Goal: Task Accomplishment & Management: Use online tool/utility

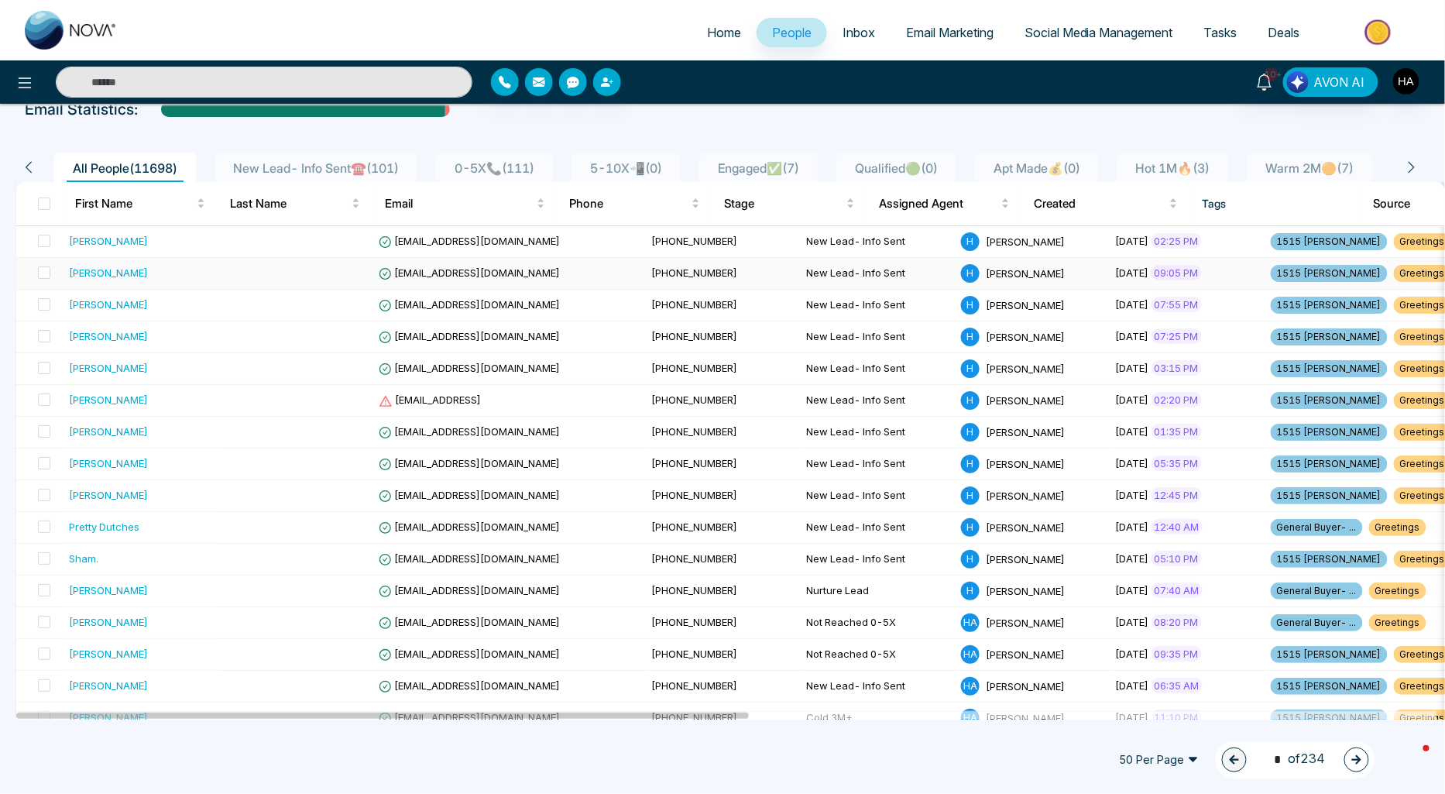
scroll to position [86, 0]
click at [24, 79] on icon at bounding box center [24, 83] width 19 height 19
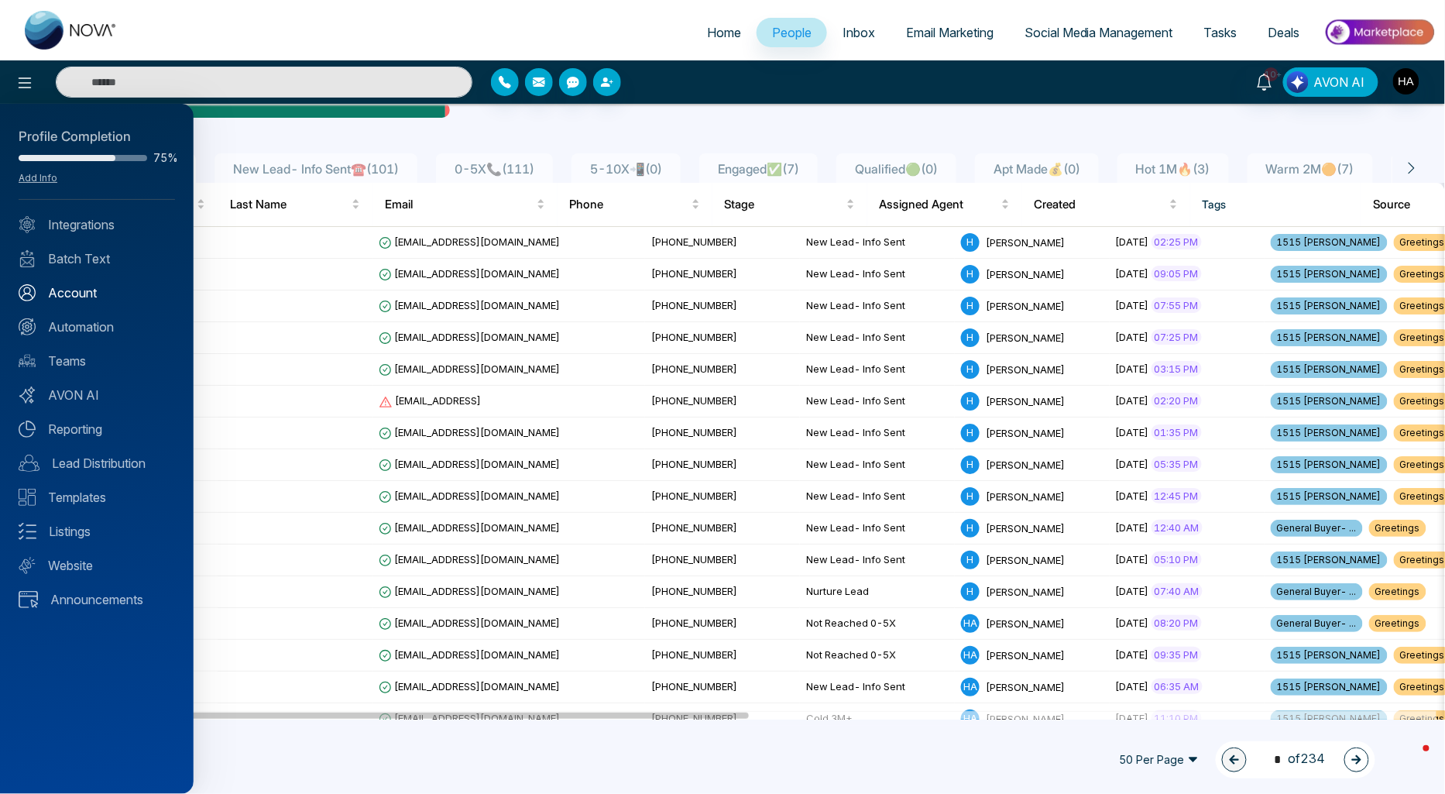
click at [51, 289] on link "Account" at bounding box center [97, 292] width 156 height 19
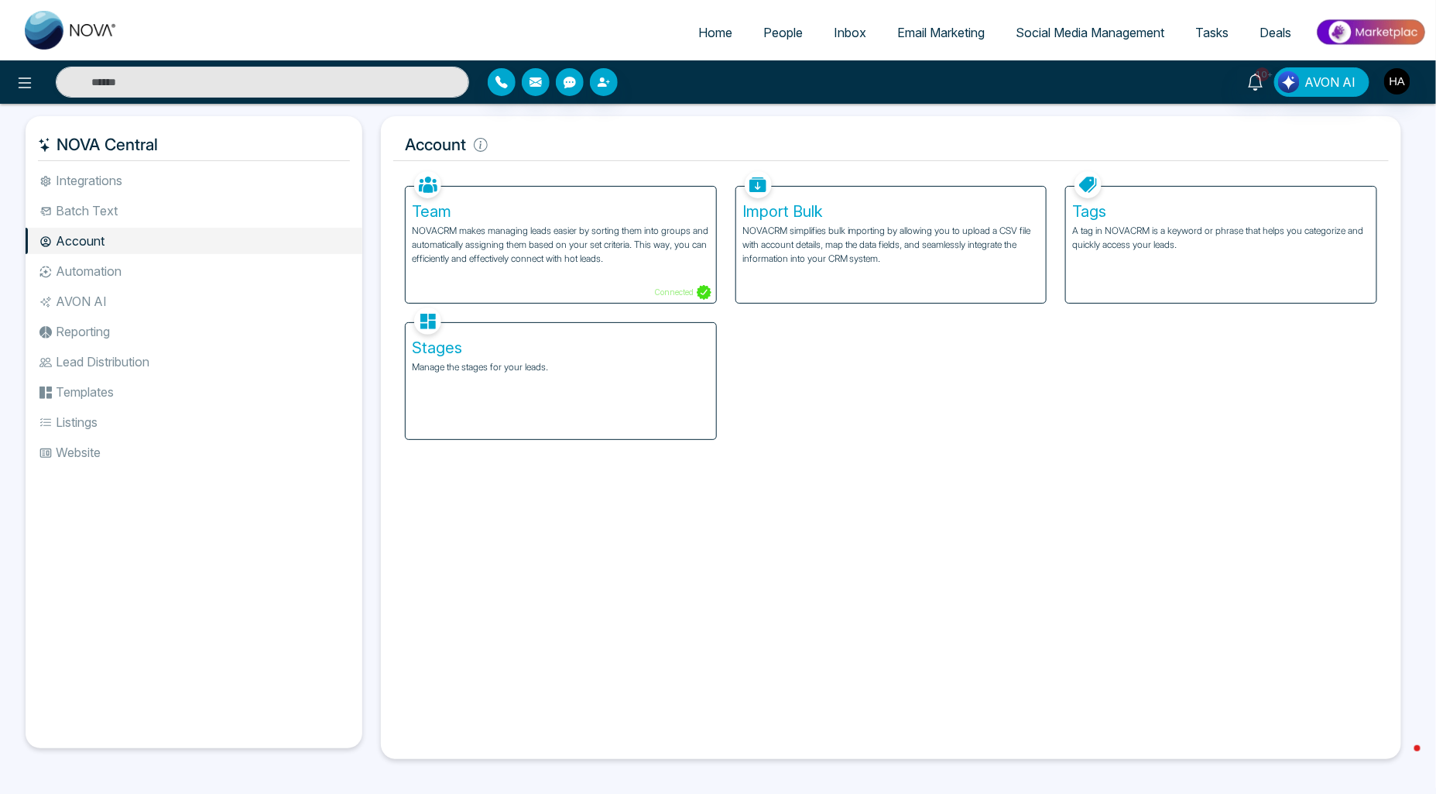
click at [763, 26] on span "People" at bounding box center [782, 32] width 39 height 15
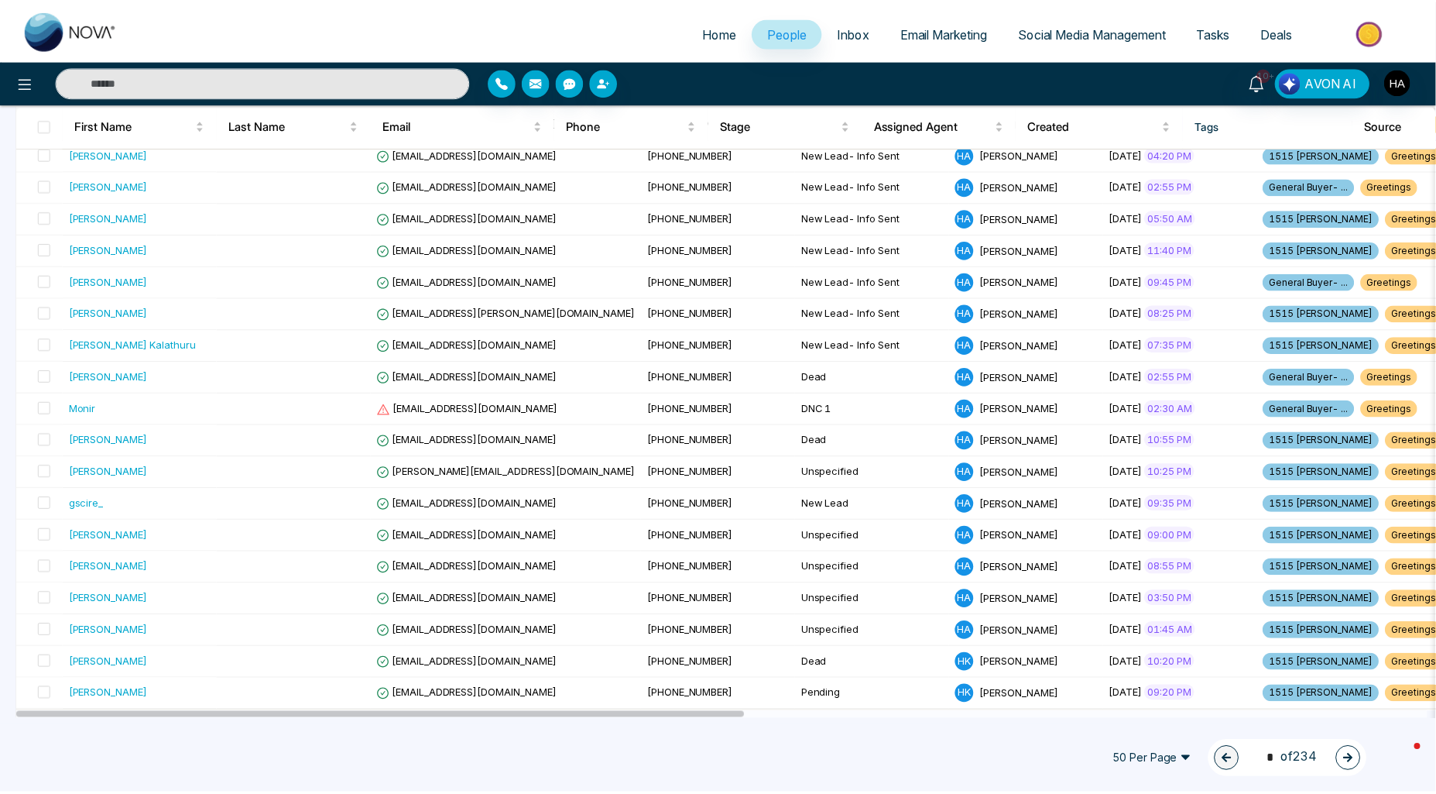
scroll to position [1191, 0]
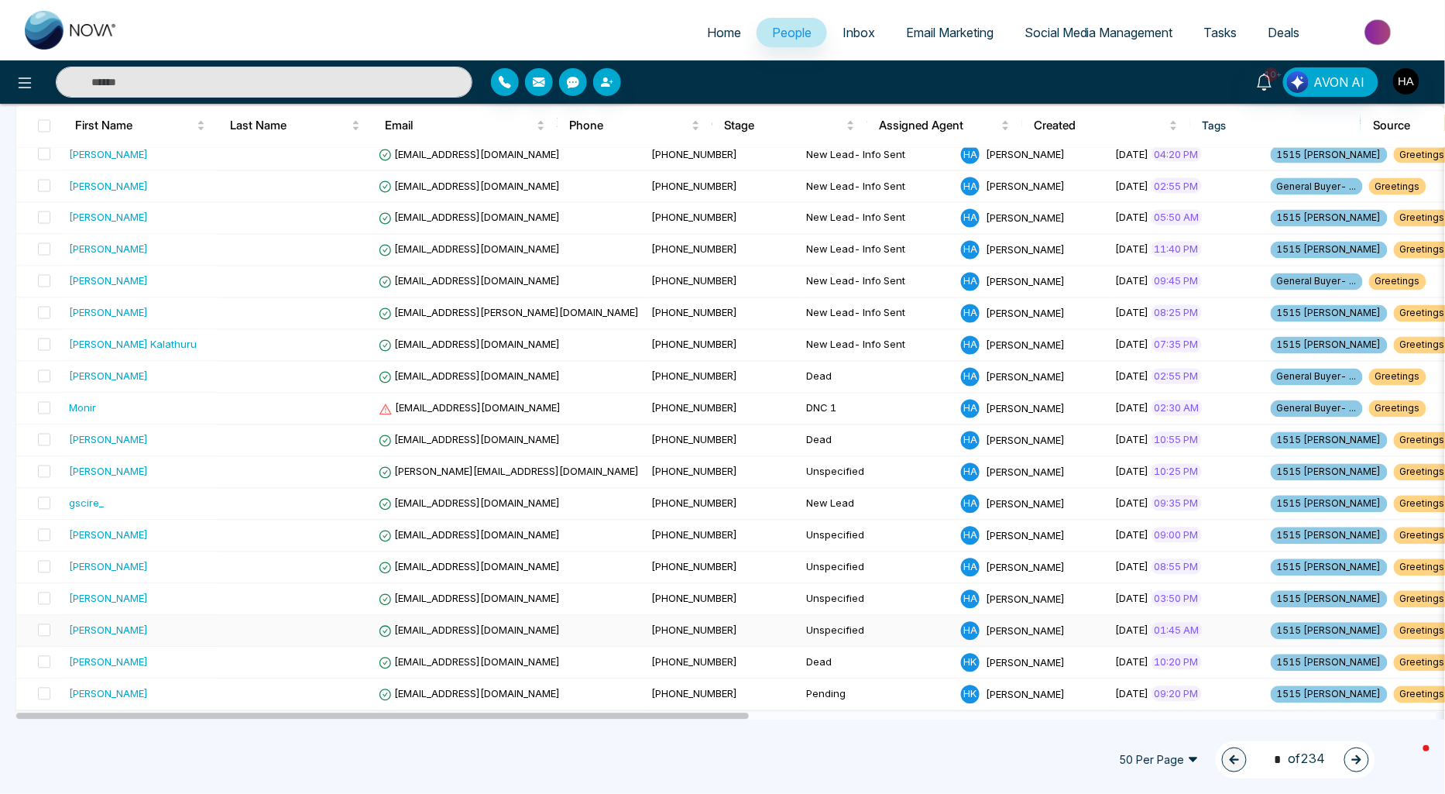
click at [651, 625] on span "[PHONE_NUMBER]" at bounding box center [694, 629] width 86 height 12
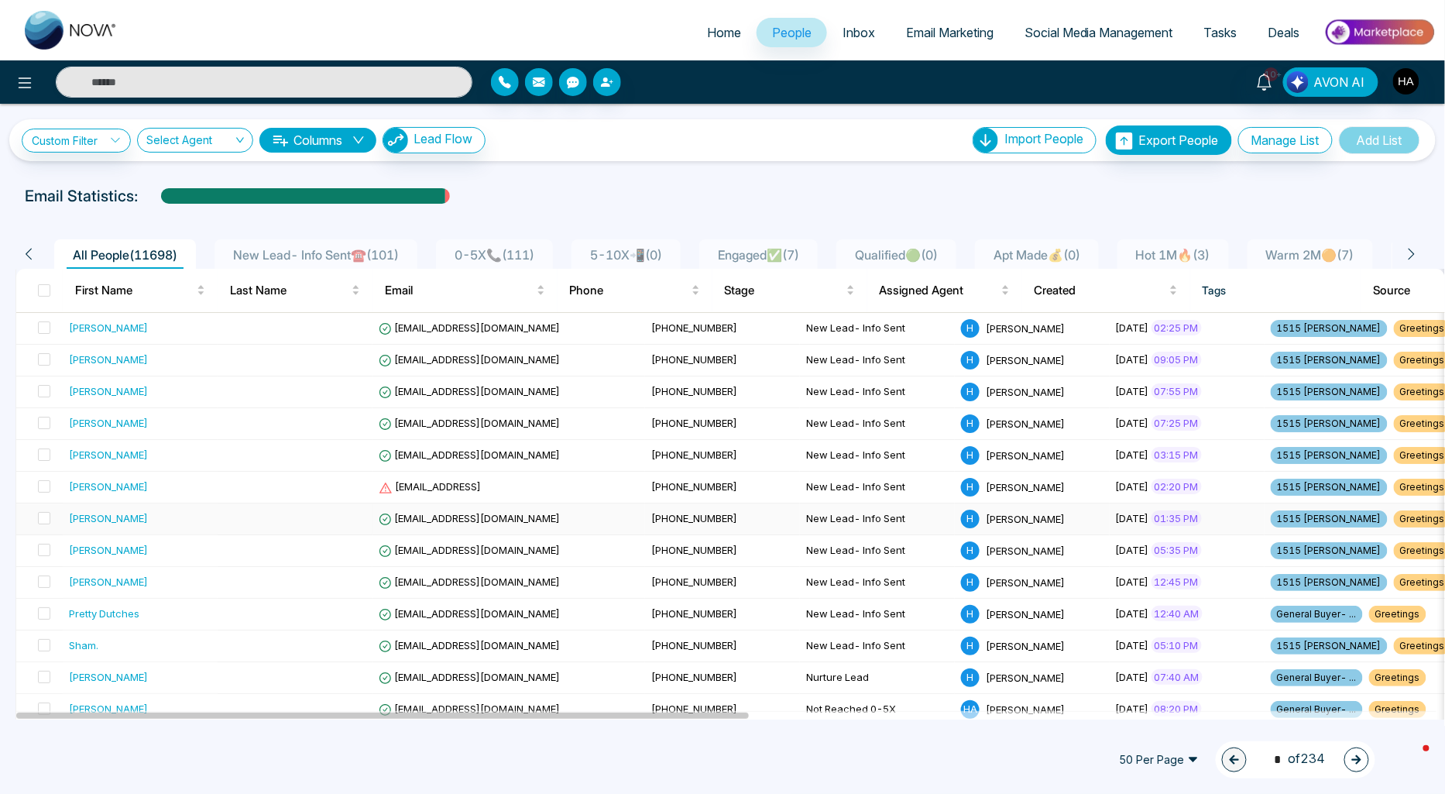
click at [348, 515] on td at bounding box center [295, 519] width 155 height 32
click at [43, 295] on span at bounding box center [44, 290] width 12 height 12
click at [57, 289] on th at bounding box center [39, 290] width 46 height 43
click at [45, 289] on span at bounding box center [44, 290] width 12 height 12
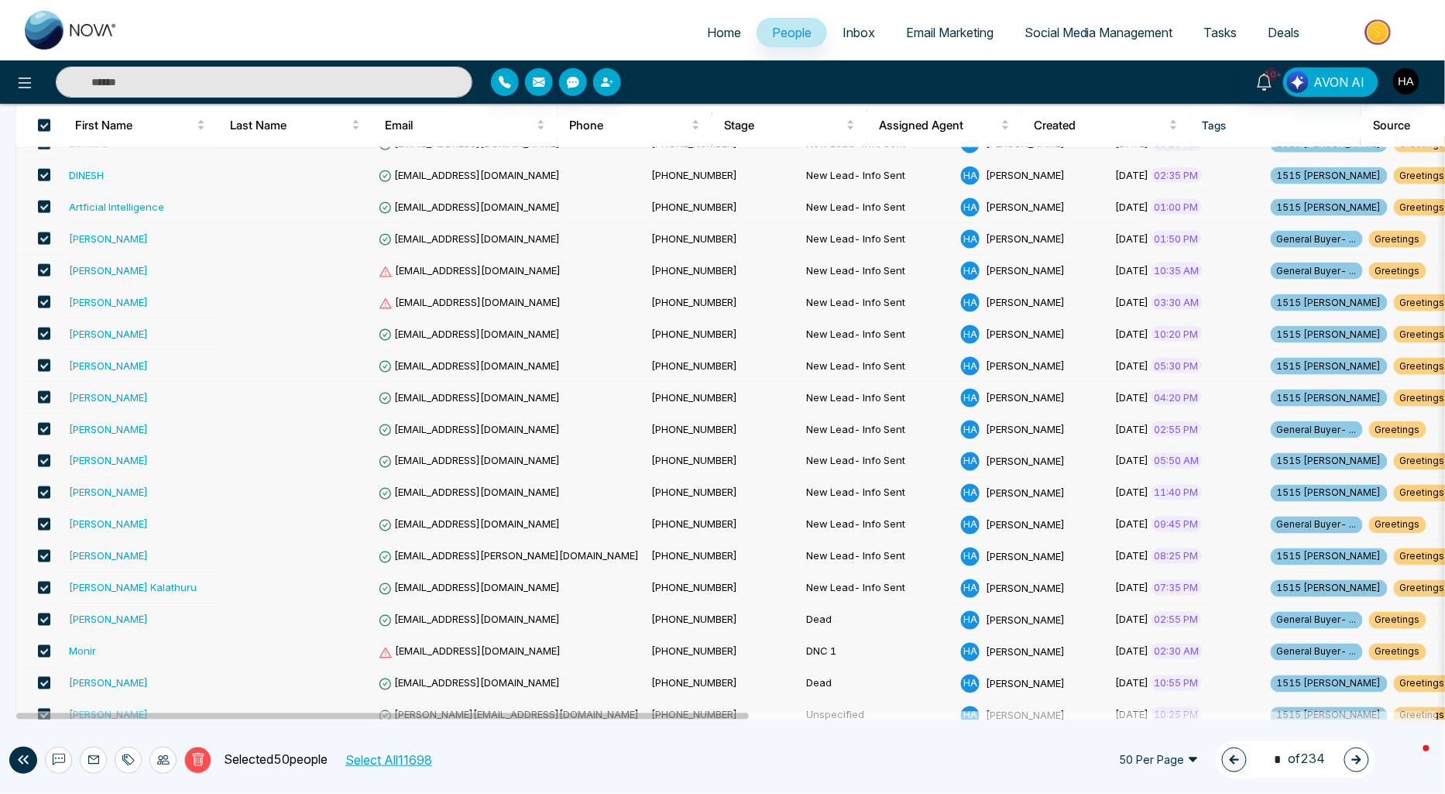
scroll to position [1191, 0]
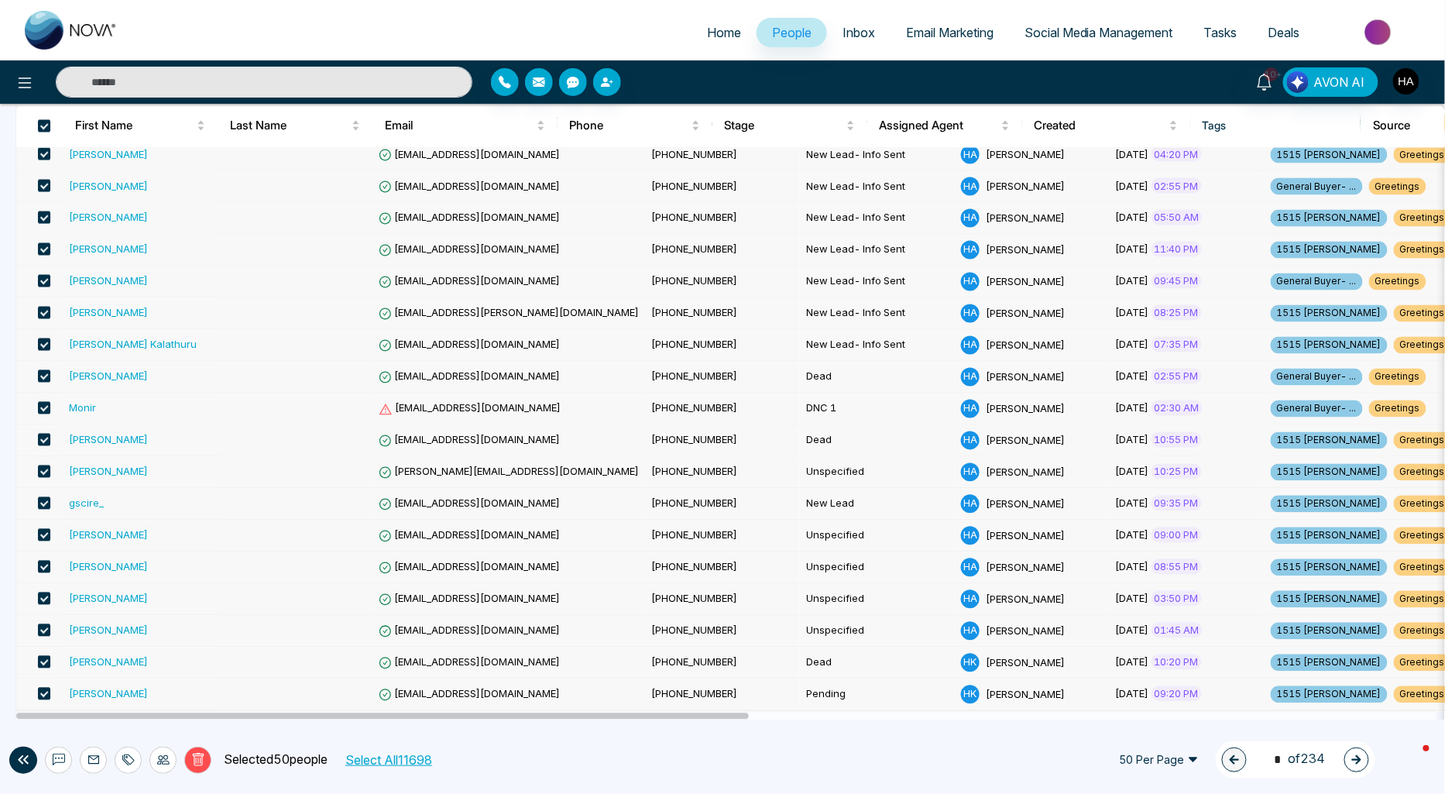
click at [43, 661] on span at bounding box center [44, 661] width 12 height 12
click at [45, 691] on span at bounding box center [44, 693] width 12 height 12
click at [44, 437] on span at bounding box center [44, 439] width 12 height 12
click at [44, 407] on span at bounding box center [44, 407] width 12 height 12
click at [46, 370] on span at bounding box center [44, 375] width 12 height 12
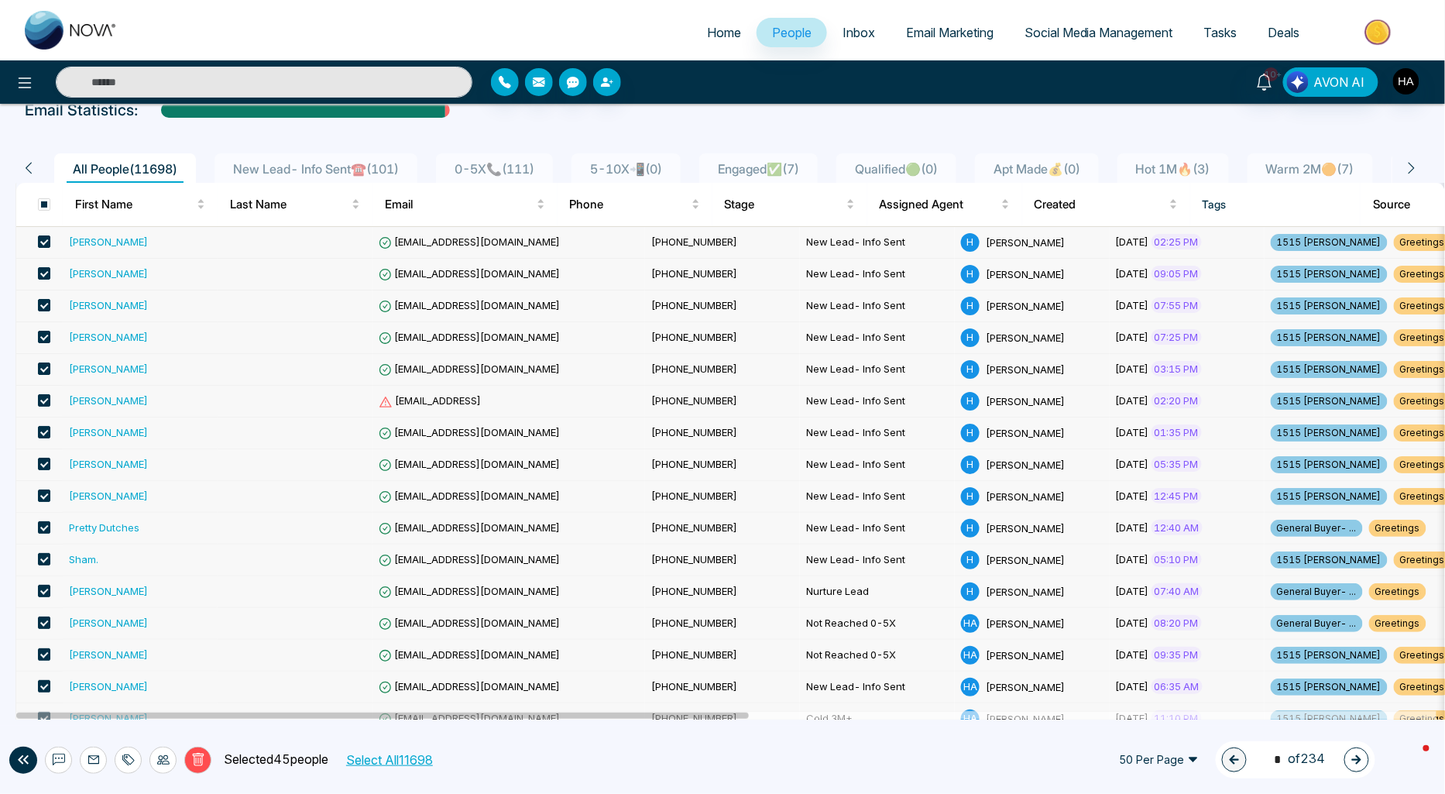
scroll to position [0, 0]
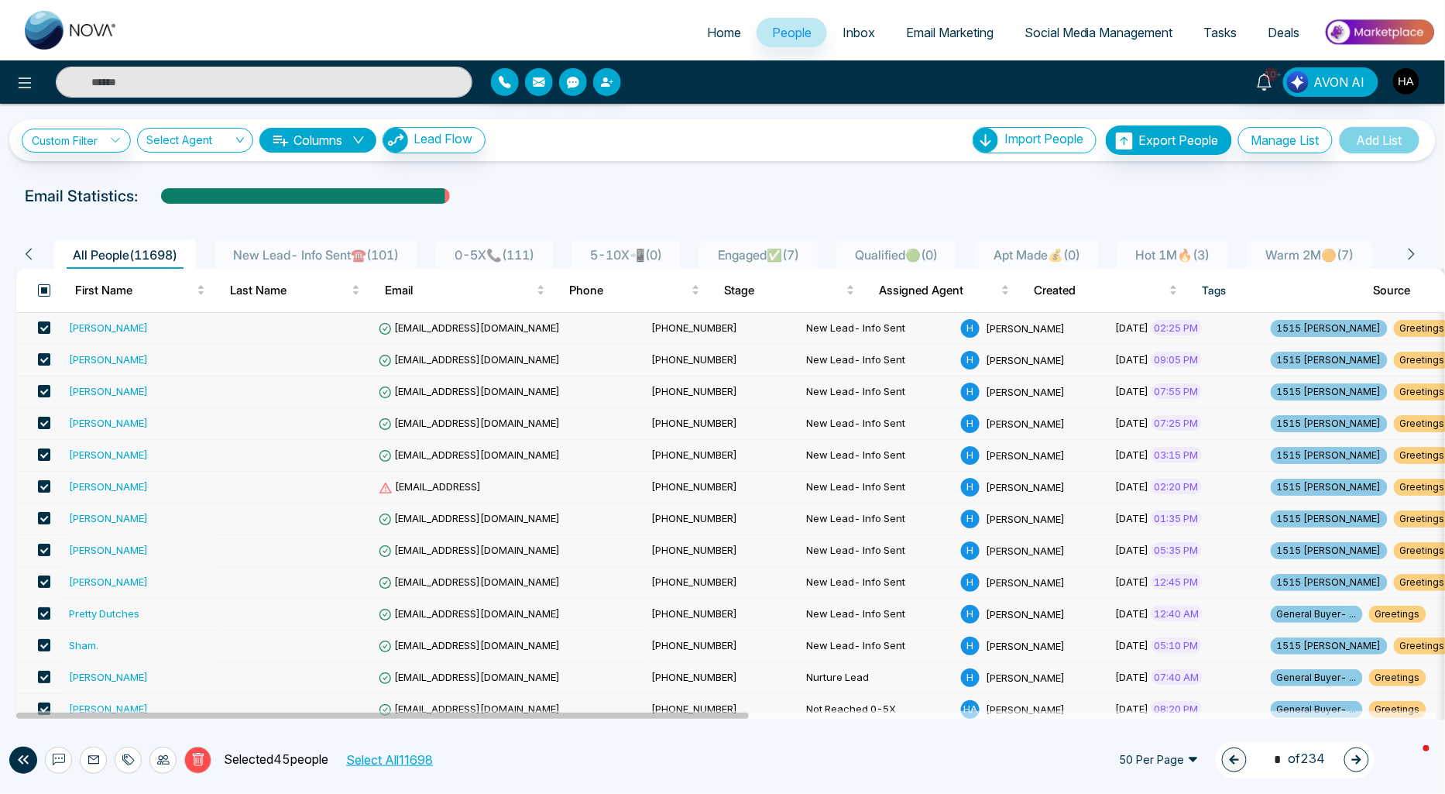
click at [47, 285] on span at bounding box center [44, 290] width 12 height 12
click at [1127, 290] on span "Created" at bounding box center [1100, 290] width 132 height 19
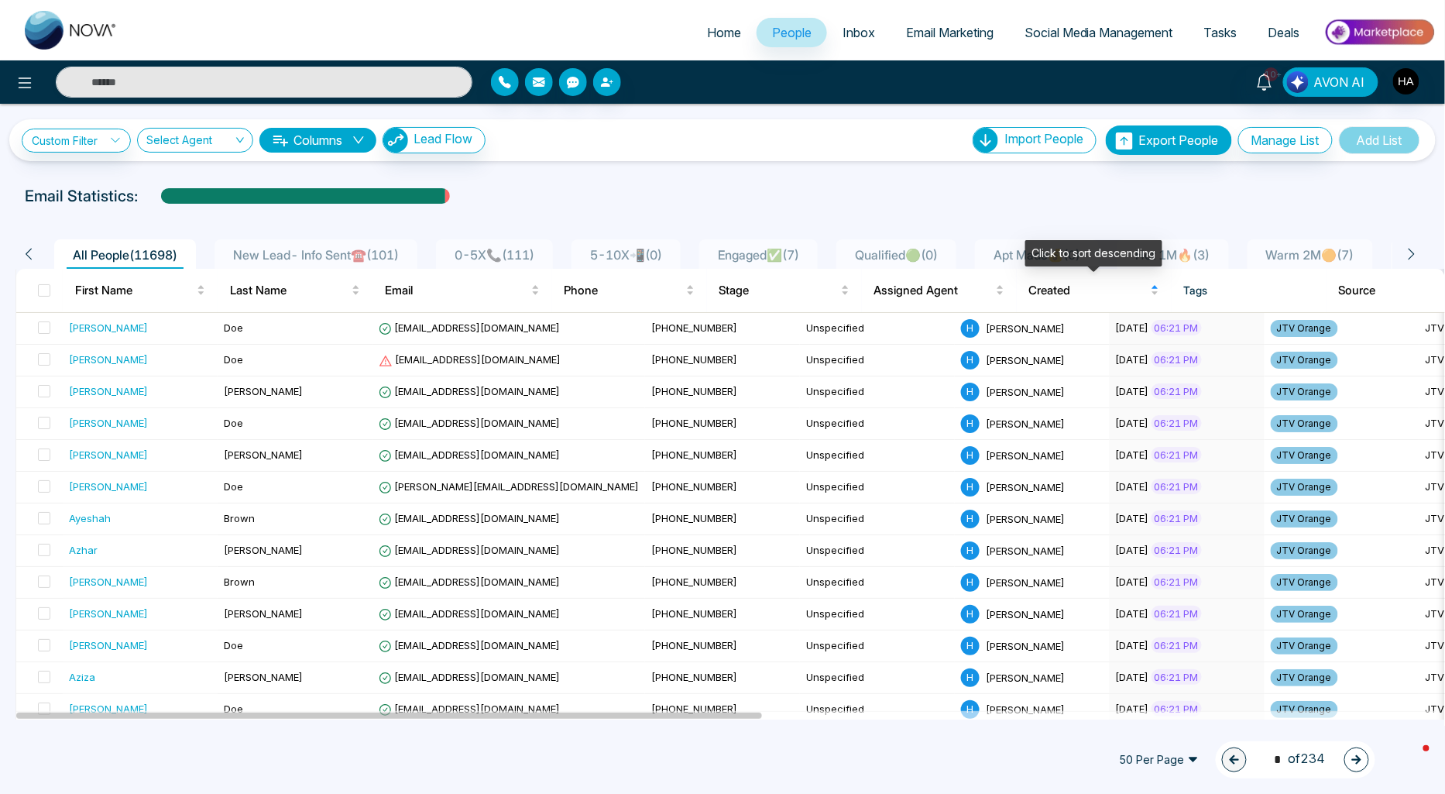
click at [1126, 290] on span "Created" at bounding box center [1088, 290] width 118 height 19
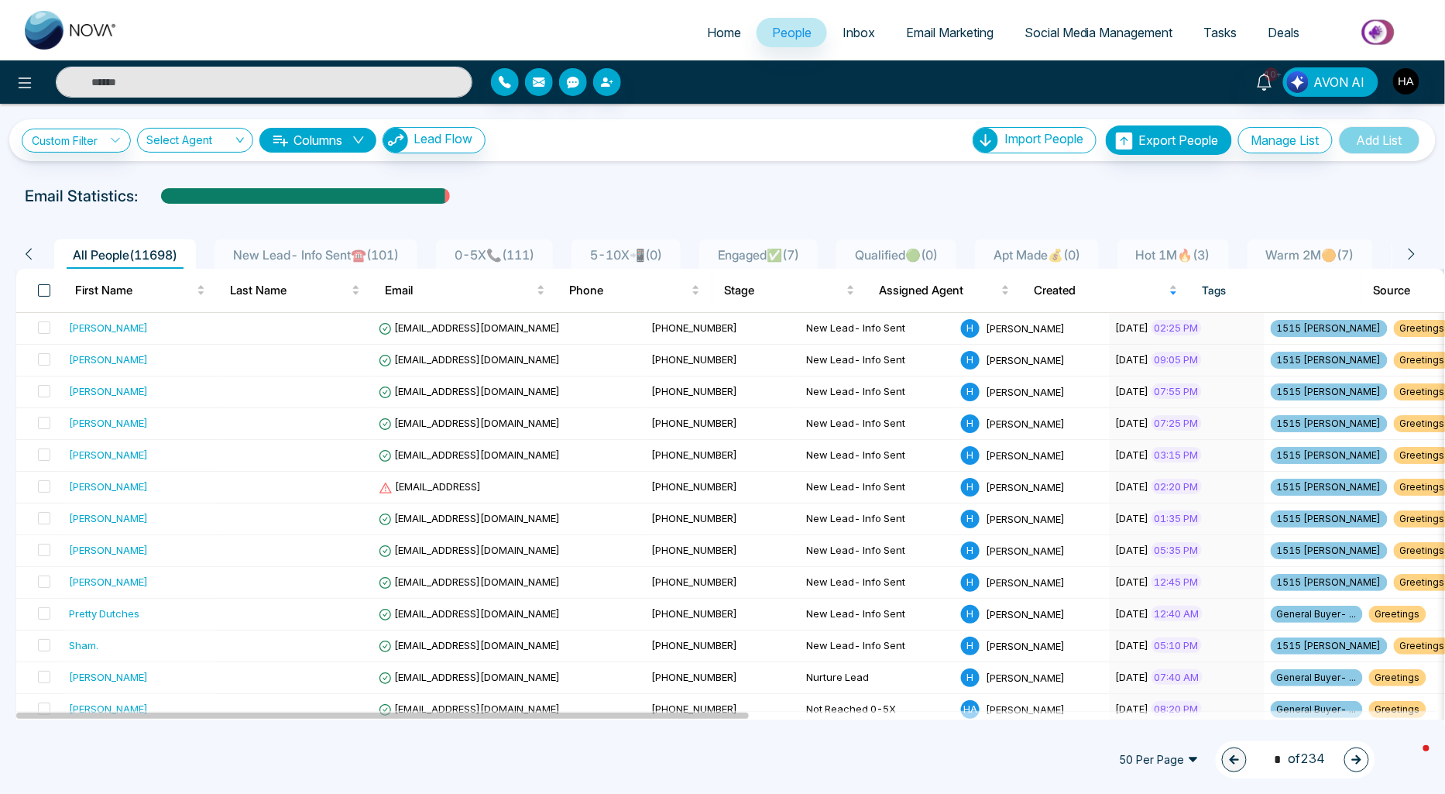
click at [37, 292] on th at bounding box center [39, 290] width 46 height 43
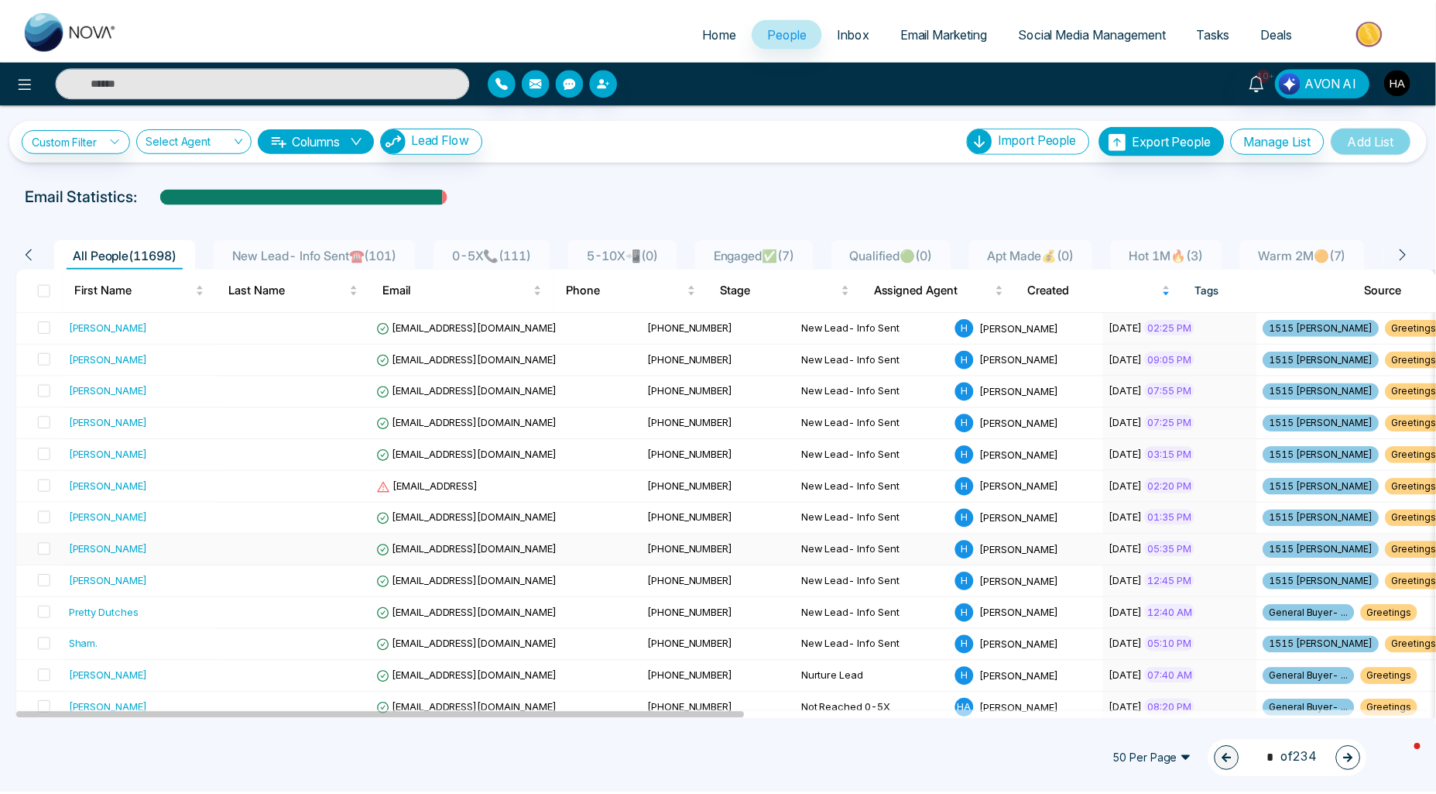
scroll to position [344, 0]
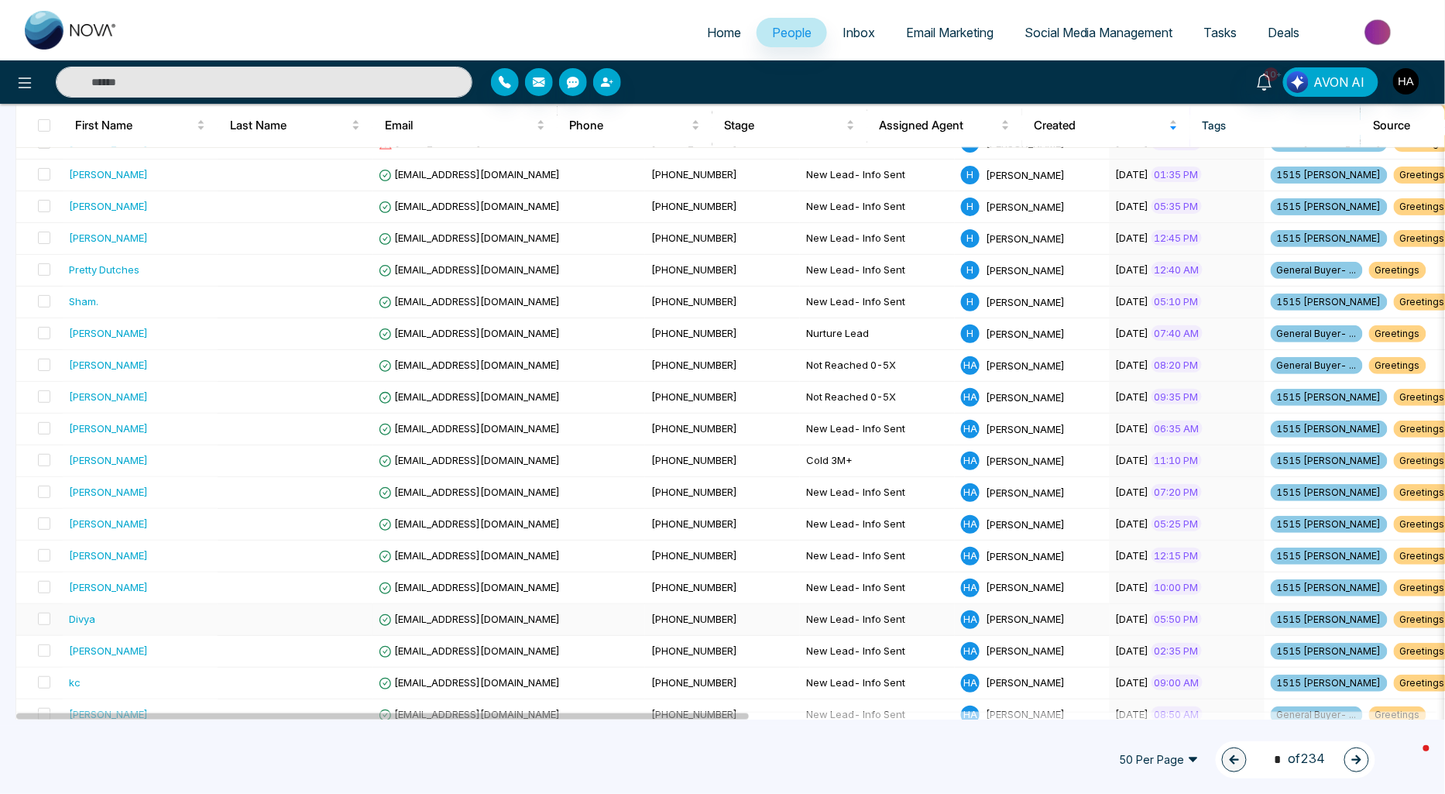
click at [141, 608] on td "Divya" at bounding box center [140, 620] width 155 height 32
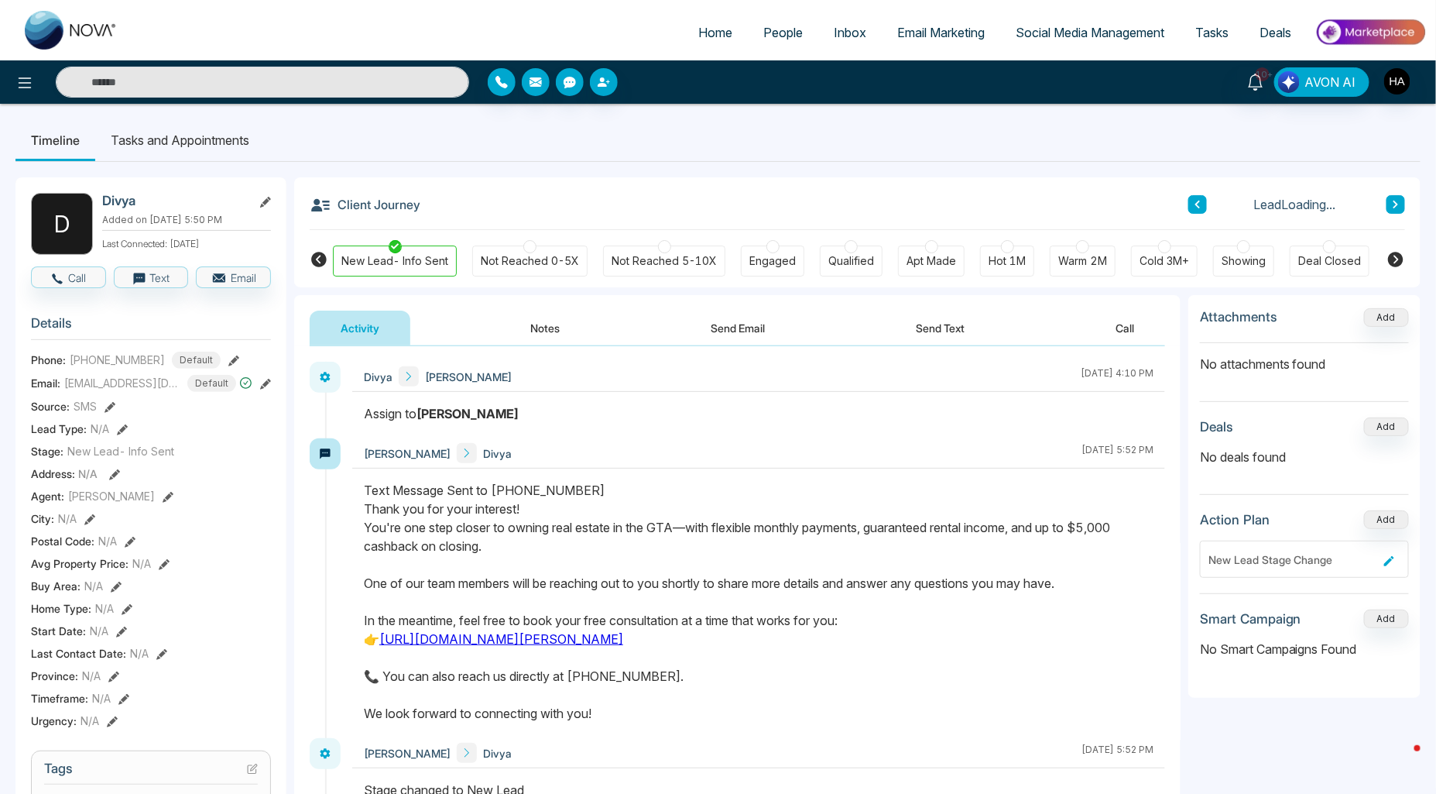
scroll to position [258, 0]
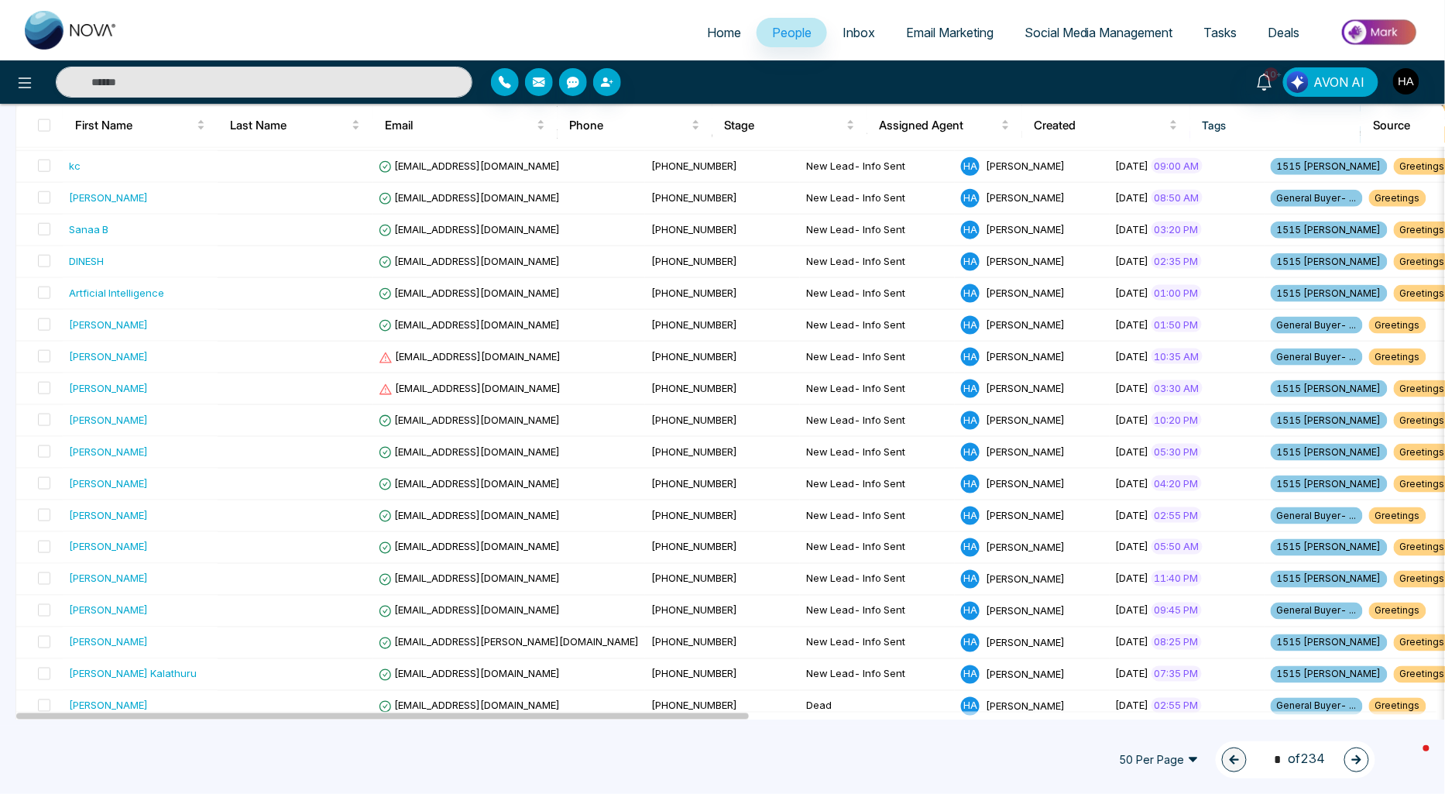
scroll to position [1191, 0]
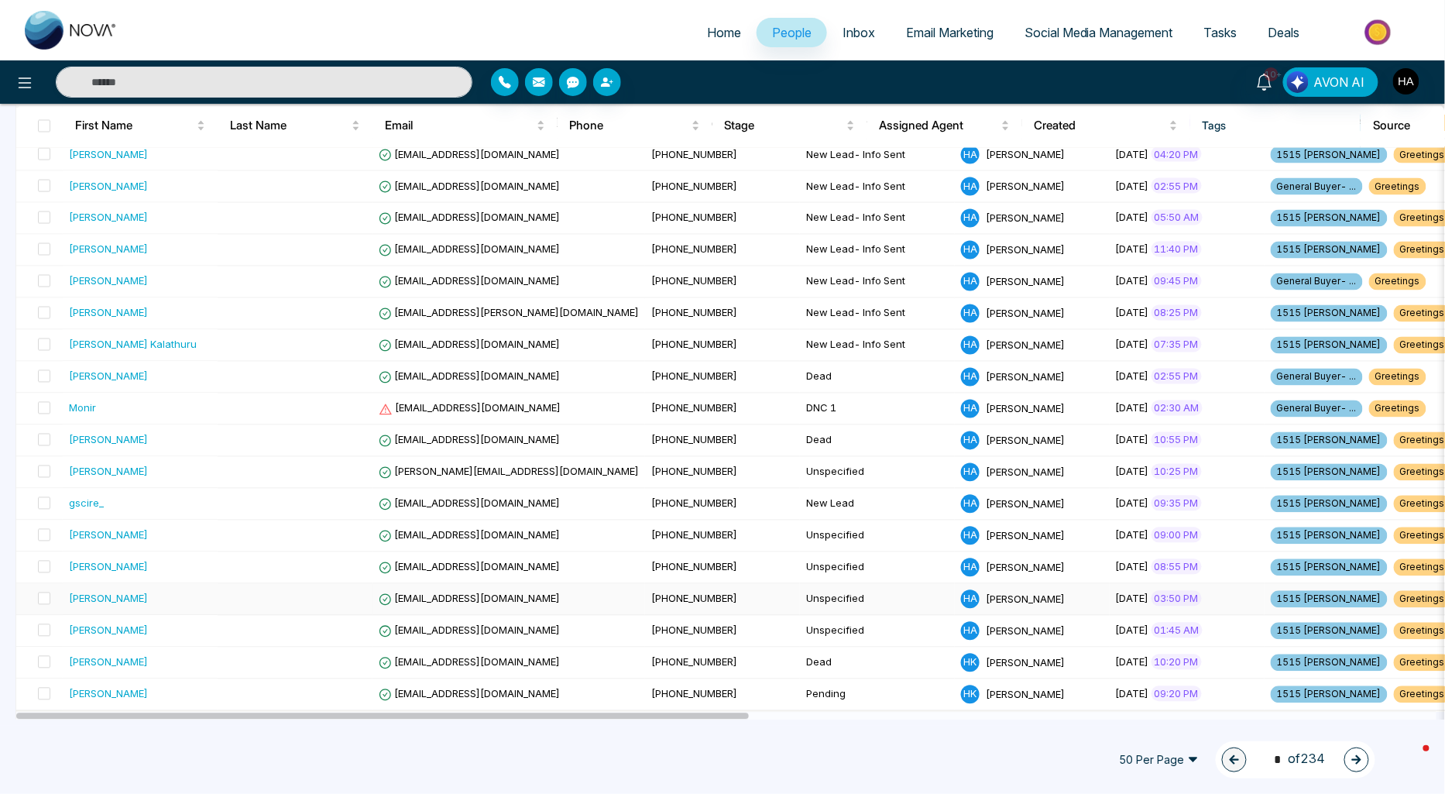
click at [486, 593] on span "[EMAIL_ADDRESS][DOMAIN_NAME]" at bounding box center [469, 598] width 181 height 12
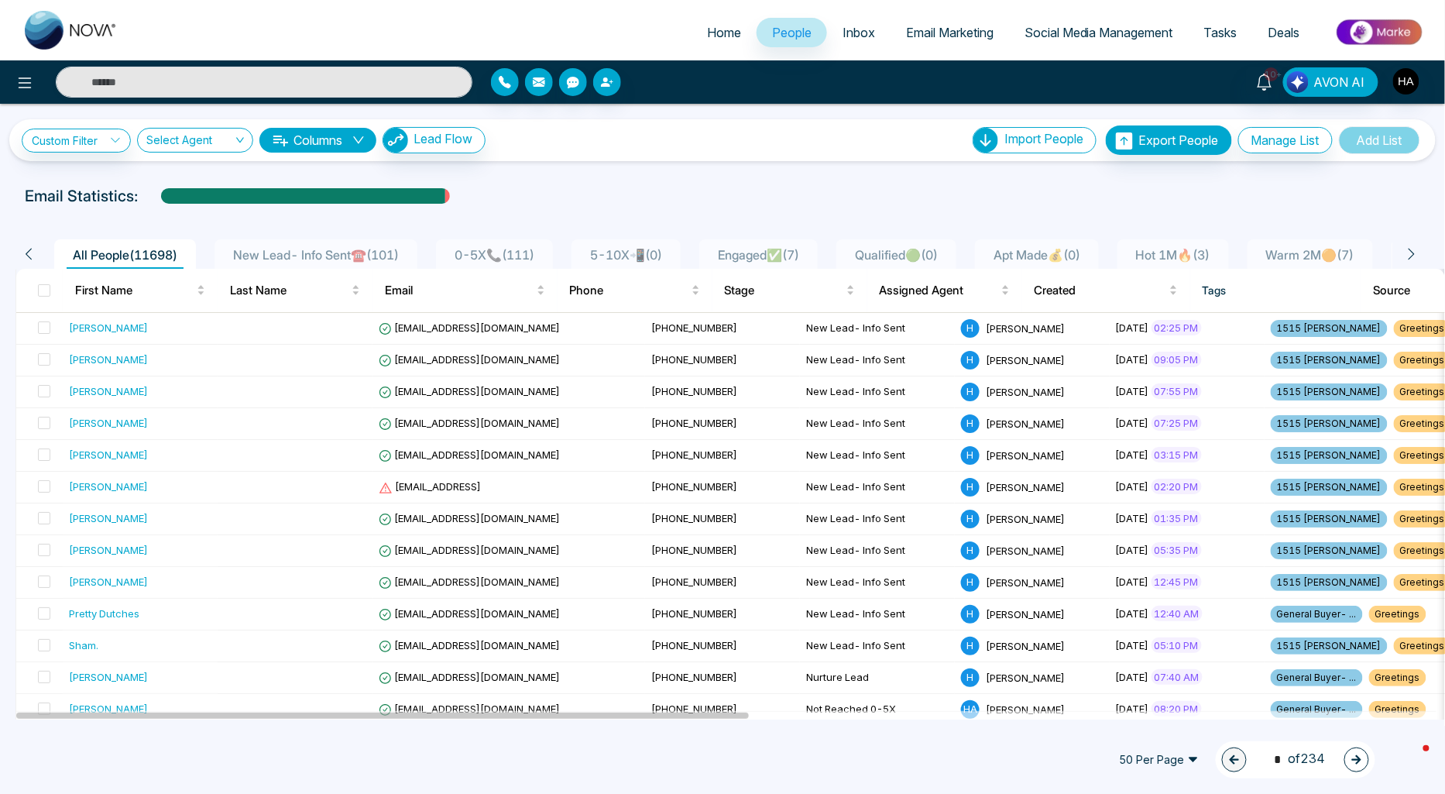
click at [256, 249] on span "New Lead- Info Sent☎️ ( 101 )" at bounding box center [316, 254] width 178 height 15
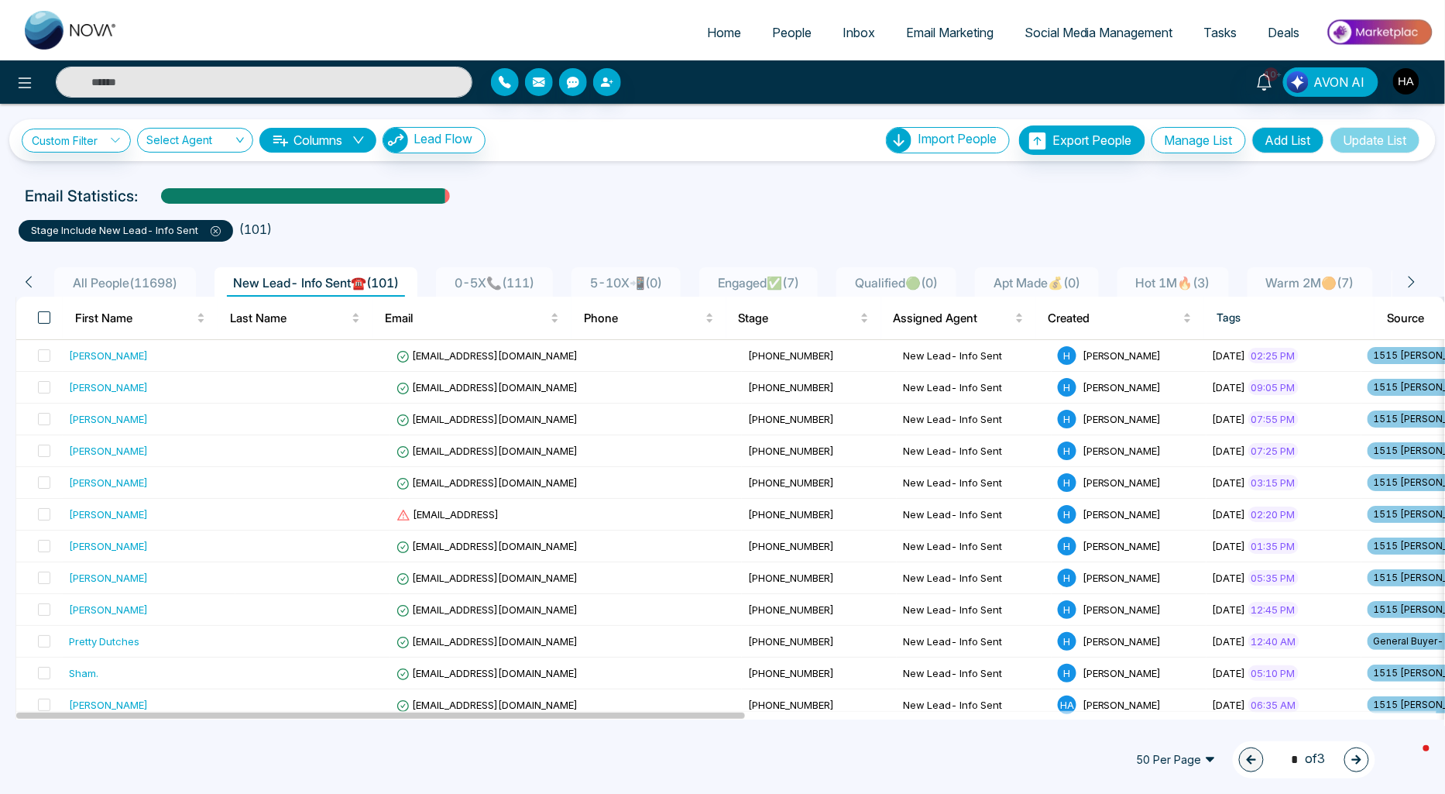
click at [47, 317] on span at bounding box center [44, 317] width 12 height 12
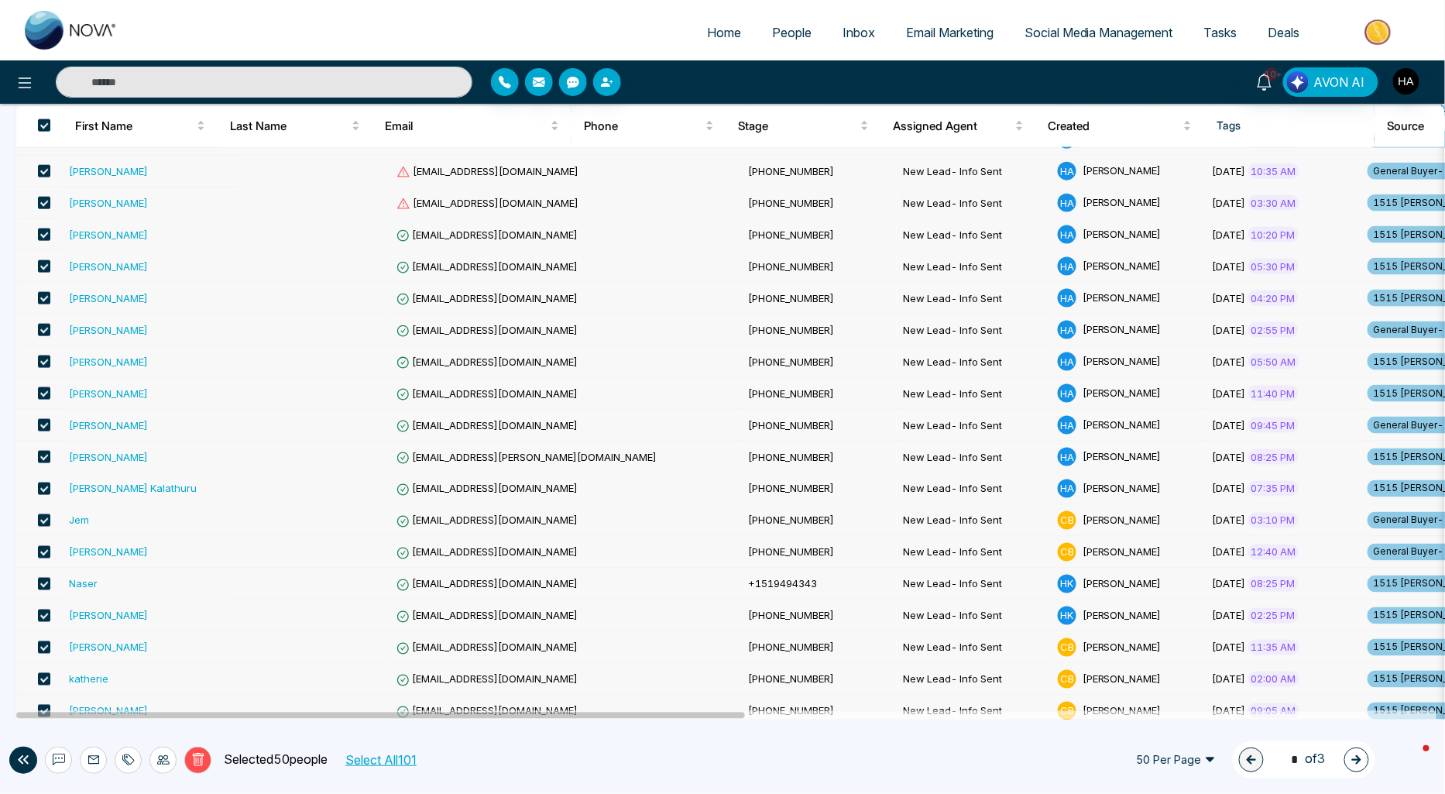
scroll to position [1219, 0]
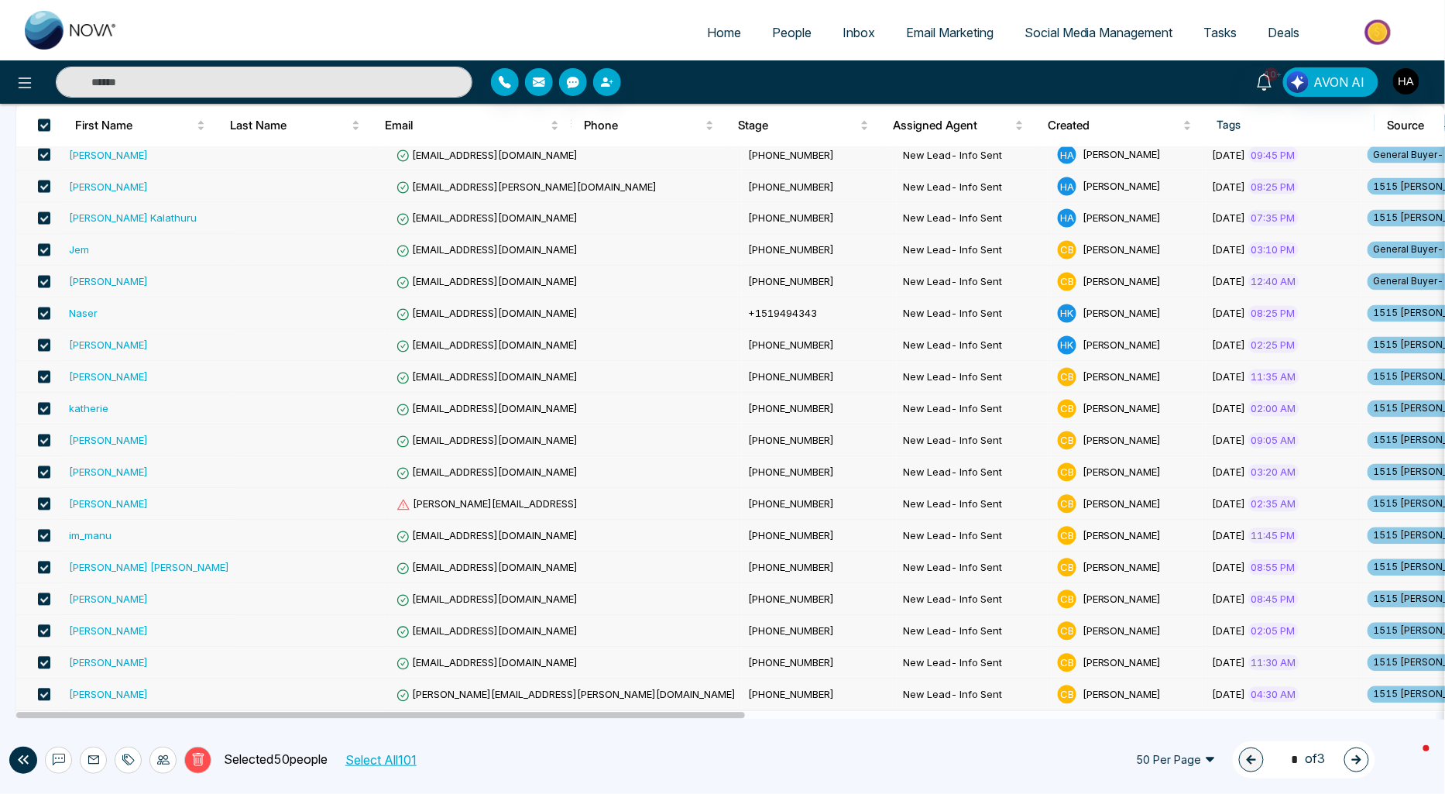
click at [45, 691] on span at bounding box center [44, 694] width 12 height 12
click at [45, 666] on span at bounding box center [44, 662] width 12 height 12
click at [43, 631] on span at bounding box center [44, 630] width 12 height 12
click at [44, 599] on span at bounding box center [44, 598] width 12 height 12
click at [49, 565] on span at bounding box center [44, 567] width 12 height 12
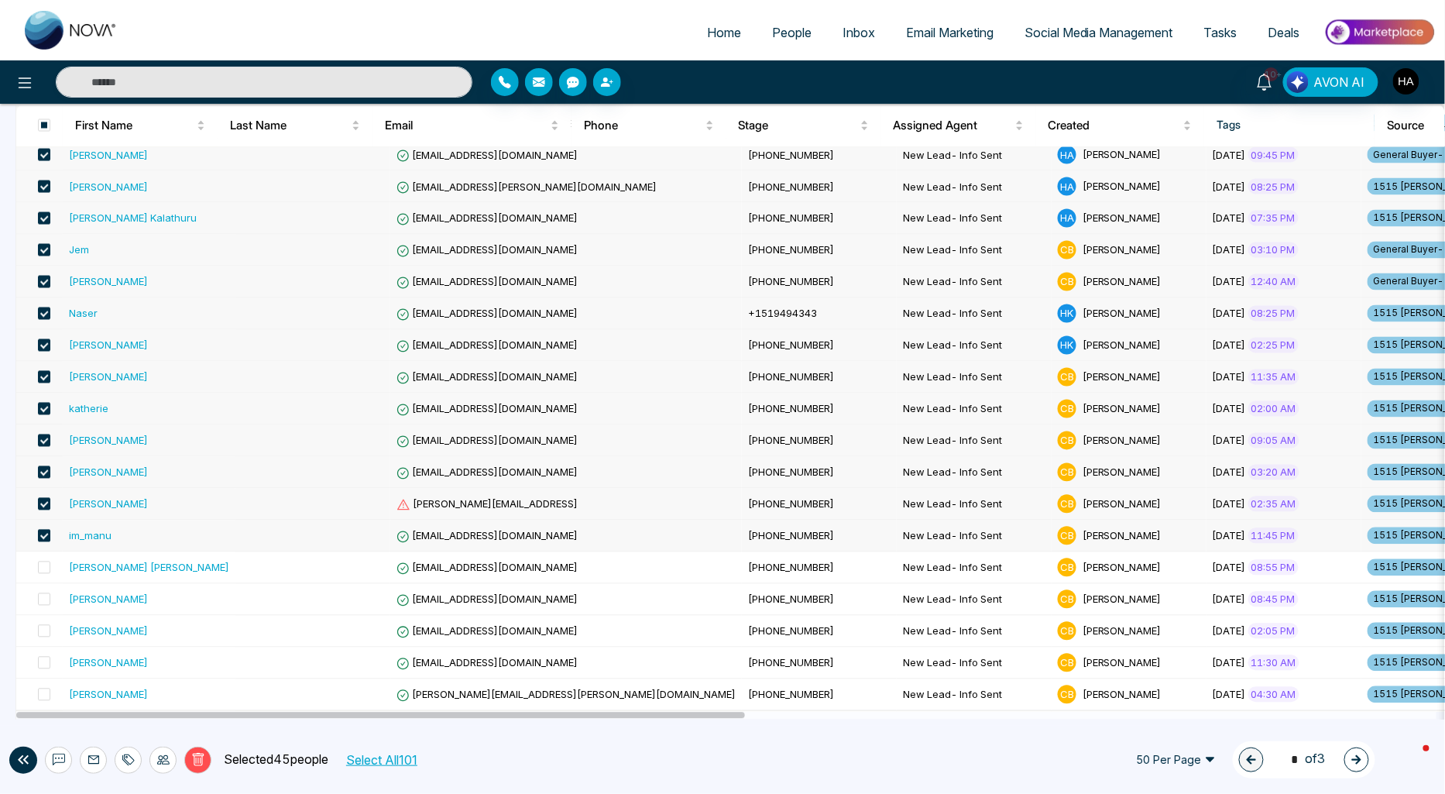
click at [43, 530] on span at bounding box center [44, 535] width 12 height 12
click at [47, 499] on span at bounding box center [44, 503] width 12 height 12
click at [46, 467] on span at bounding box center [44, 471] width 12 height 12
click at [47, 437] on span at bounding box center [44, 440] width 12 height 12
click at [42, 407] on span at bounding box center [44, 408] width 12 height 12
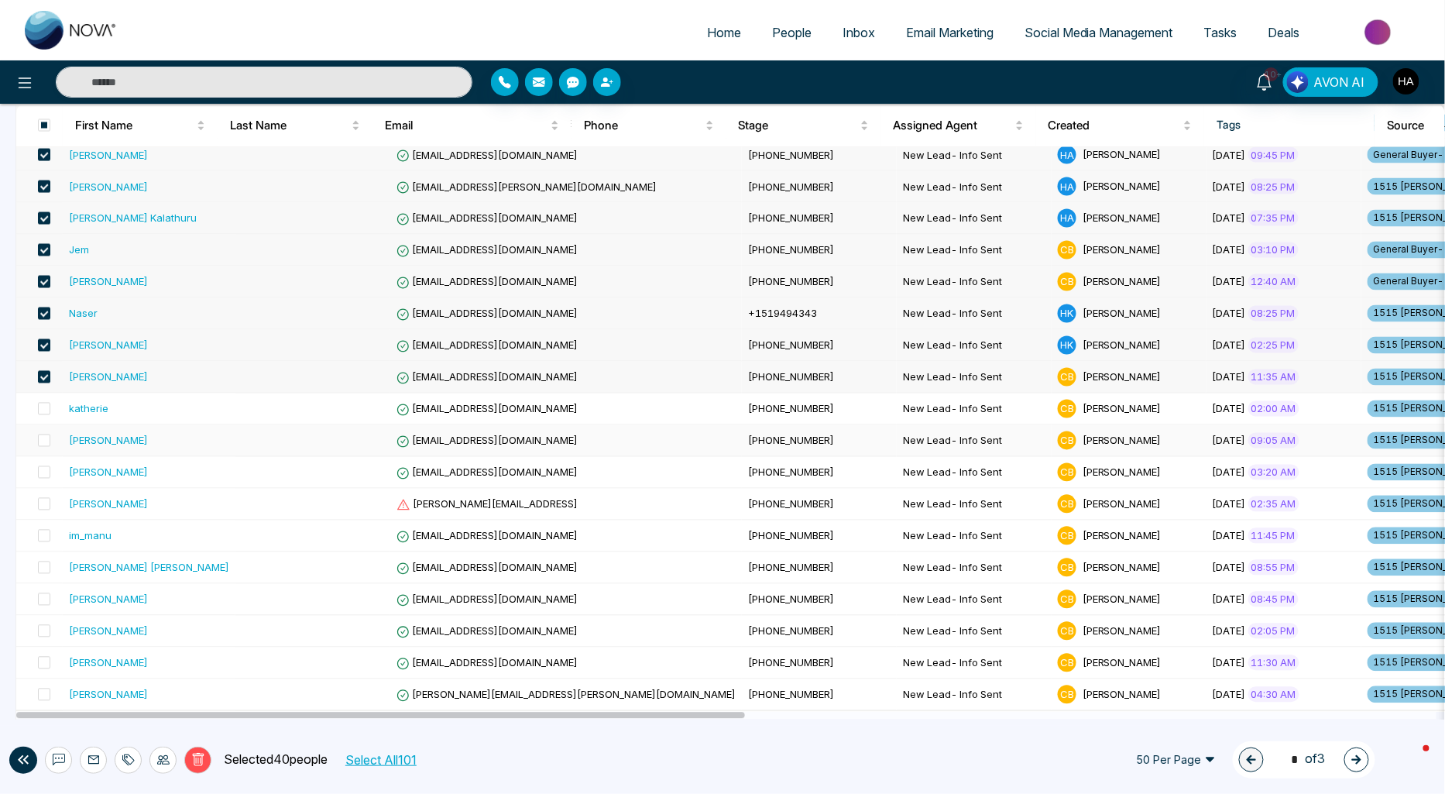
scroll to position [1133, 0]
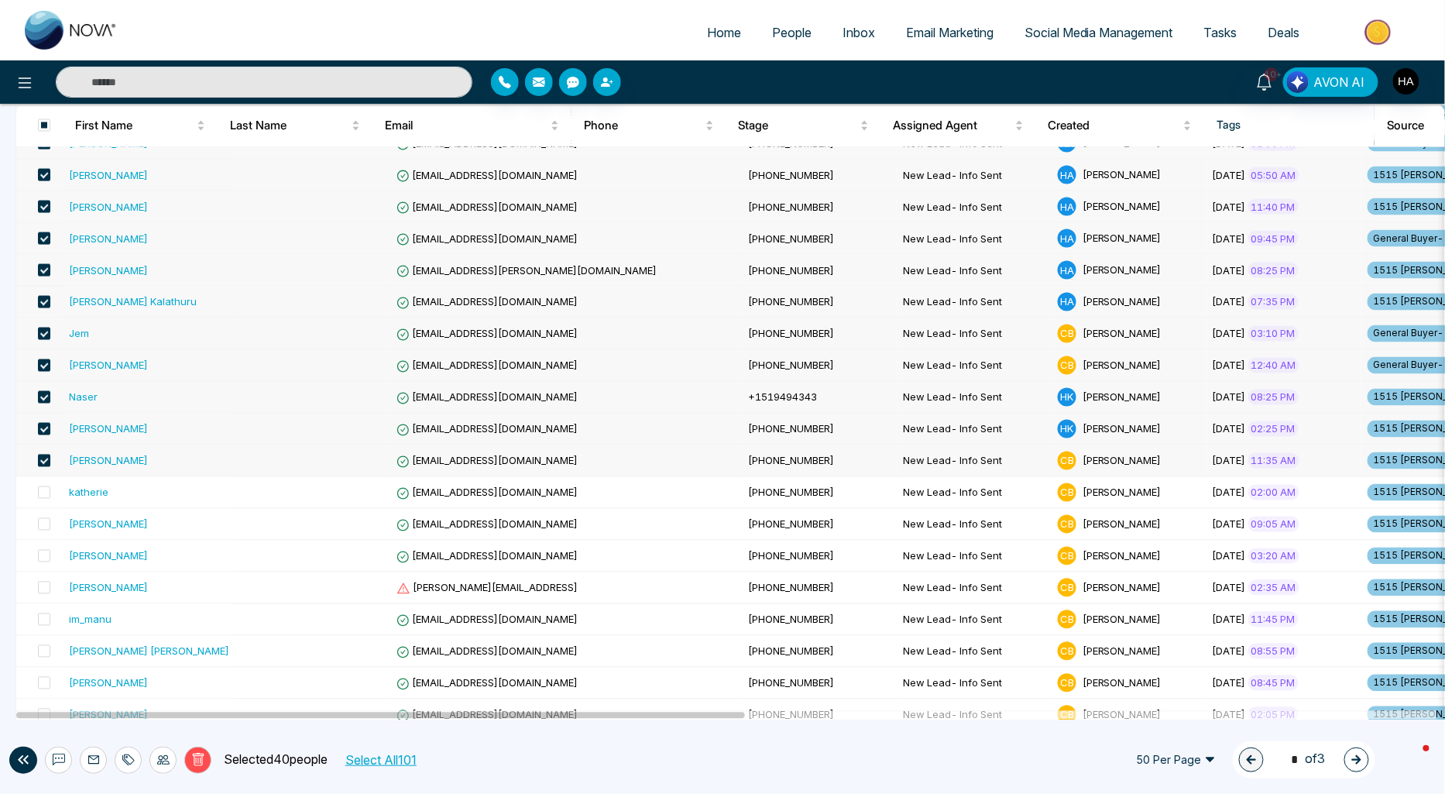
click at [44, 461] on span at bounding box center [44, 461] width 12 height 12
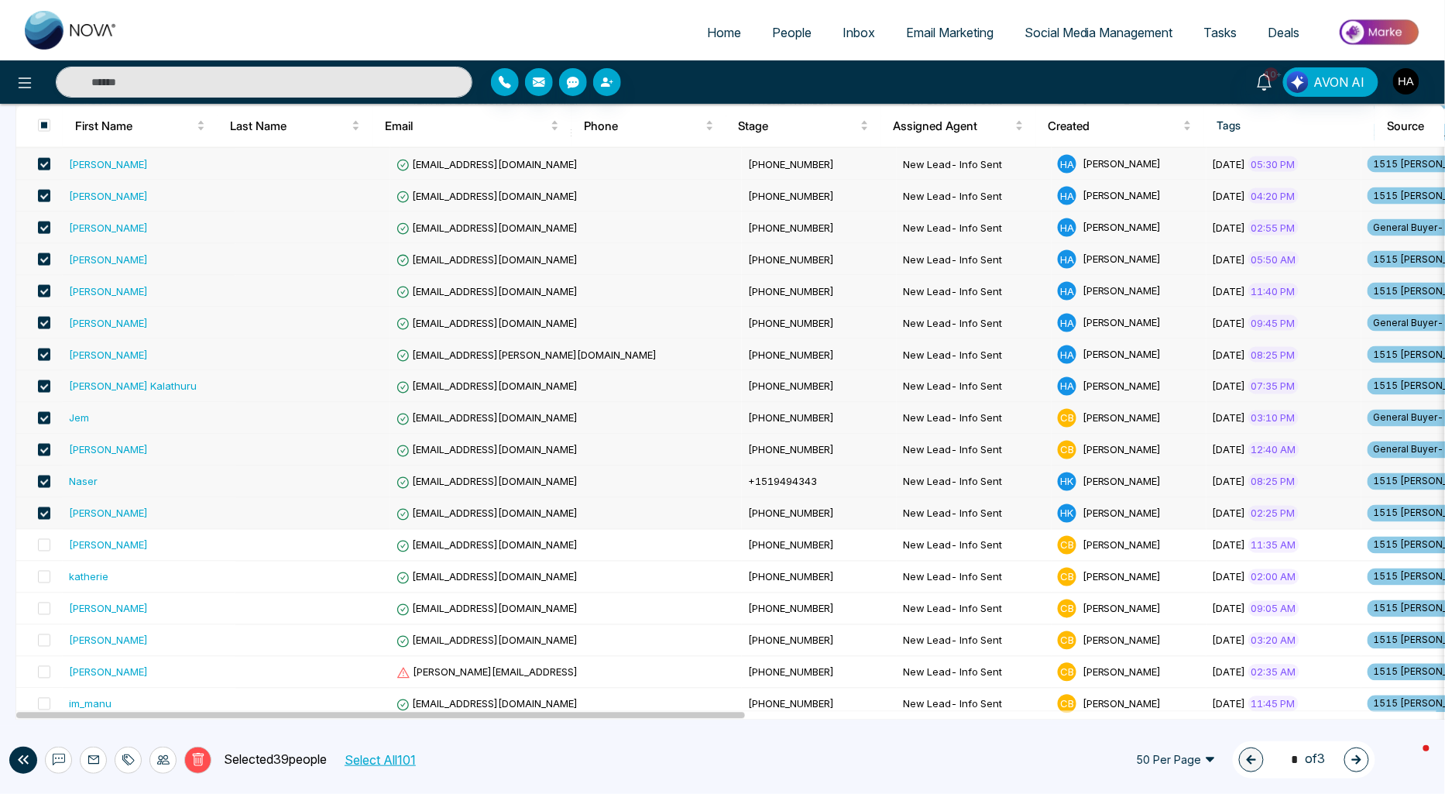
scroll to position [961, 0]
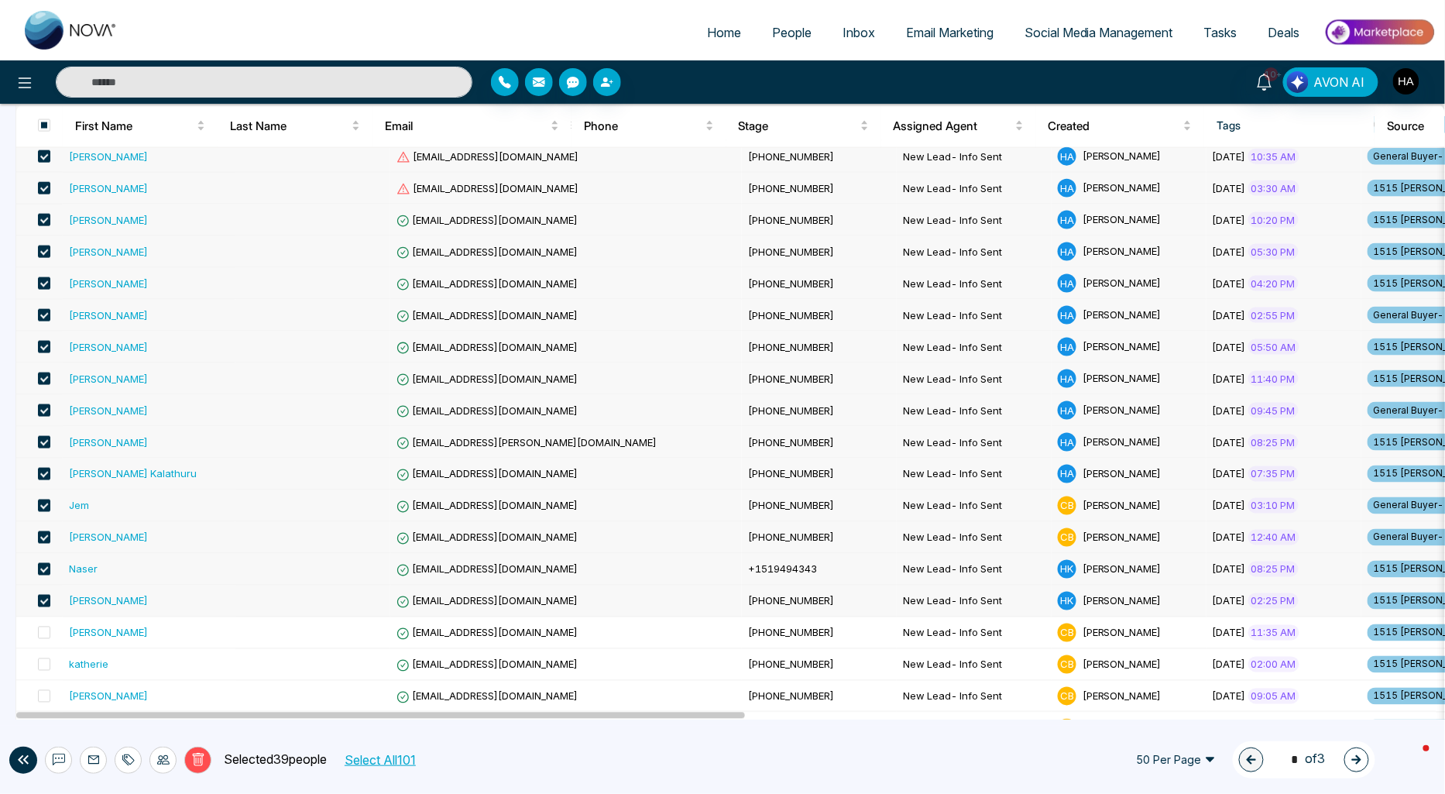
click at [50, 597] on span at bounding box center [44, 601] width 12 height 12
click at [48, 568] on span at bounding box center [44, 569] width 12 height 12
drag, startPoint x: 44, startPoint y: 507, endPoint x: 42, endPoint y: 524, distance: 17.2
click at [43, 508] on span at bounding box center [44, 505] width 12 height 12
click at [43, 536] on span at bounding box center [44, 537] width 12 height 12
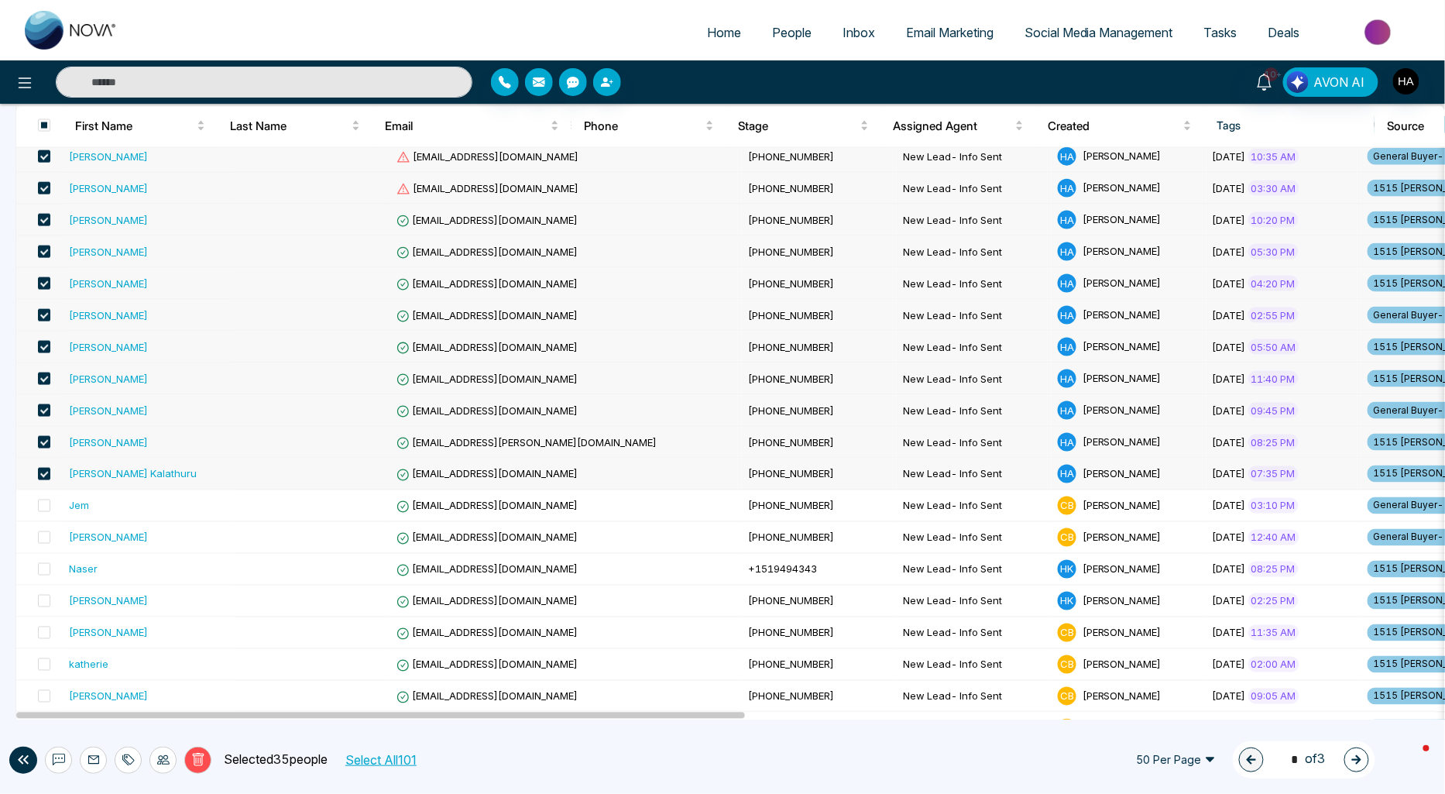
click at [143, 466] on td "[PERSON_NAME] Kalathuru" at bounding box center [149, 474] width 173 height 32
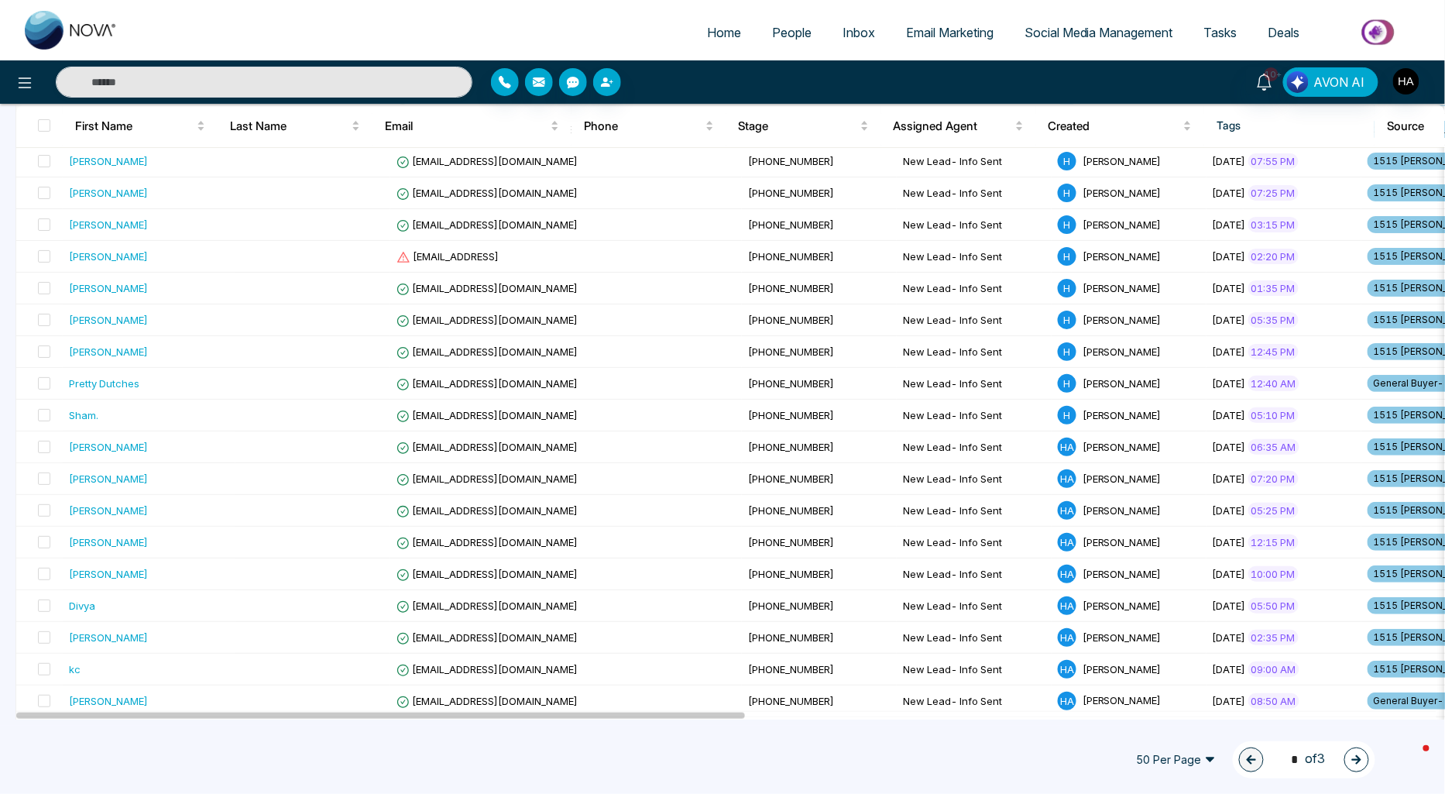
scroll to position [86, 0]
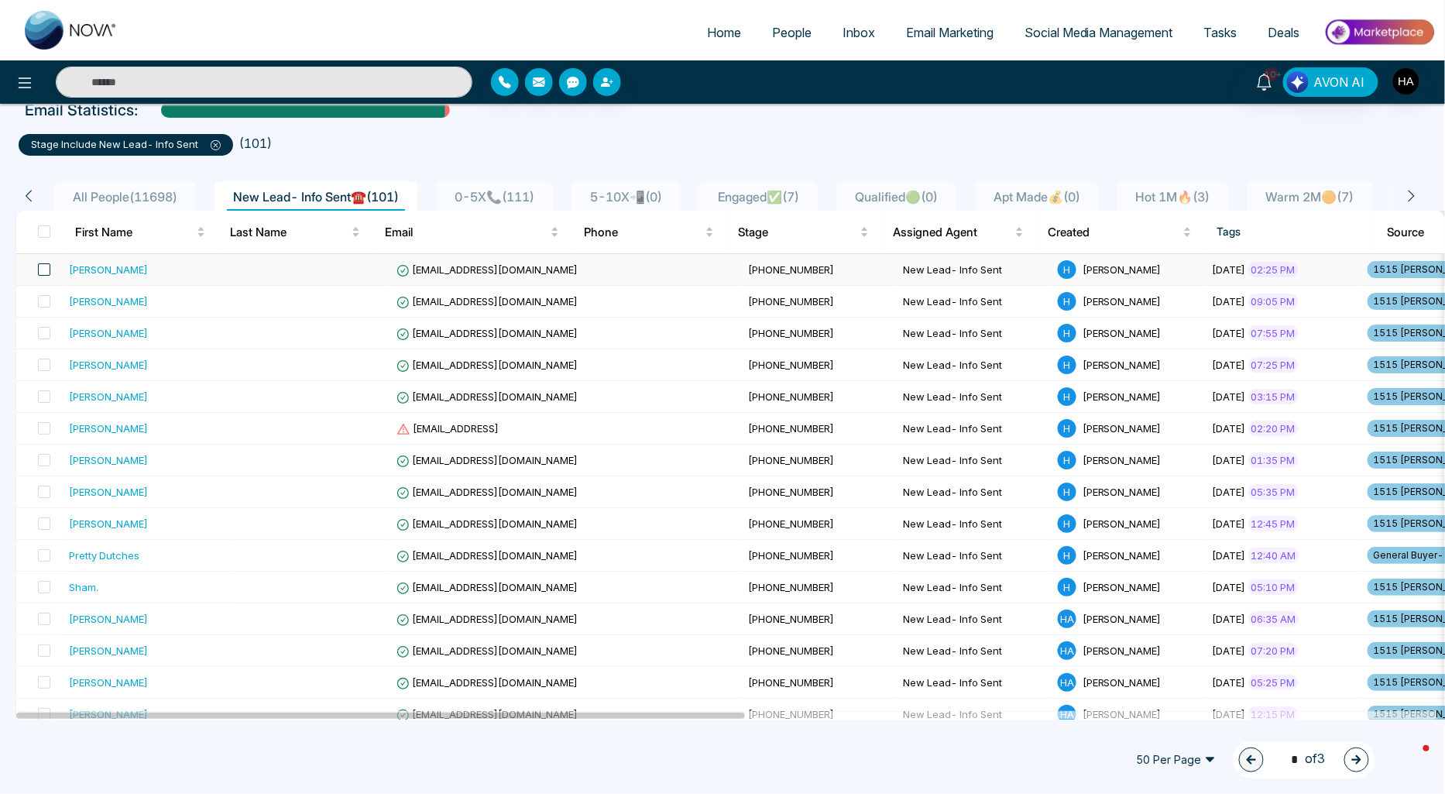
click at [49, 263] on span at bounding box center [44, 269] width 12 height 12
click at [48, 297] on span at bounding box center [44, 301] width 12 height 12
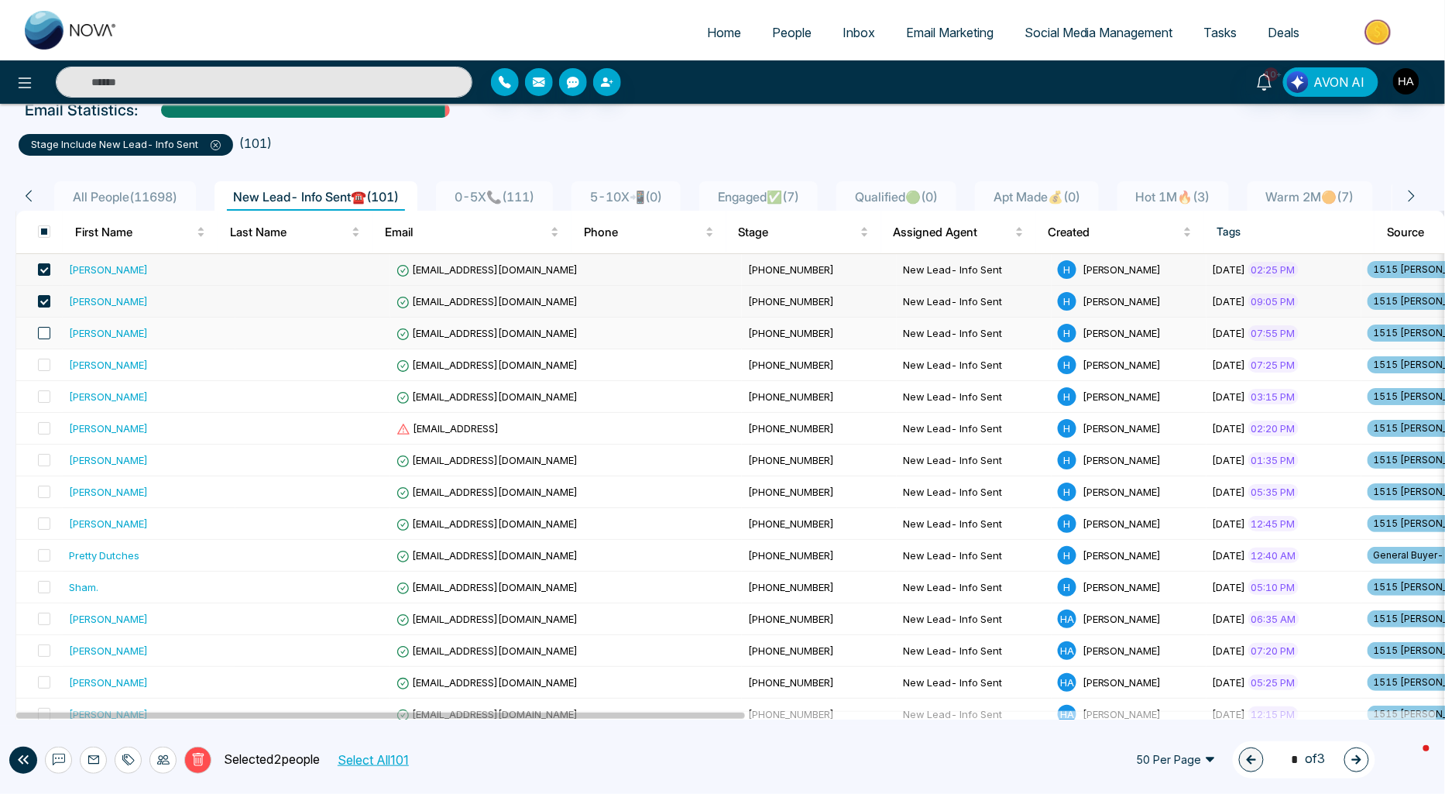
click at [49, 331] on span at bounding box center [44, 333] width 12 height 12
click at [48, 359] on span at bounding box center [44, 365] width 12 height 12
click at [42, 388] on label at bounding box center [40, 396] width 22 height 17
click at [49, 430] on span at bounding box center [44, 428] width 12 height 12
click at [46, 466] on label at bounding box center [40, 459] width 22 height 17
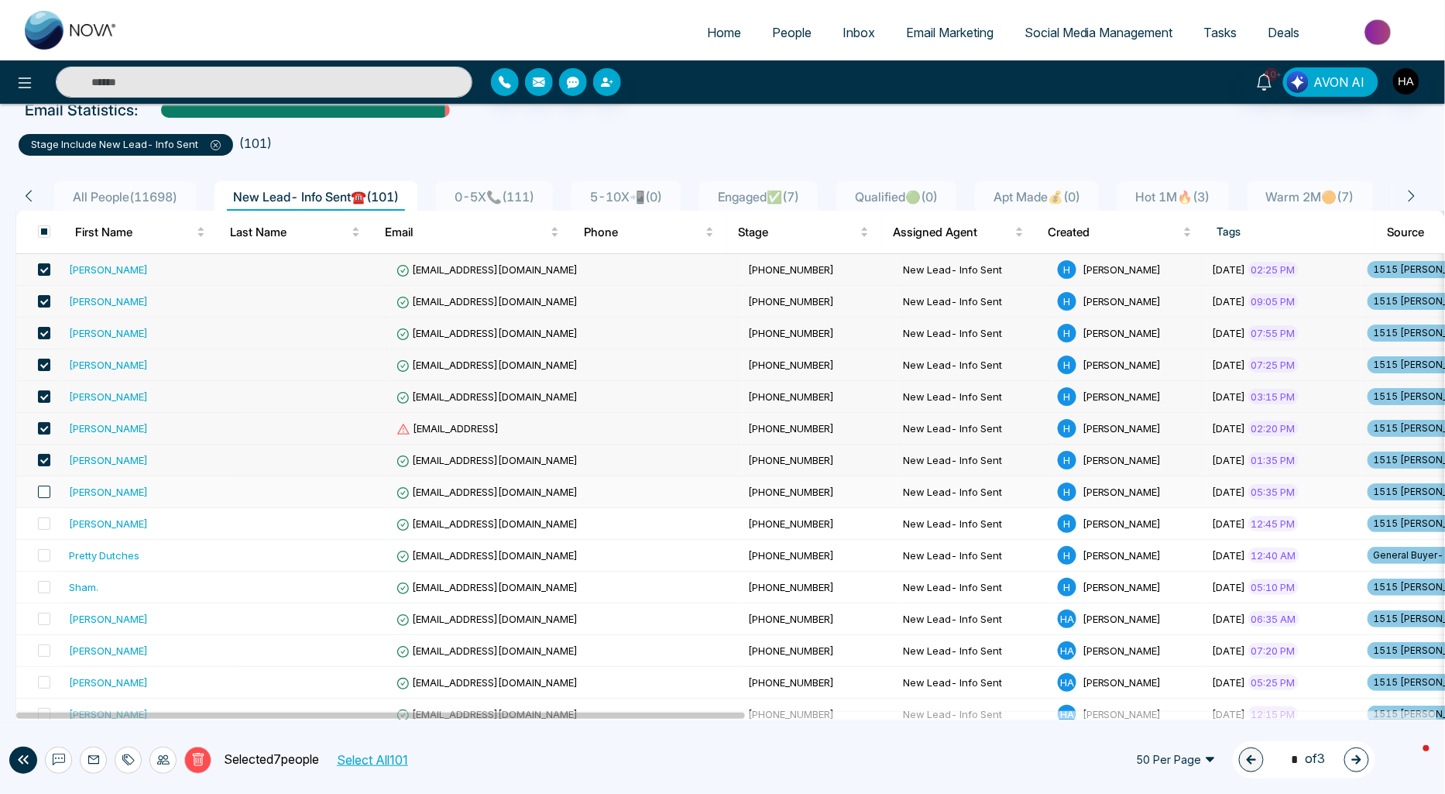
drag, startPoint x: 47, startPoint y: 486, endPoint x: 48, endPoint y: 512, distance: 25.6
click at [47, 489] on span at bounding box center [44, 492] width 12 height 12
drag, startPoint x: 49, startPoint y: 522, endPoint x: 41, endPoint y: 527, distance: 9.0
click at [48, 522] on span at bounding box center [44, 523] width 12 height 12
click at [47, 563] on label at bounding box center [40, 555] width 22 height 17
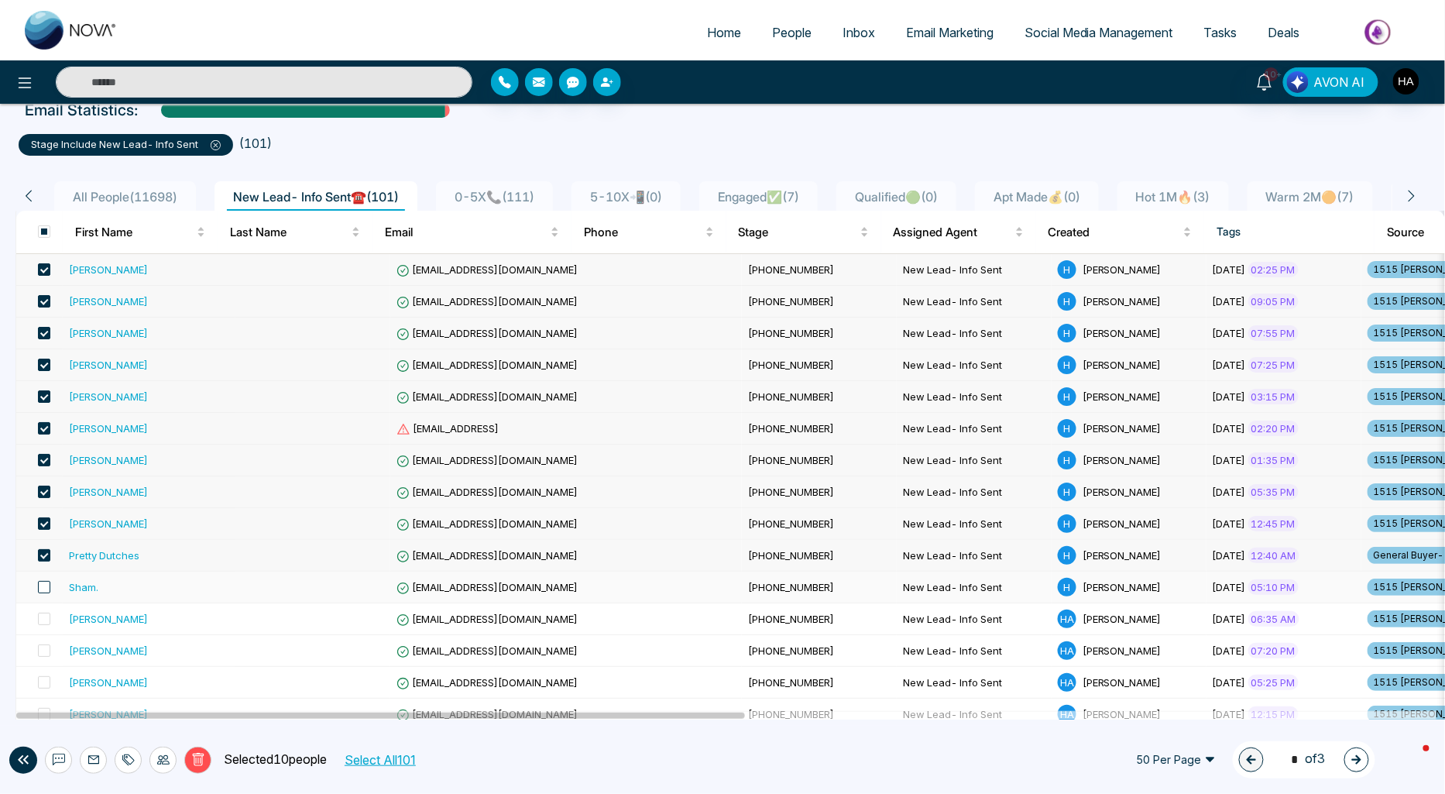
click at [48, 587] on span at bounding box center [44, 587] width 12 height 12
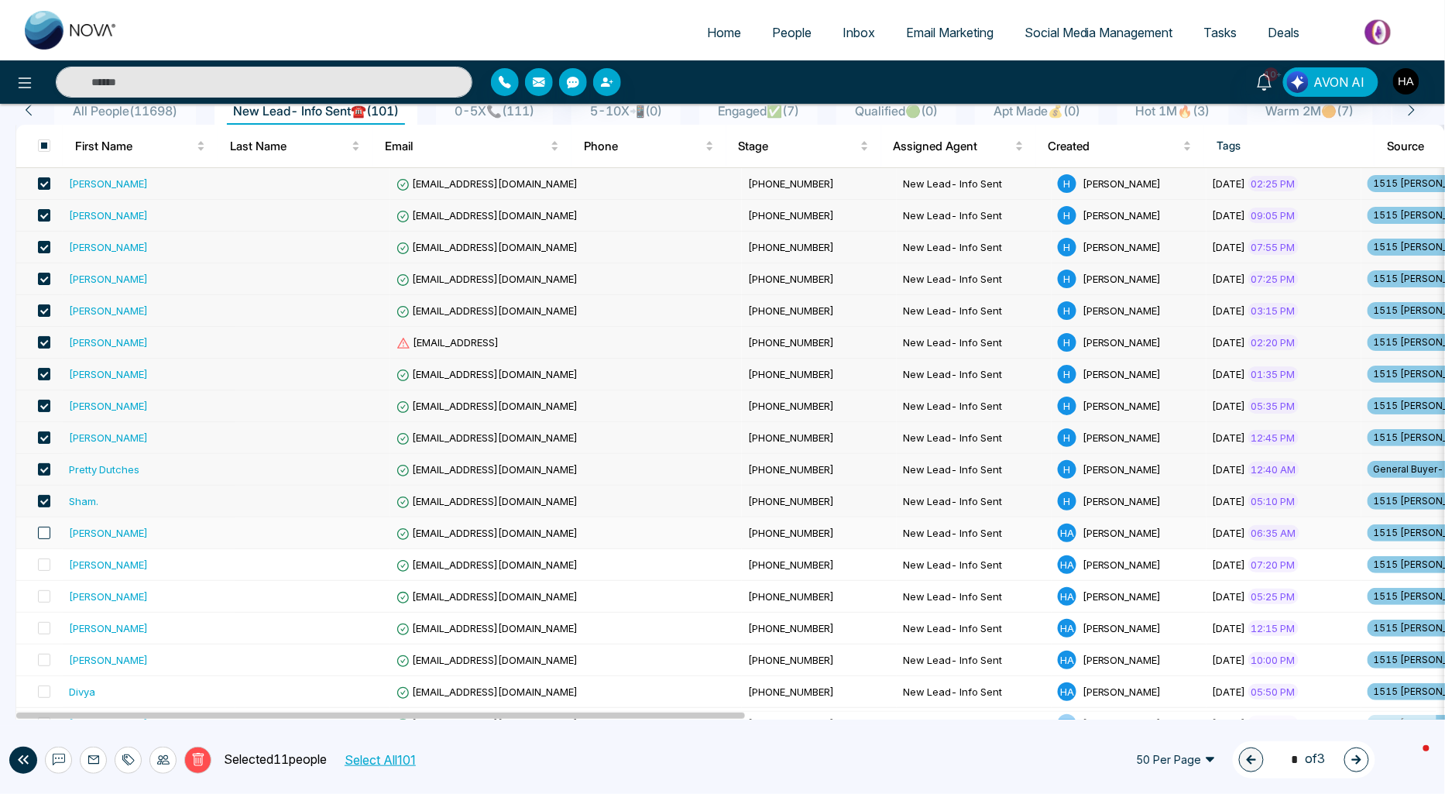
click at [42, 535] on span at bounding box center [44, 533] width 12 height 12
click at [44, 563] on span at bounding box center [44, 564] width 12 height 12
click at [42, 597] on span at bounding box center [44, 596] width 12 height 12
click at [41, 627] on span at bounding box center [44, 628] width 12 height 12
click at [47, 666] on label at bounding box center [40, 659] width 22 height 17
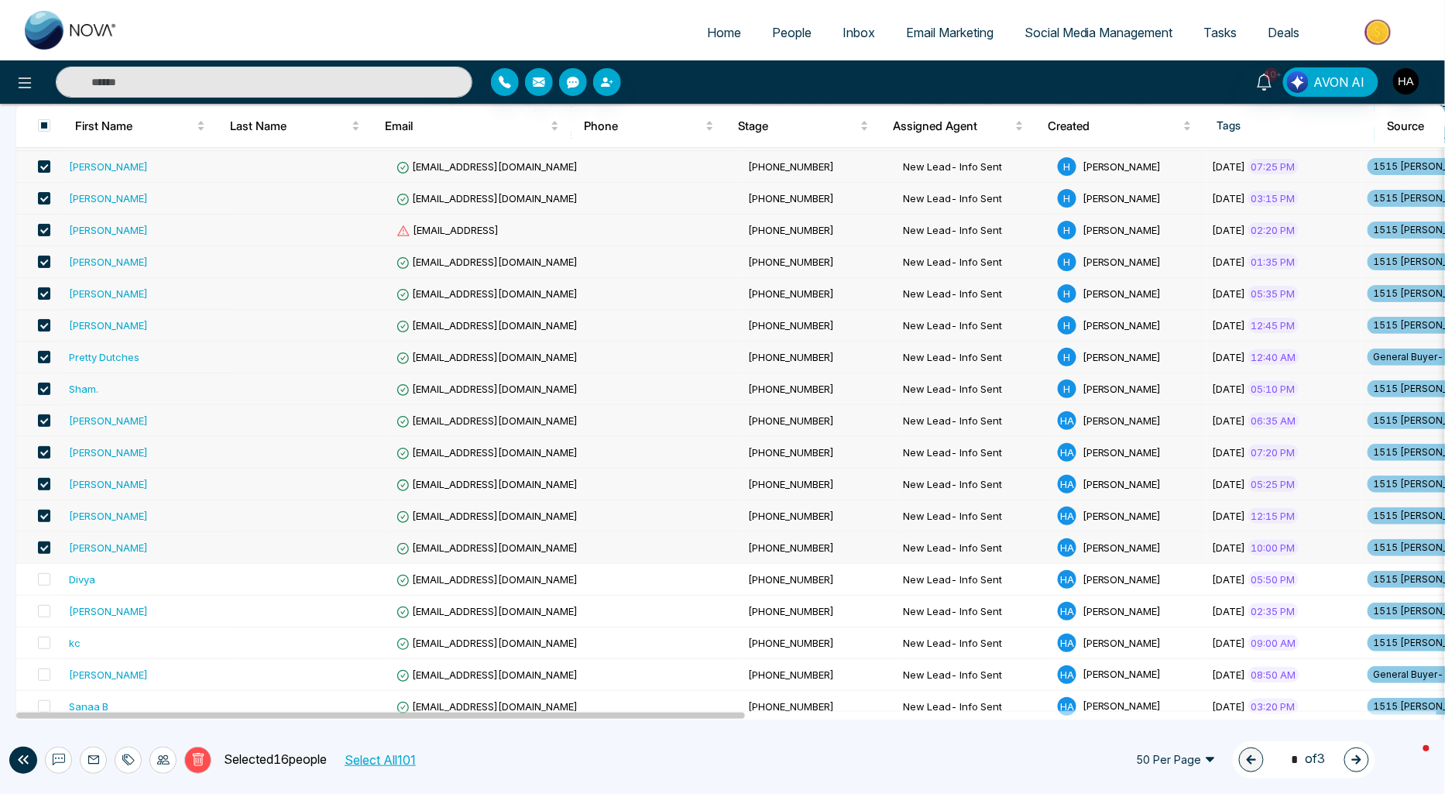
scroll to position [344, 0]
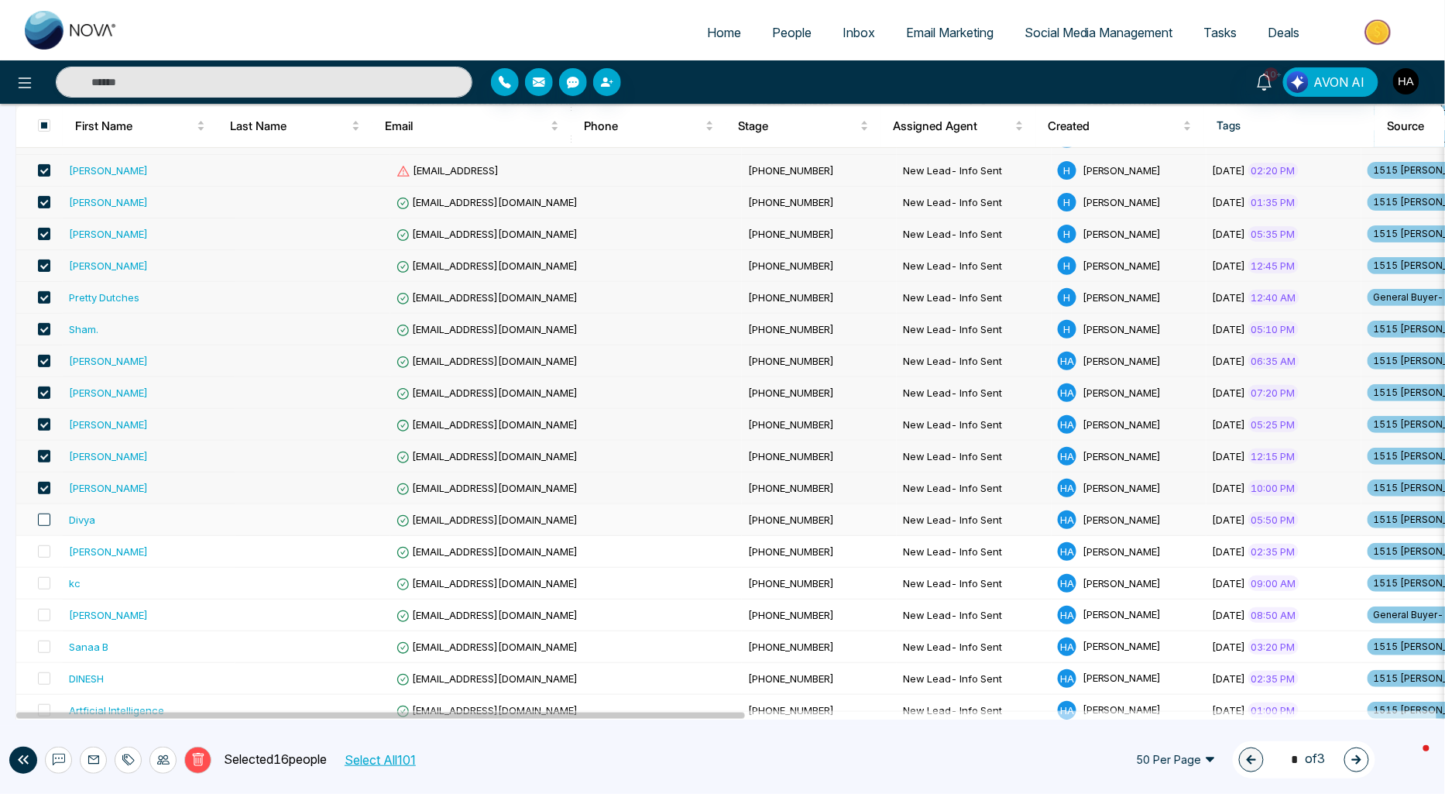
click at [49, 516] on span at bounding box center [44, 519] width 12 height 12
click at [49, 547] on span at bounding box center [44, 551] width 12 height 12
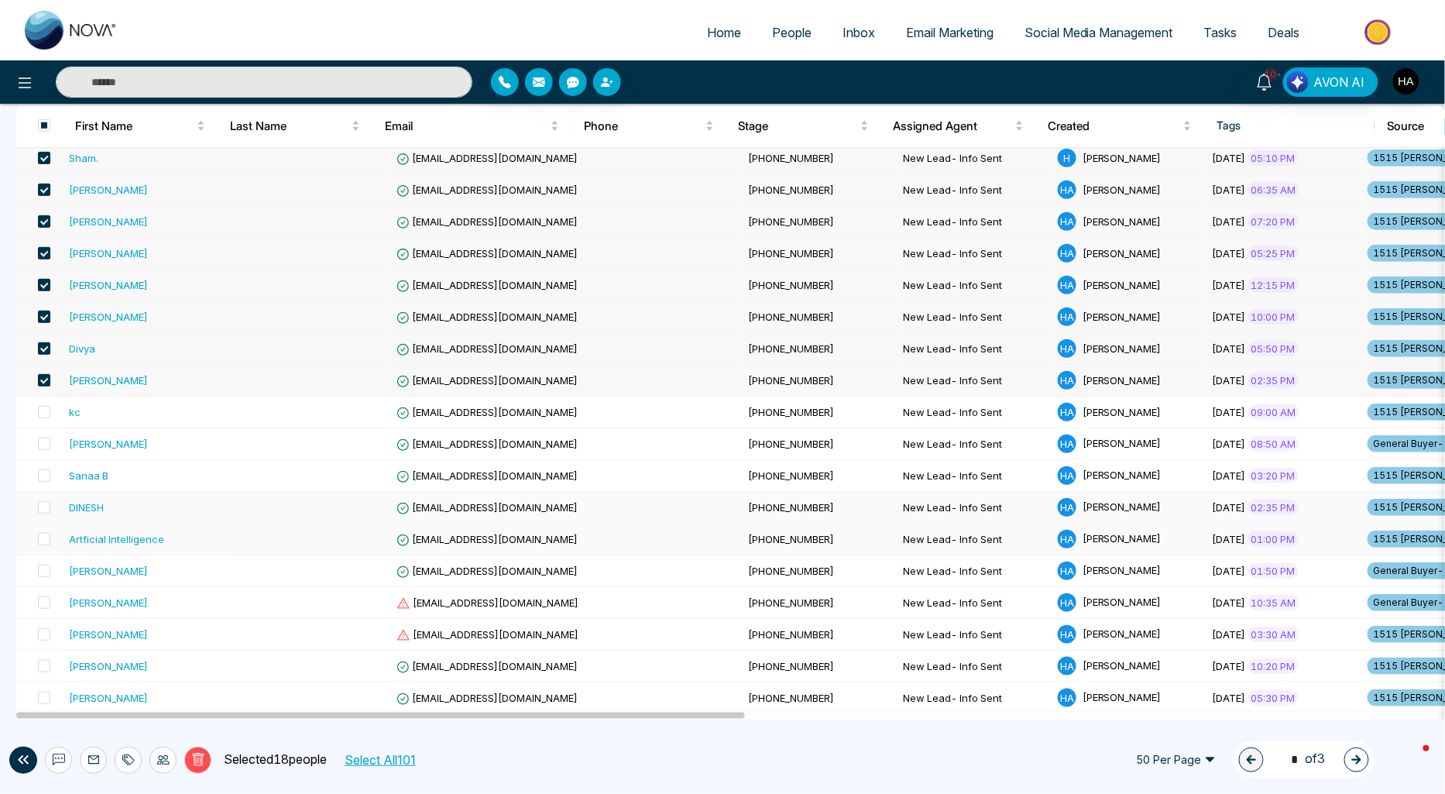
scroll to position [516, 0]
click at [41, 405] on span at bounding box center [44, 411] width 12 height 12
click at [43, 444] on span at bounding box center [44, 443] width 12 height 12
click at [46, 469] on span at bounding box center [44, 474] width 12 height 12
click at [51, 502] on td at bounding box center [39, 507] width 46 height 32
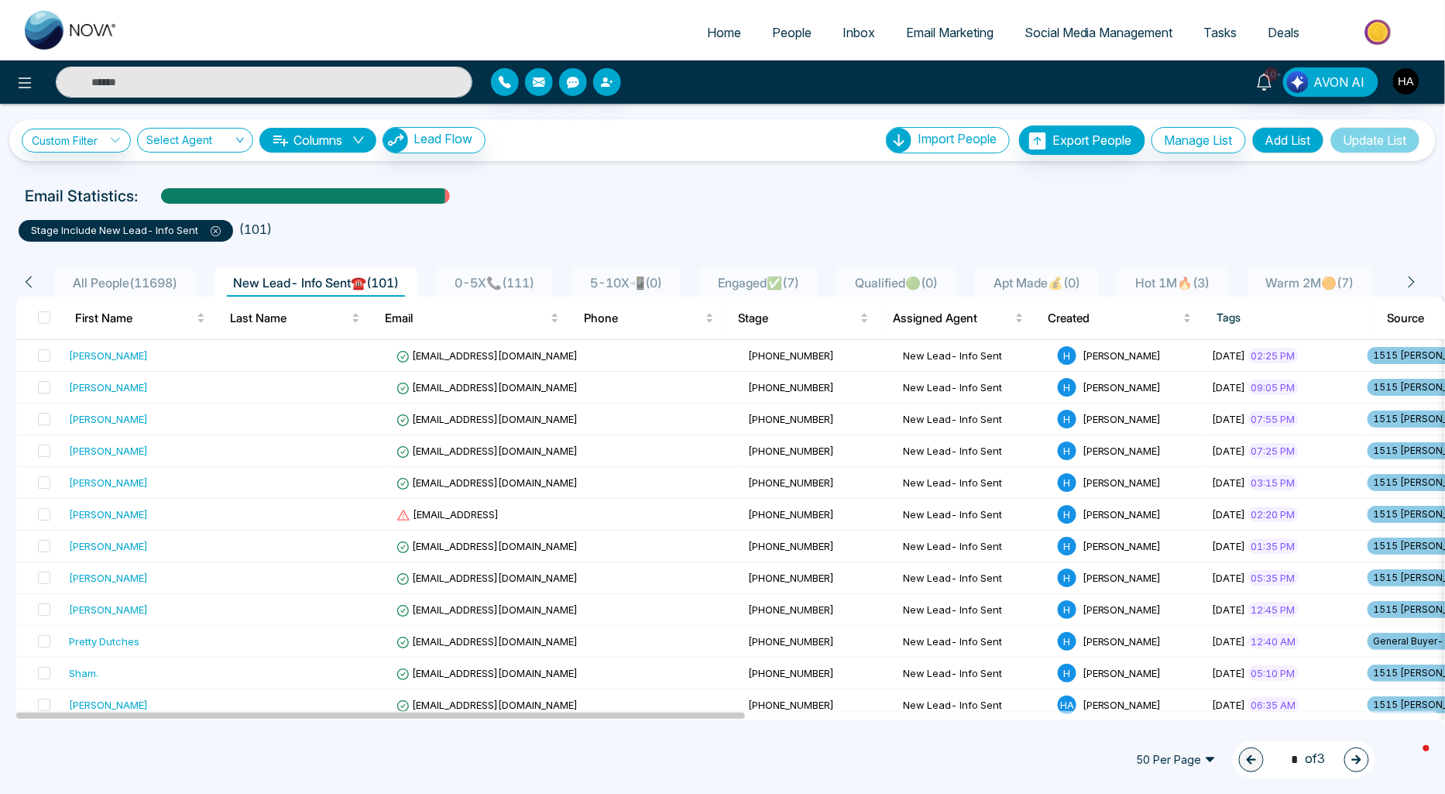
click at [1413, 283] on icon at bounding box center [1412, 282] width 14 height 14
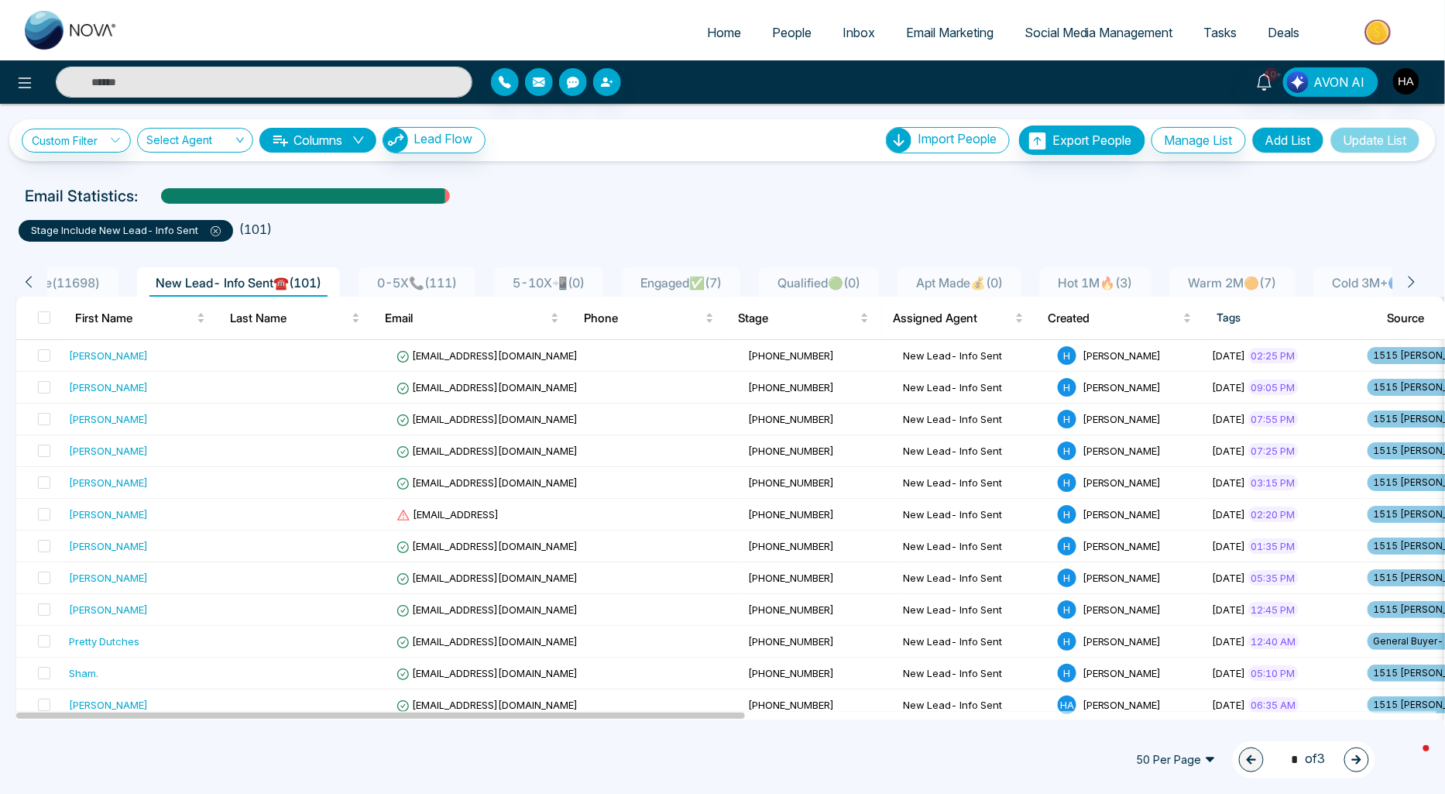
click at [1413, 283] on icon at bounding box center [1412, 282] width 14 height 14
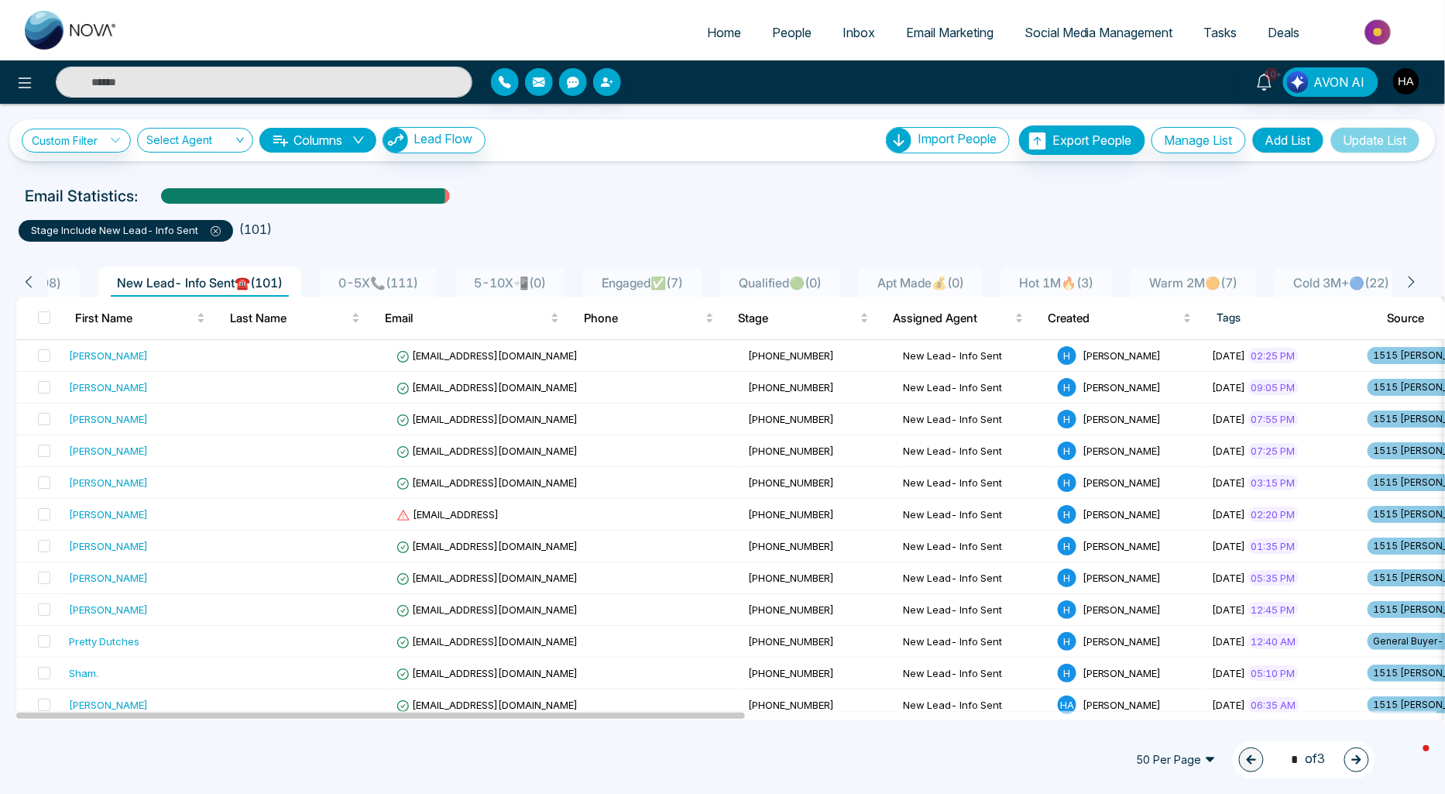
scroll to position [0, 155]
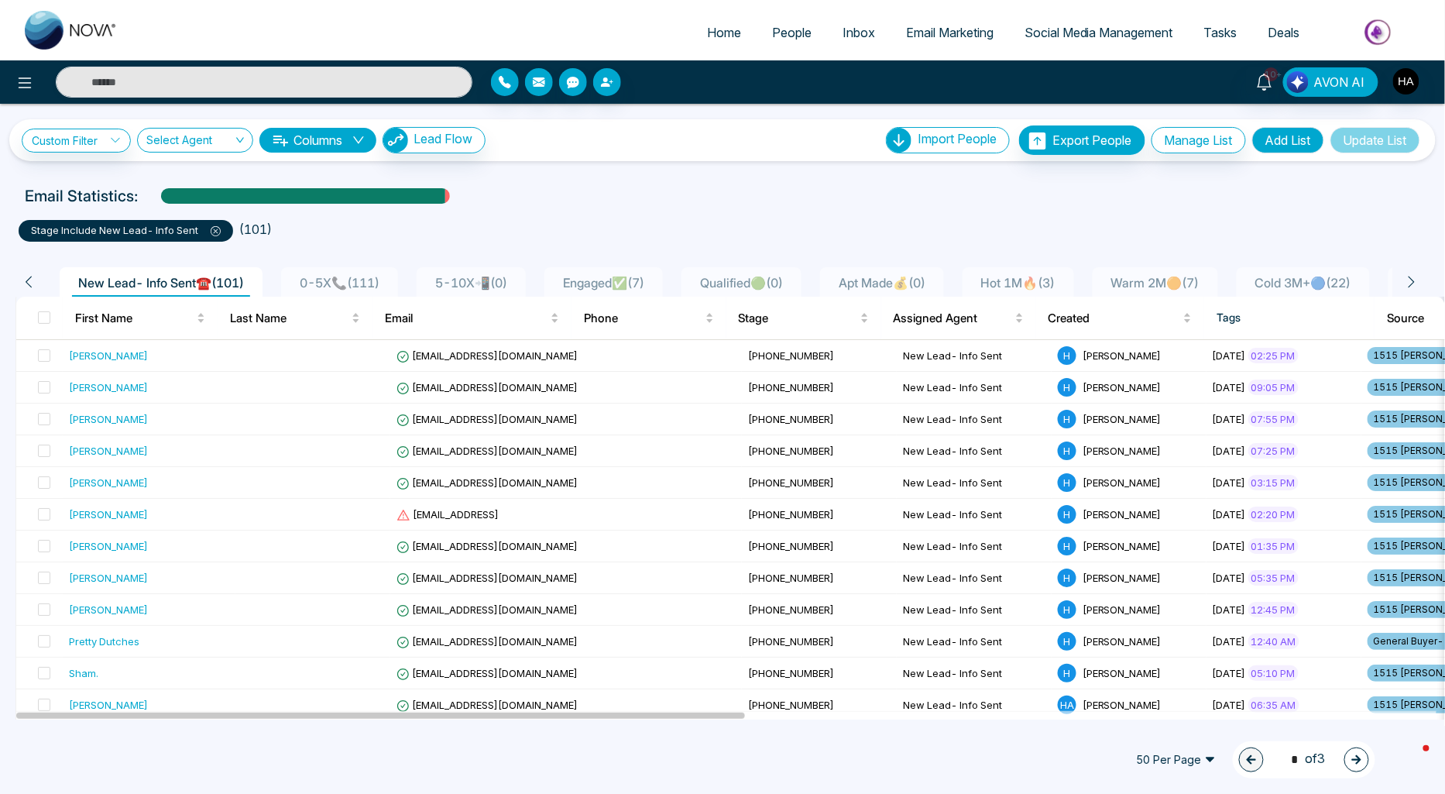
click at [1335, 280] on span "Cold 3M+🔵 ( 22 )" at bounding box center [1303, 282] width 108 height 15
click at [42, 352] on span at bounding box center [44, 355] width 12 height 12
click at [46, 385] on span at bounding box center [44, 387] width 12 height 12
click at [46, 415] on span at bounding box center [44, 419] width 12 height 12
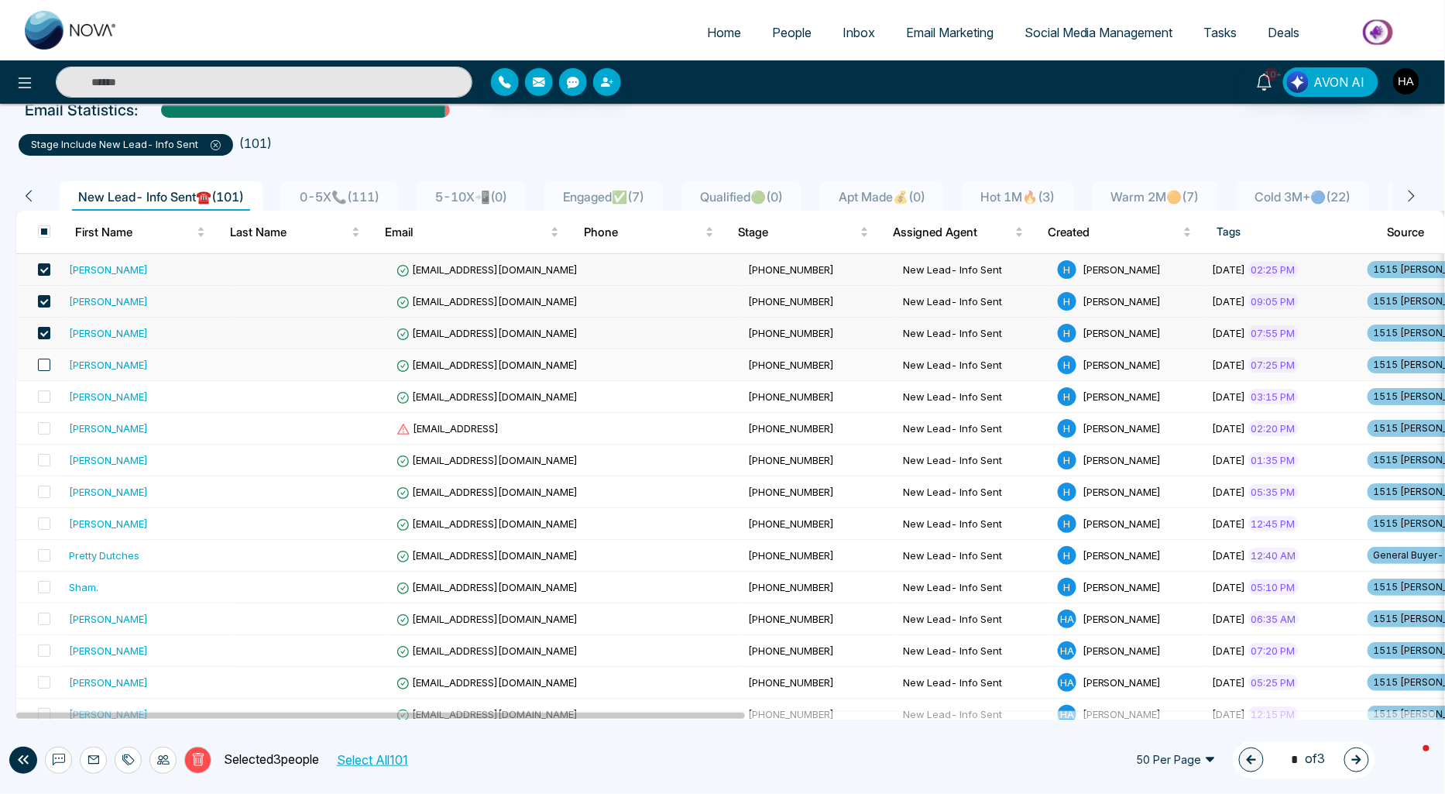
click at [45, 361] on span at bounding box center [44, 365] width 12 height 12
click at [46, 393] on span at bounding box center [44, 396] width 12 height 12
click at [45, 422] on span at bounding box center [44, 428] width 12 height 12
click at [44, 462] on span at bounding box center [44, 460] width 12 height 12
click at [39, 489] on span at bounding box center [44, 492] width 12 height 12
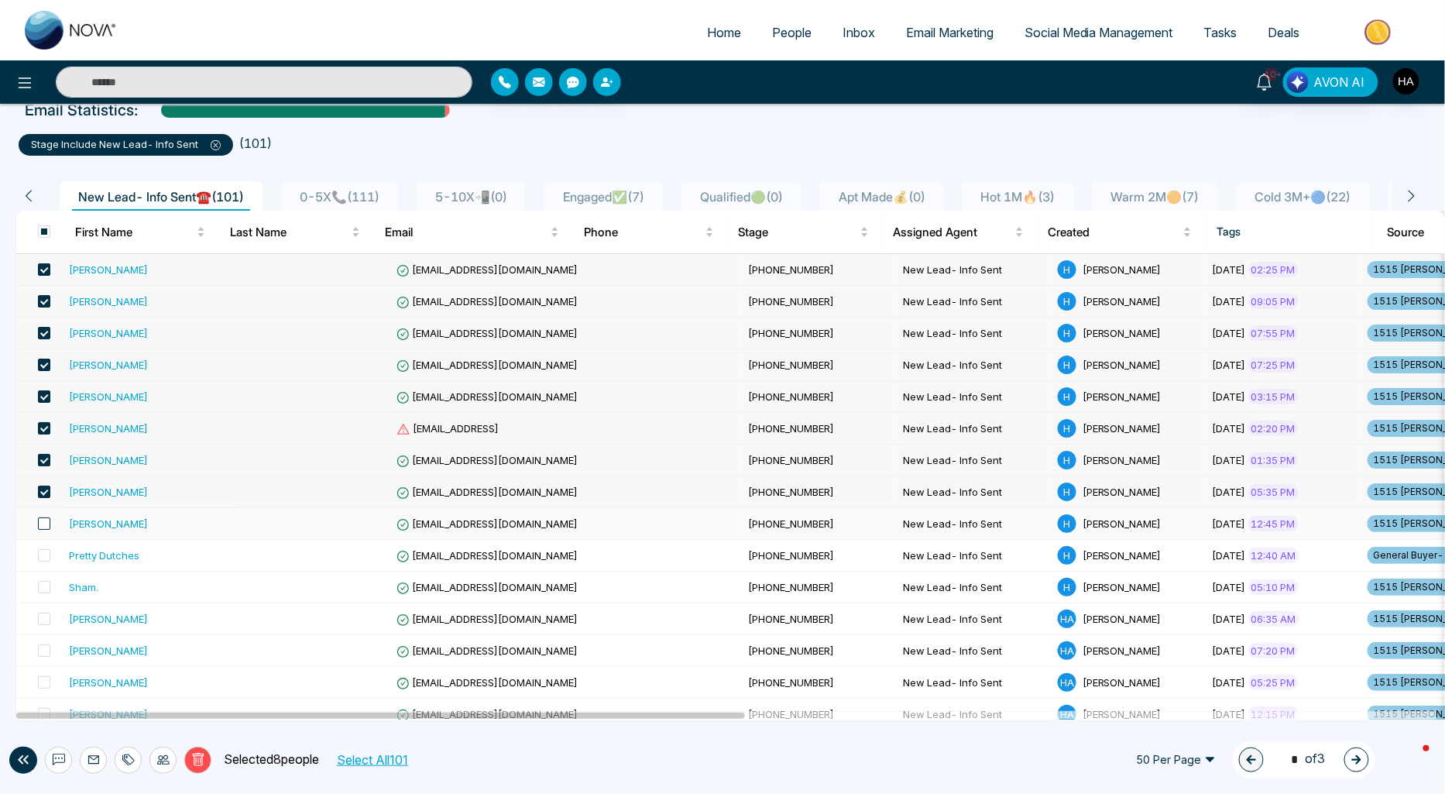
click at [43, 527] on span at bounding box center [44, 523] width 12 height 12
click at [46, 553] on span at bounding box center [44, 555] width 12 height 12
click at [46, 582] on span at bounding box center [44, 587] width 12 height 12
click at [50, 618] on td at bounding box center [39, 619] width 46 height 32
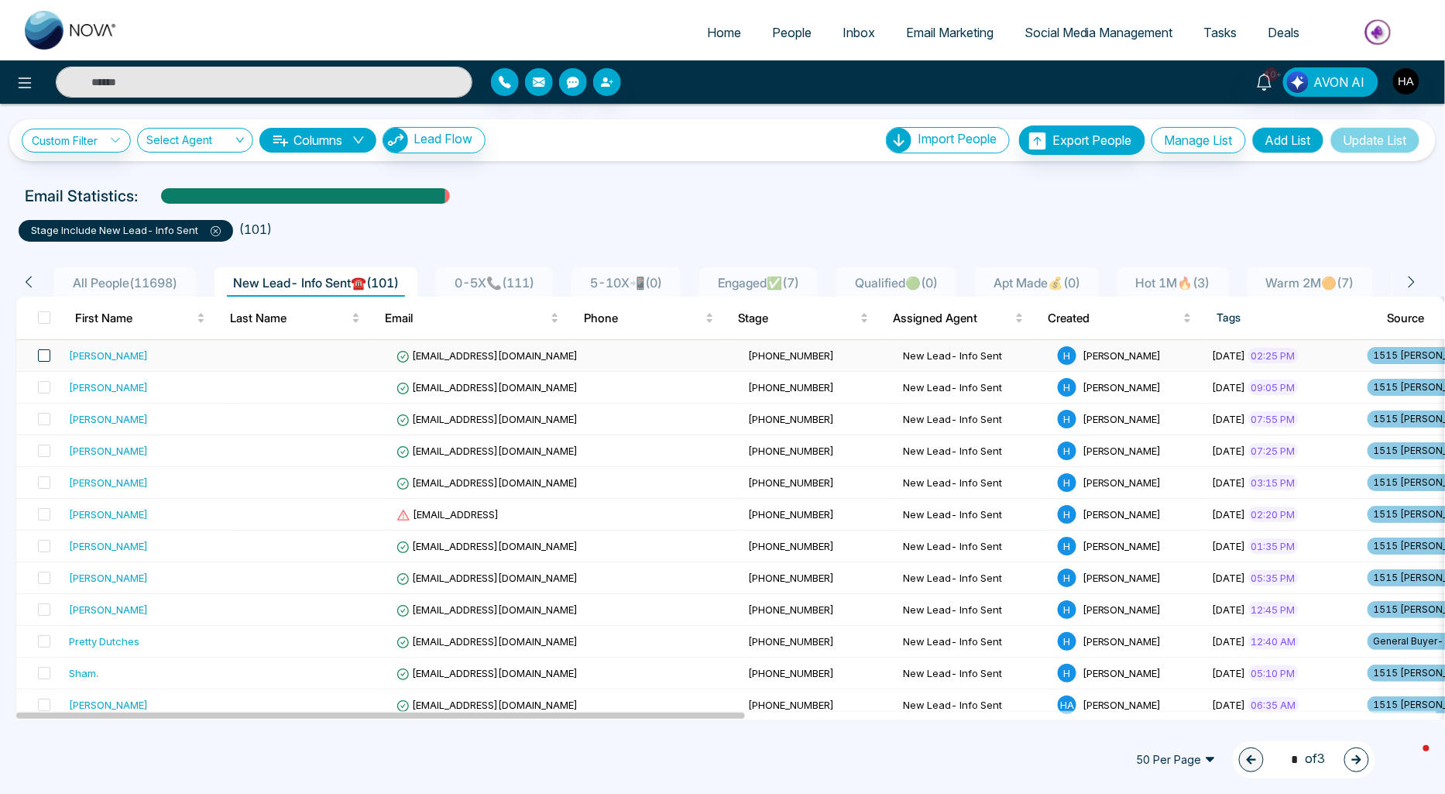
click at [41, 352] on span at bounding box center [44, 355] width 12 height 12
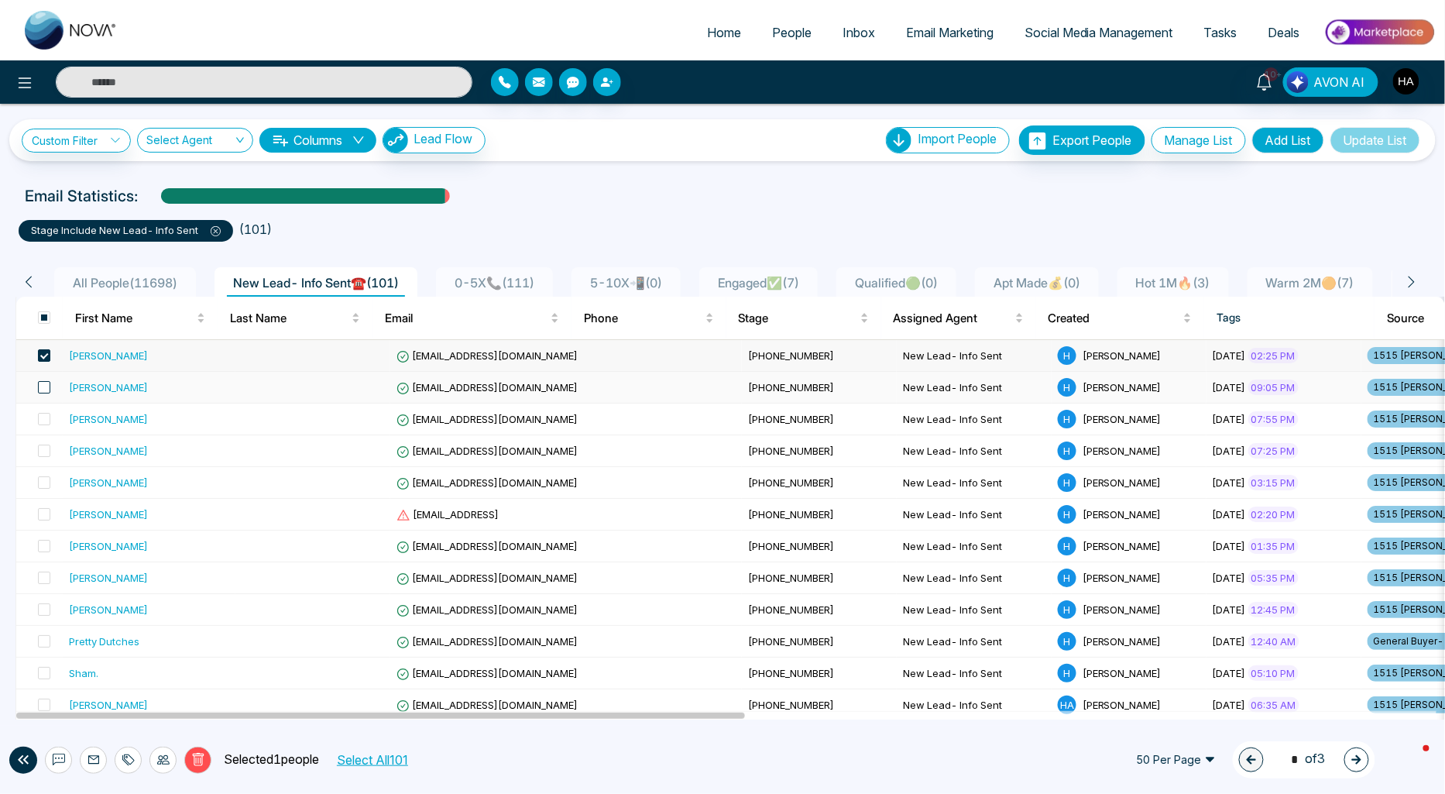
click at [42, 387] on span at bounding box center [44, 387] width 12 height 12
click at [42, 413] on span at bounding box center [44, 419] width 12 height 12
click at [43, 444] on span at bounding box center [44, 450] width 12 height 12
click at [47, 359] on span at bounding box center [44, 355] width 12 height 12
click at [45, 390] on span at bounding box center [44, 387] width 12 height 12
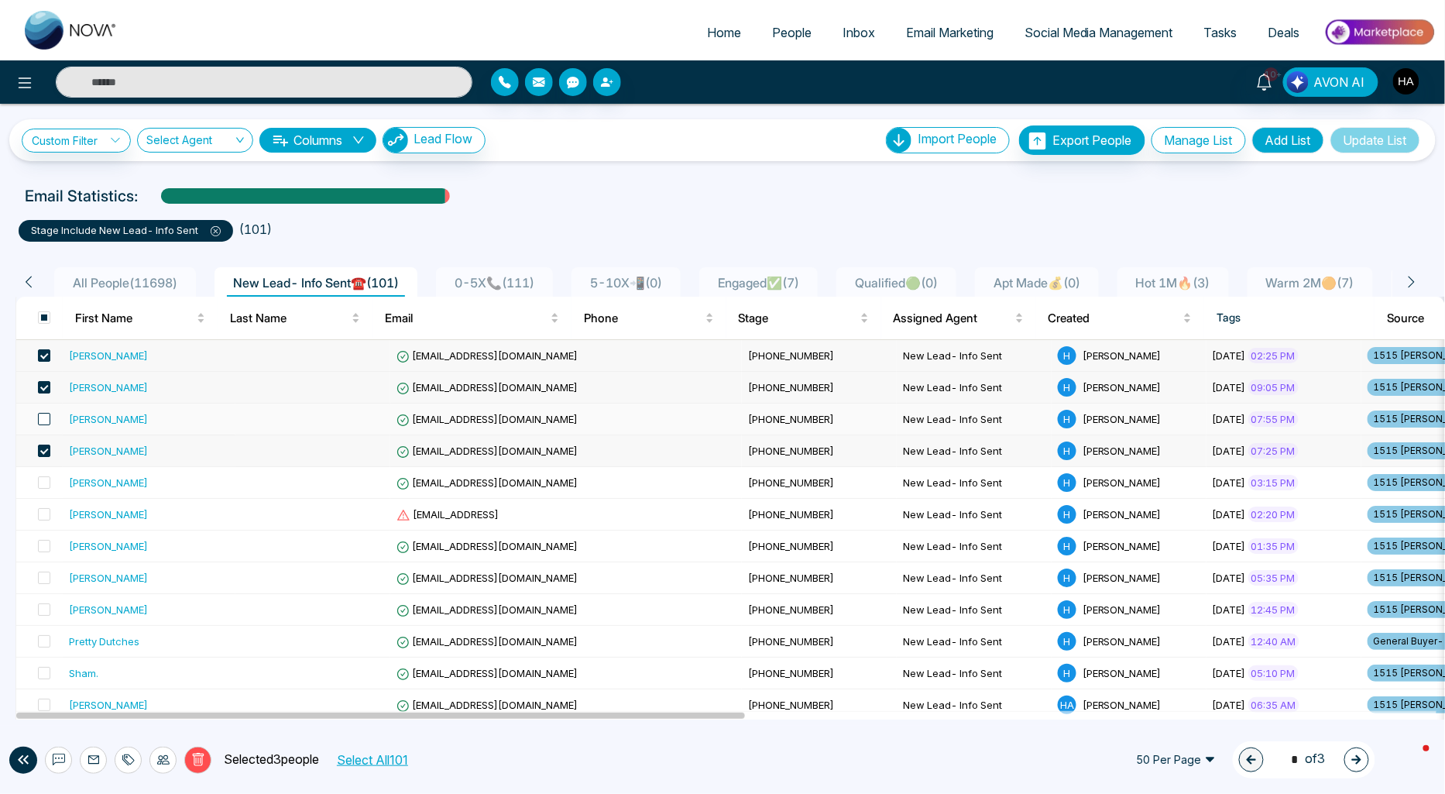
click at [43, 419] on span at bounding box center [44, 419] width 12 height 12
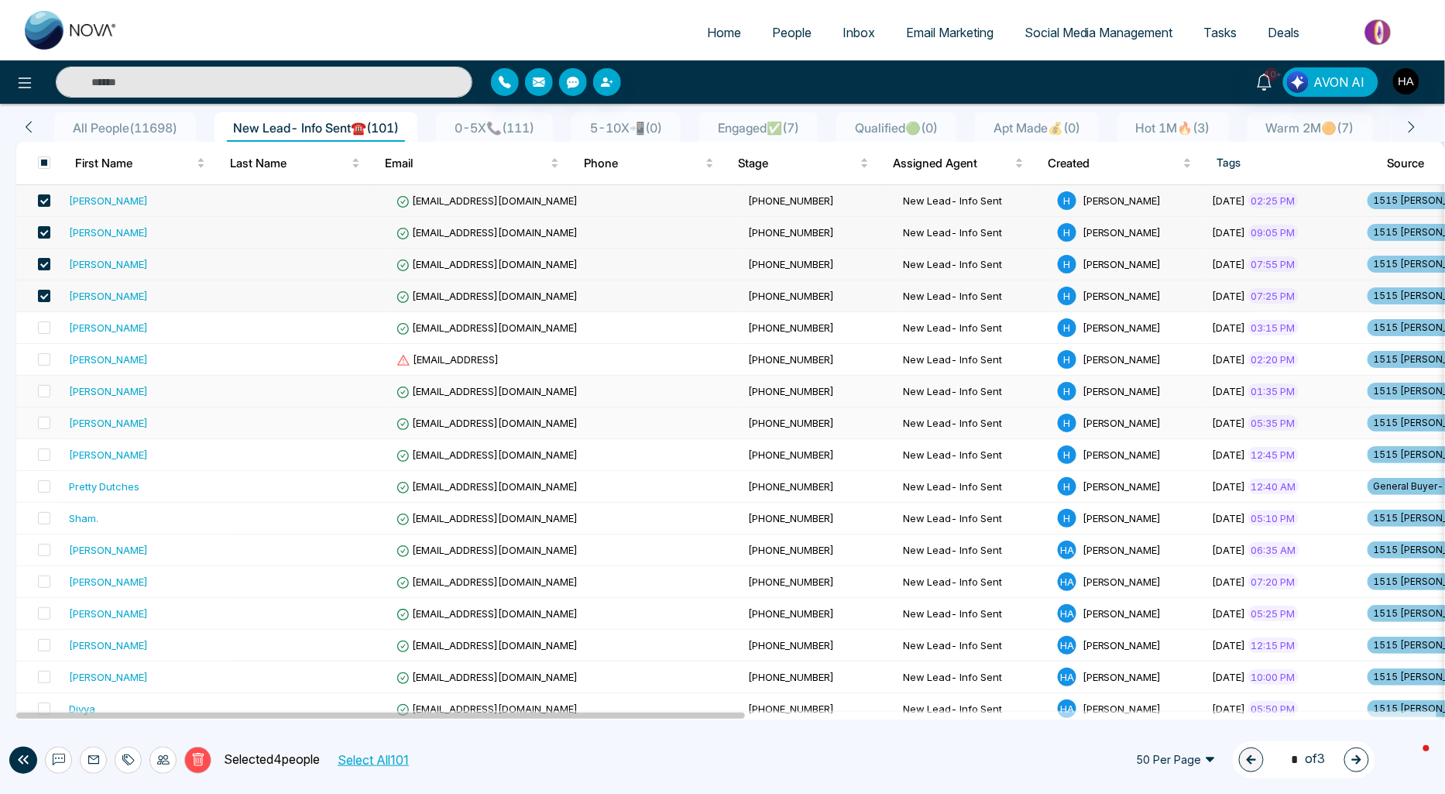
scroll to position [172, 0]
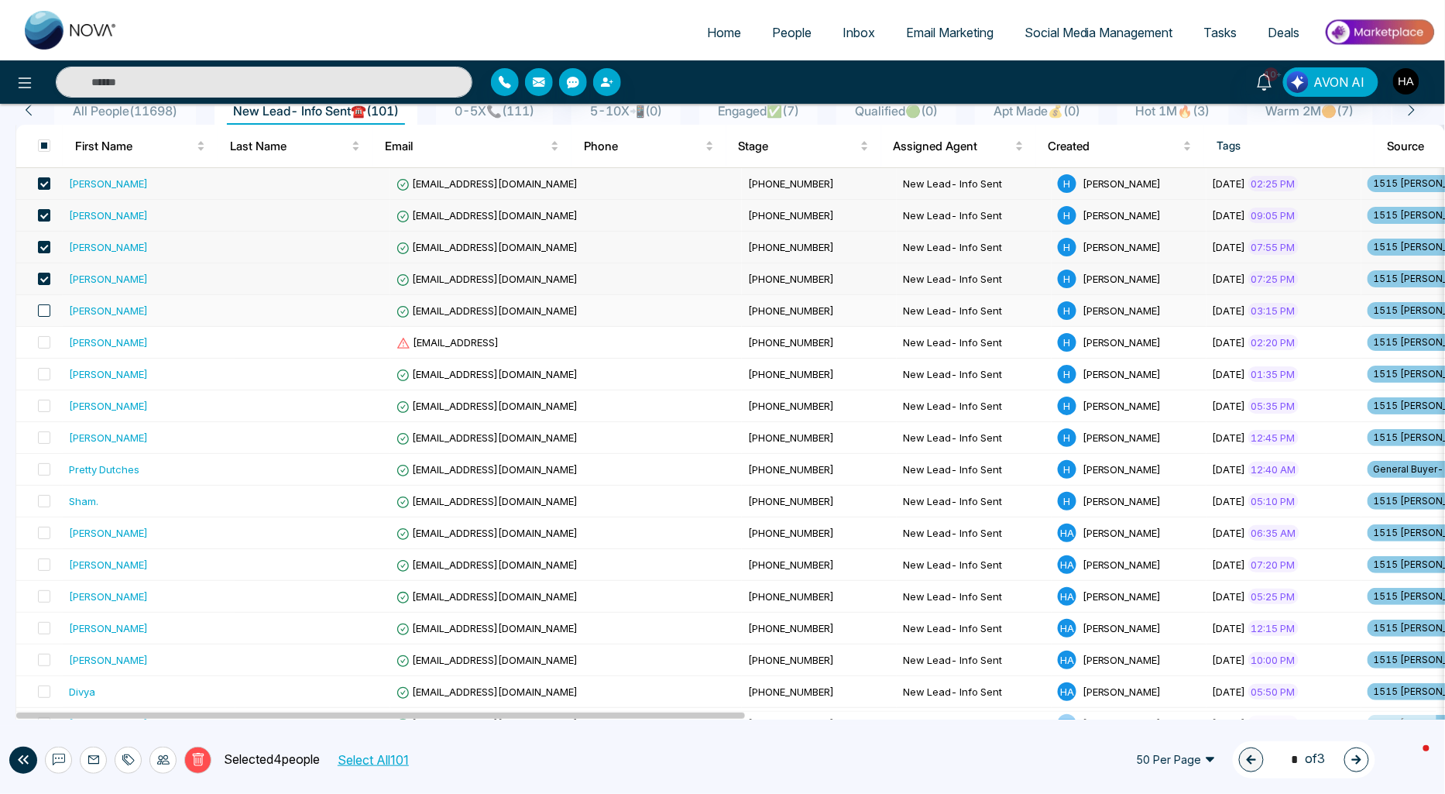
click at [46, 315] on span at bounding box center [44, 310] width 12 height 12
click at [43, 341] on span at bounding box center [44, 342] width 12 height 12
click at [43, 376] on span at bounding box center [44, 374] width 12 height 12
click at [41, 401] on span at bounding box center [44, 406] width 12 height 12
click at [42, 439] on span at bounding box center [44, 437] width 12 height 12
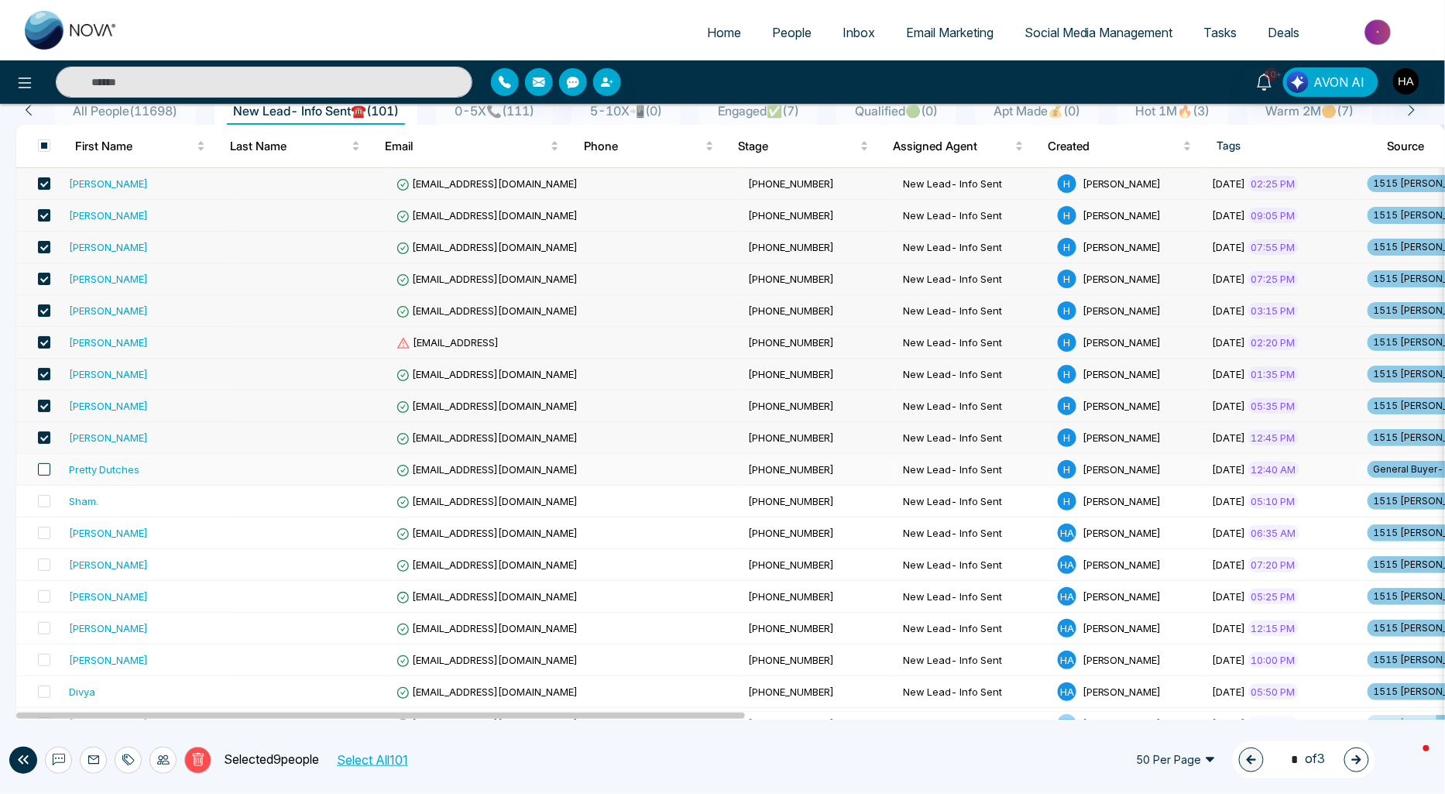
click at [47, 466] on span at bounding box center [44, 469] width 12 height 12
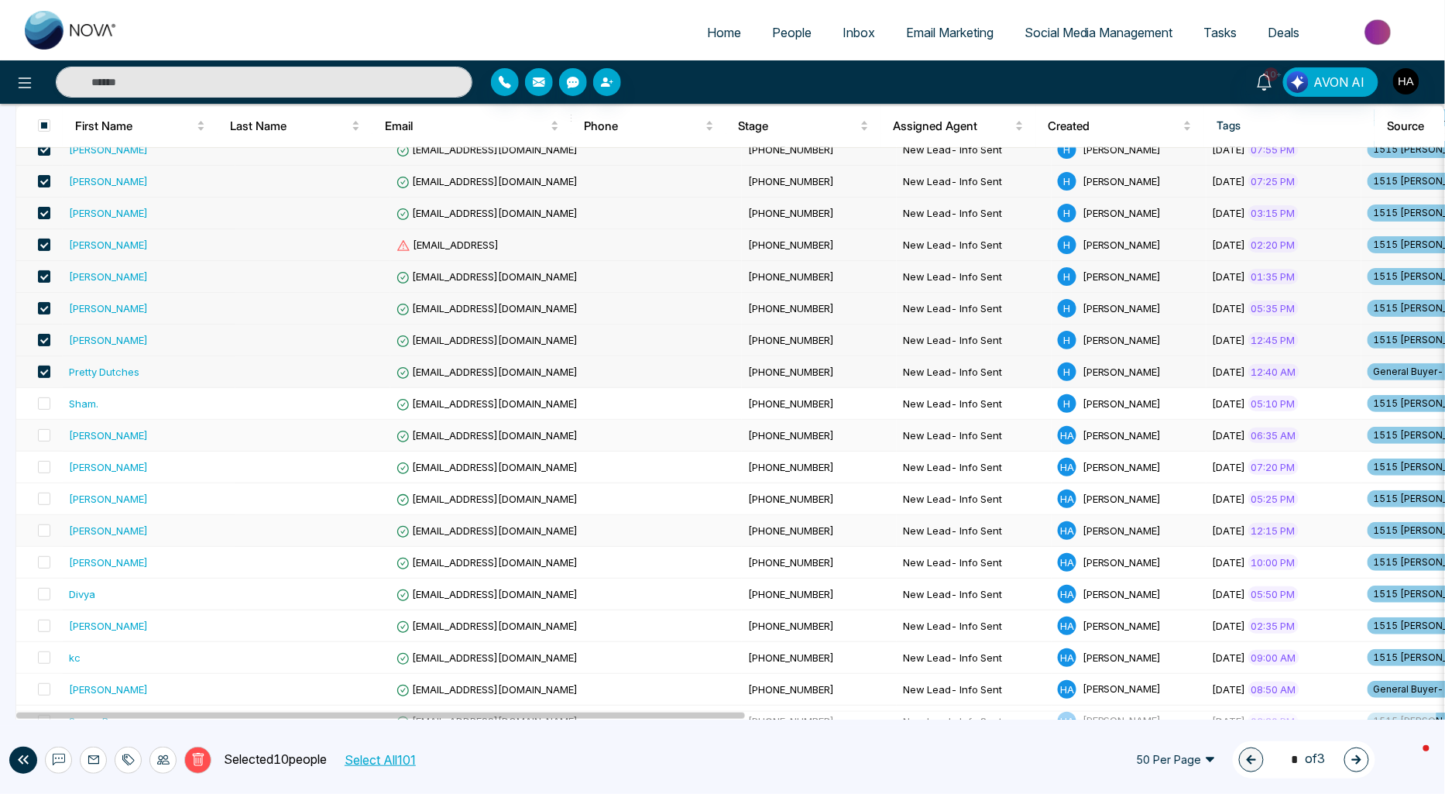
scroll to position [344, 0]
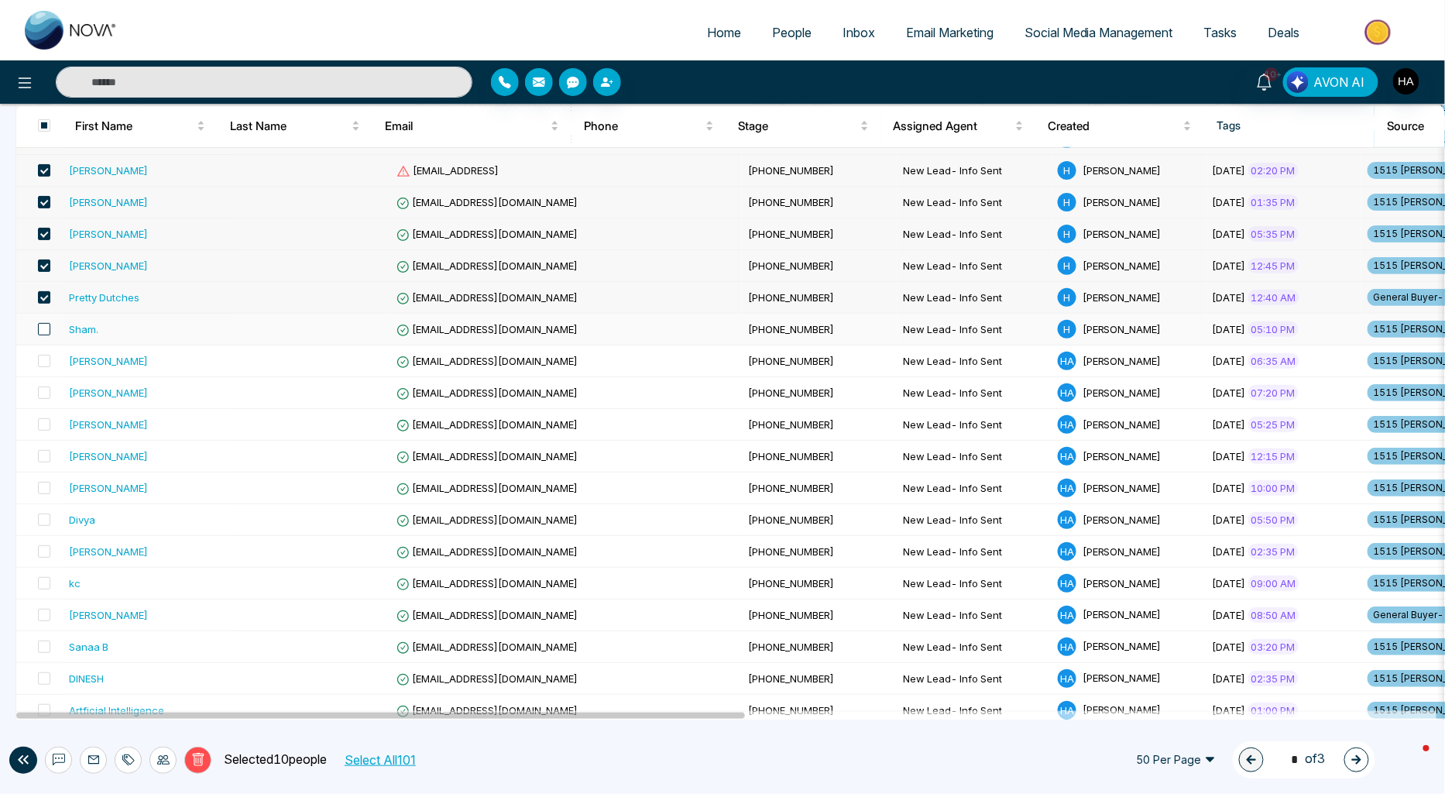
click at [44, 333] on span at bounding box center [44, 329] width 12 height 12
click at [43, 359] on span at bounding box center [44, 361] width 12 height 12
click at [43, 389] on span at bounding box center [44, 392] width 12 height 12
click at [43, 427] on span at bounding box center [44, 424] width 12 height 12
click at [43, 455] on span at bounding box center [44, 456] width 12 height 12
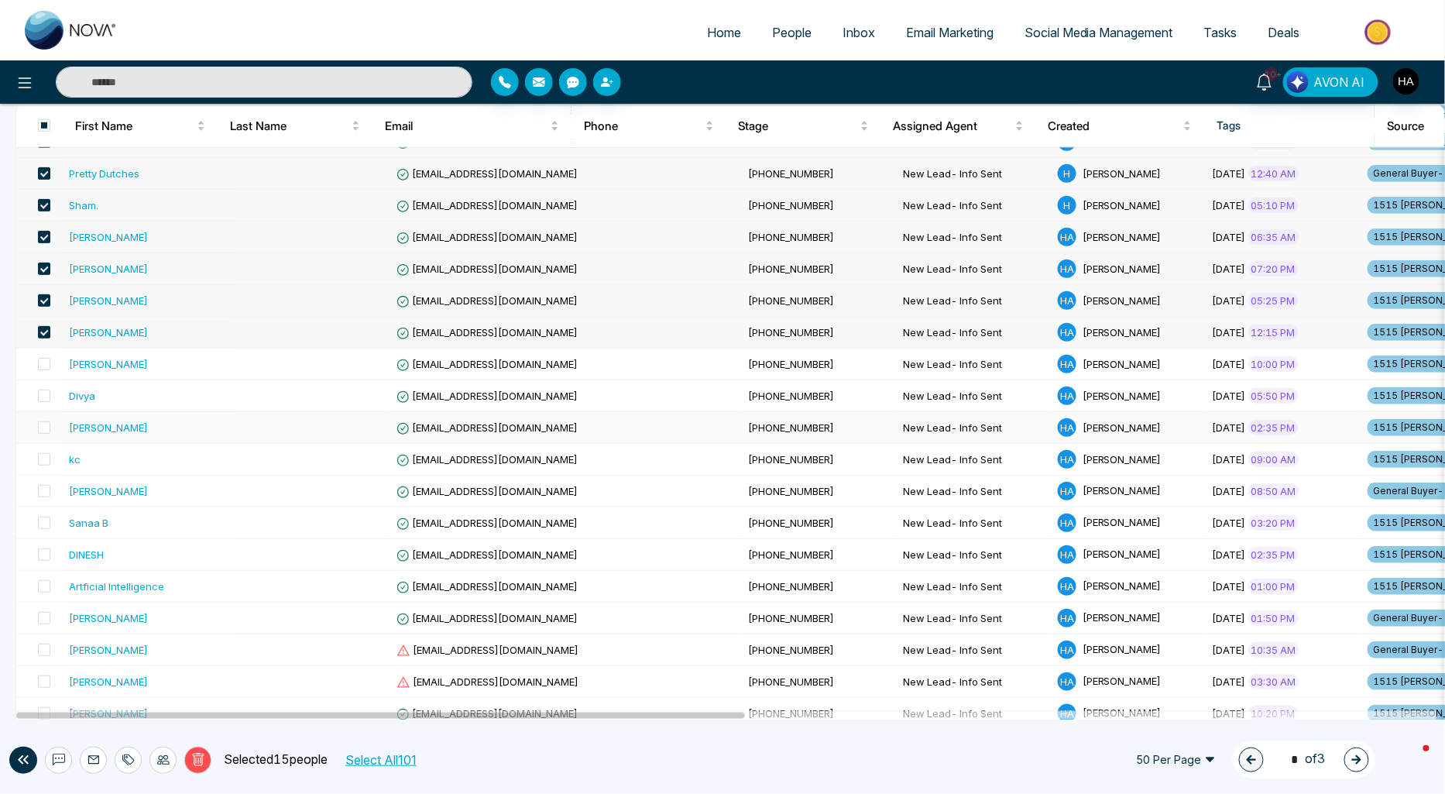
scroll to position [516, 0]
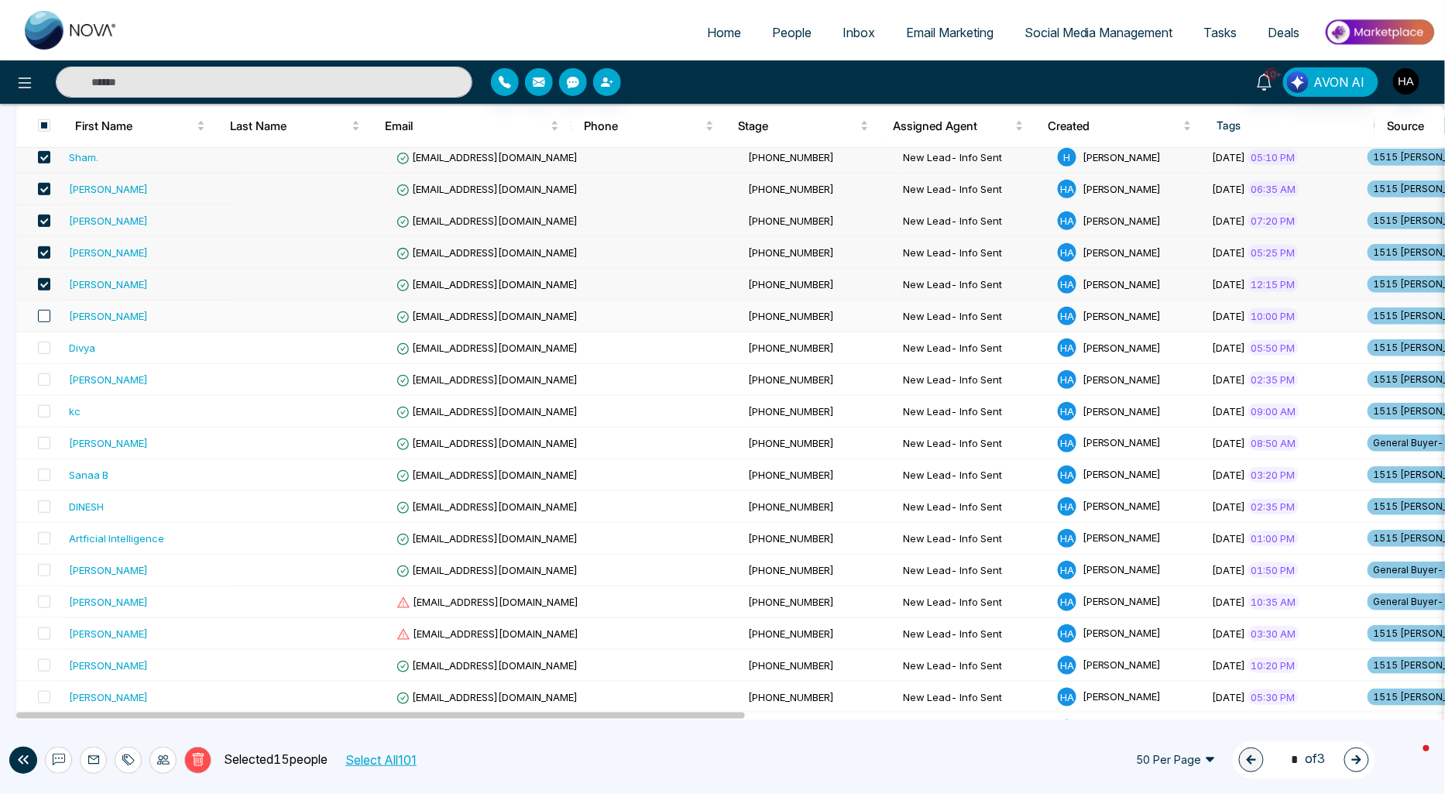
click at [41, 317] on span at bounding box center [44, 316] width 12 height 12
click at [40, 348] on span at bounding box center [44, 347] width 12 height 12
click at [43, 382] on span at bounding box center [44, 379] width 12 height 12
click at [43, 411] on span at bounding box center [44, 411] width 12 height 12
click at [49, 440] on span at bounding box center [44, 443] width 12 height 12
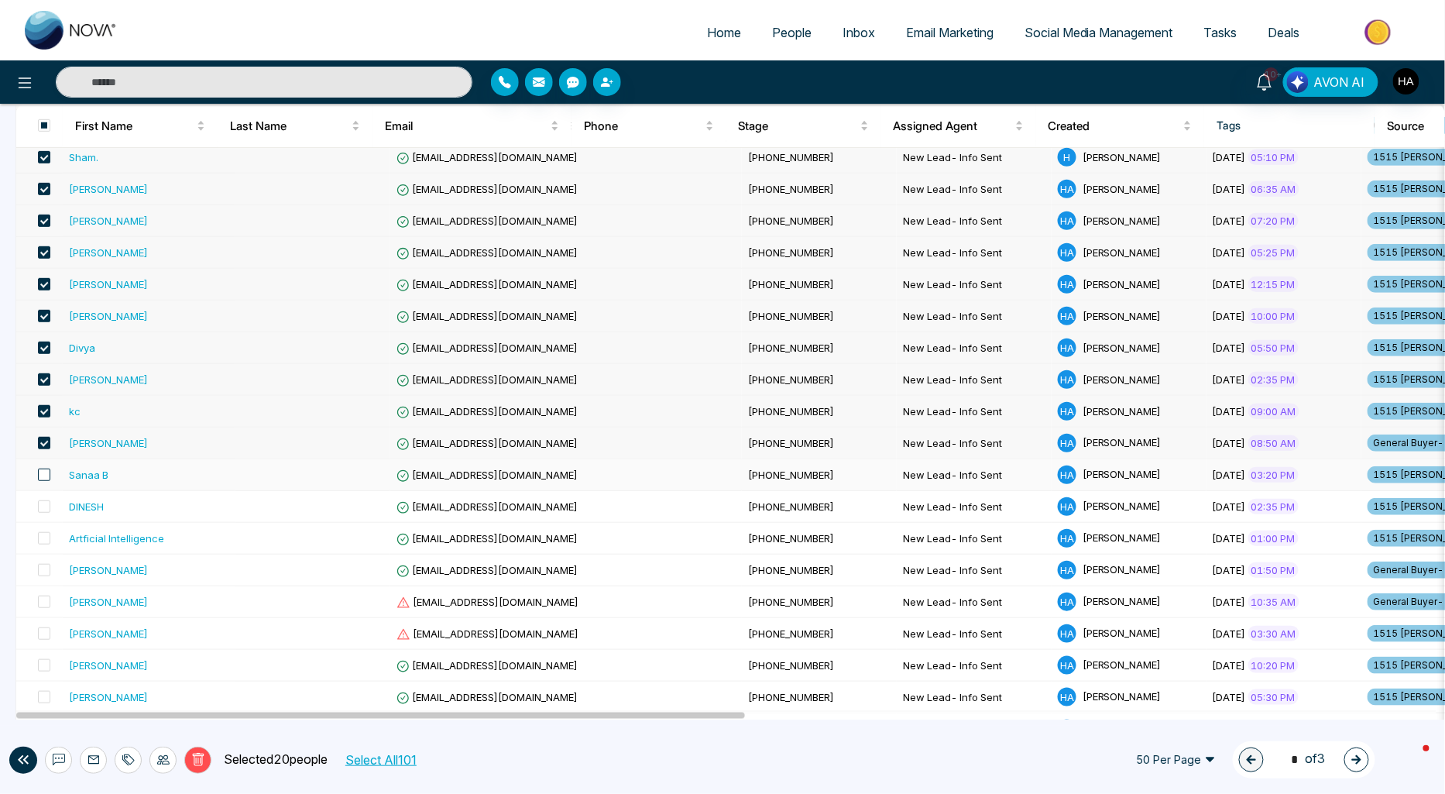
click at [48, 468] on span at bounding box center [44, 474] width 12 height 12
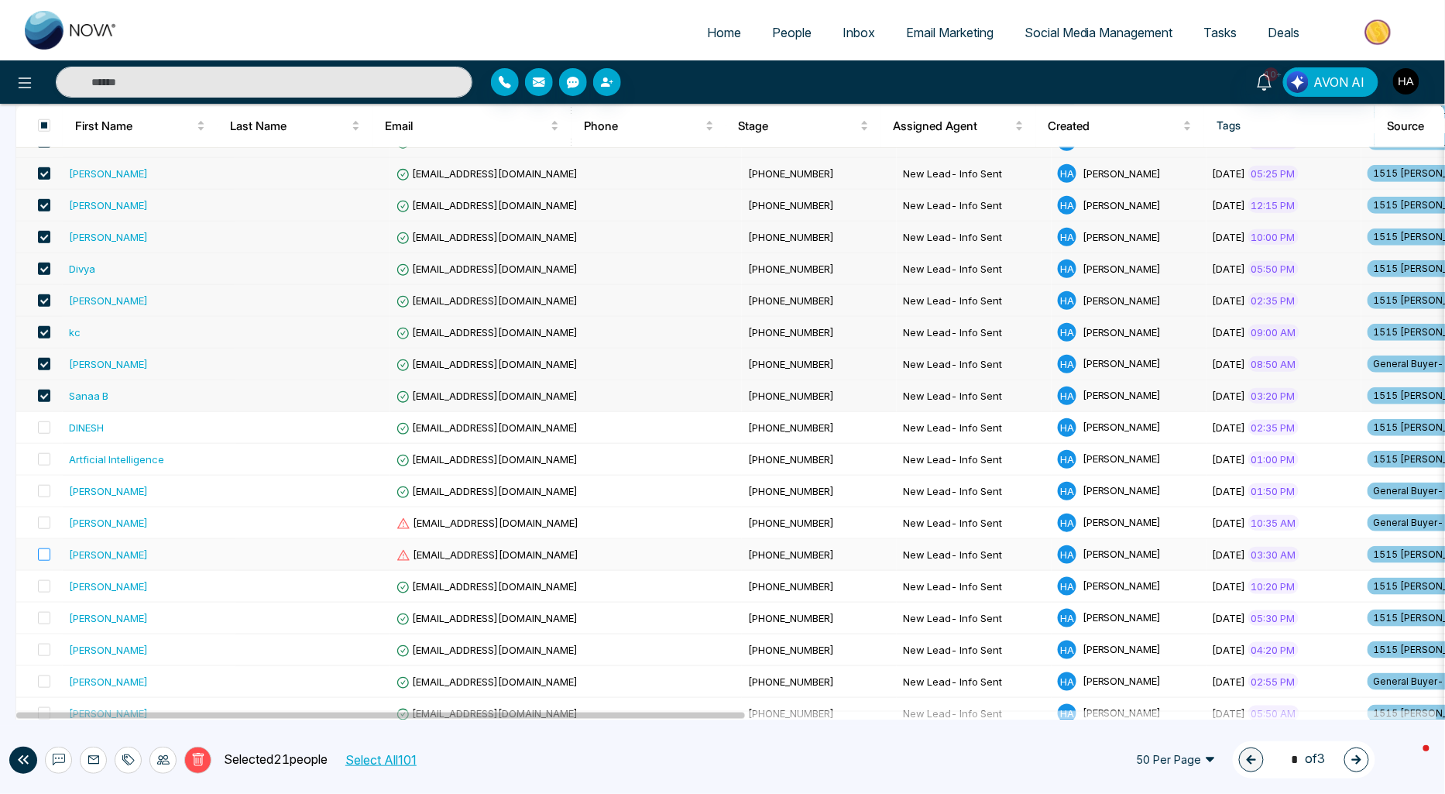
scroll to position [688, 0]
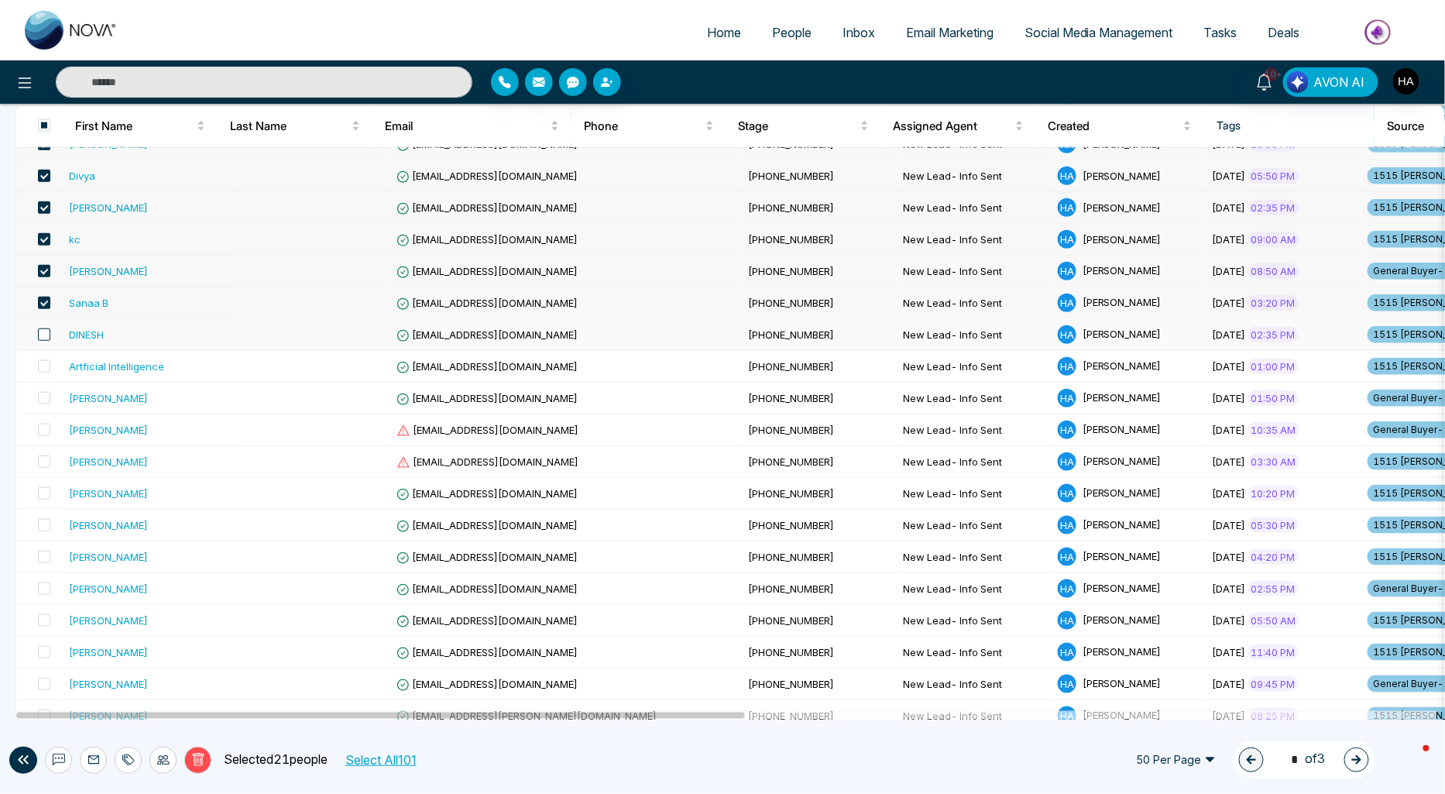
click at [43, 336] on span at bounding box center [44, 334] width 12 height 12
click at [44, 367] on span at bounding box center [44, 366] width 12 height 12
click at [44, 392] on span at bounding box center [44, 398] width 12 height 12
click at [44, 436] on label at bounding box center [40, 429] width 22 height 17
click at [42, 458] on span at bounding box center [44, 461] width 12 height 12
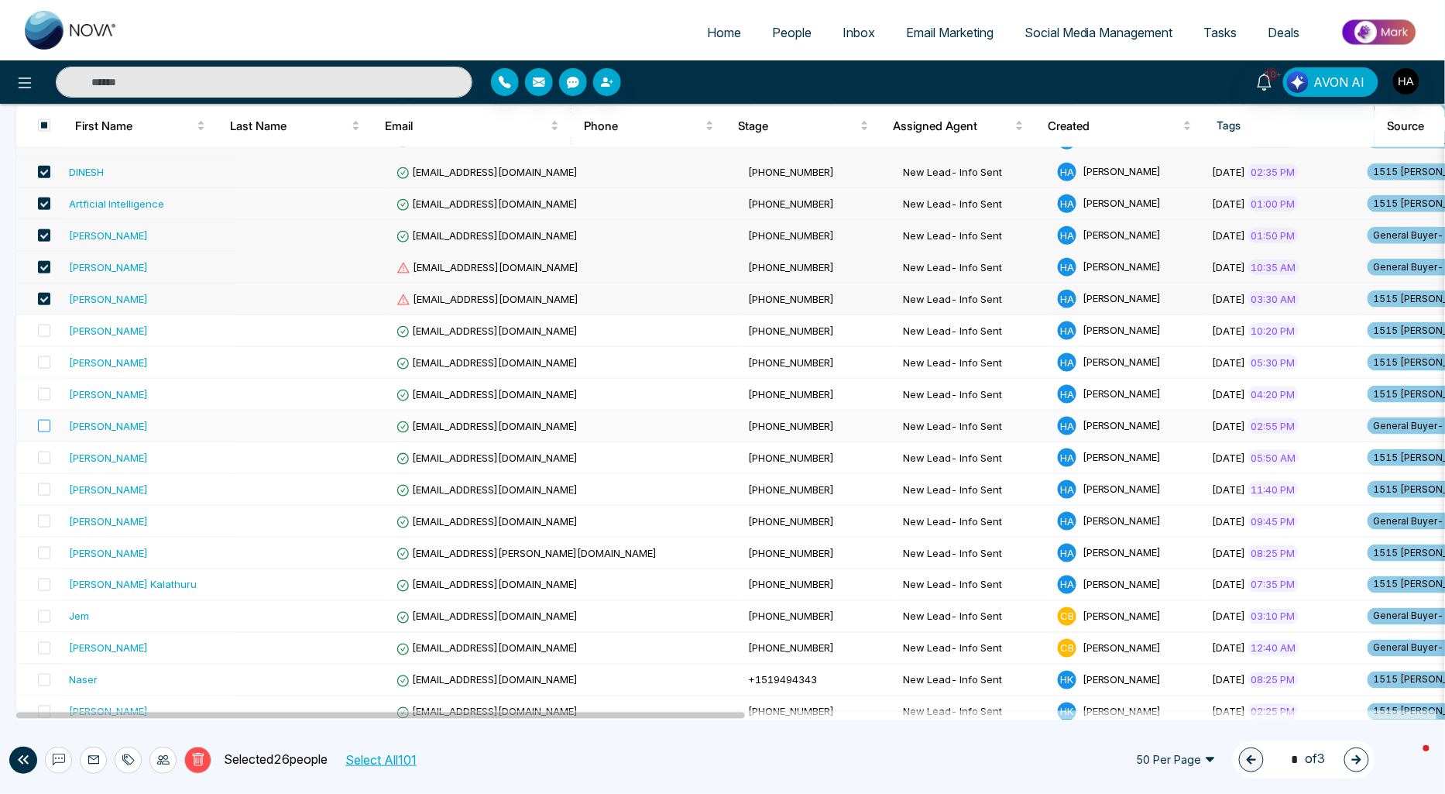
scroll to position [860, 0]
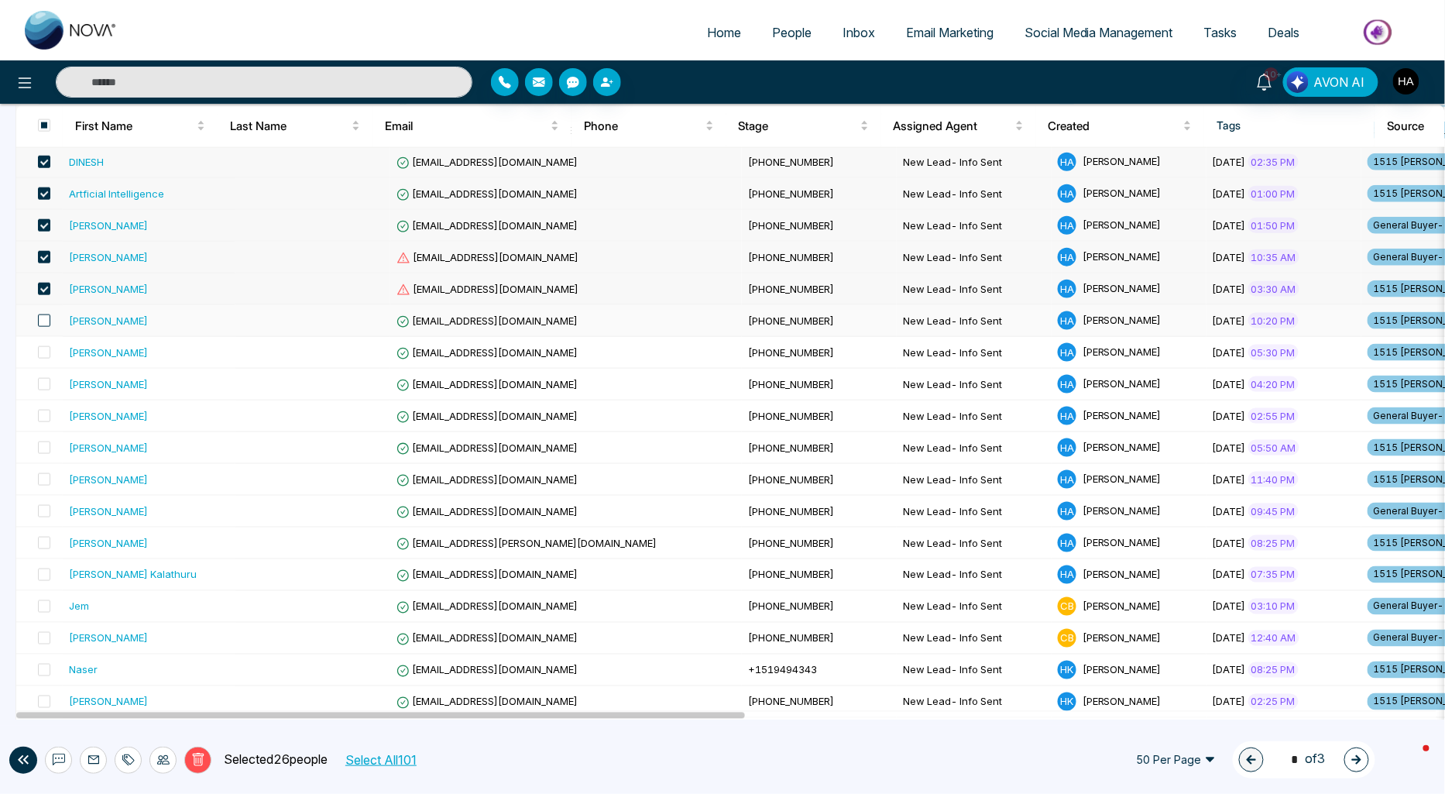
click at [41, 324] on span at bounding box center [44, 320] width 12 height 12
click at [47, 351] on span at bounding box center [44, 352] width 12 height 12
click at [42, 386] on span at bounding box center [44, 384] width 12 height 12
click at [44, 416] on span at bounding box center [44, 416] width 12 height 12
click at [43, 451] on span at bounding box center [44, 447] width 12 height 12
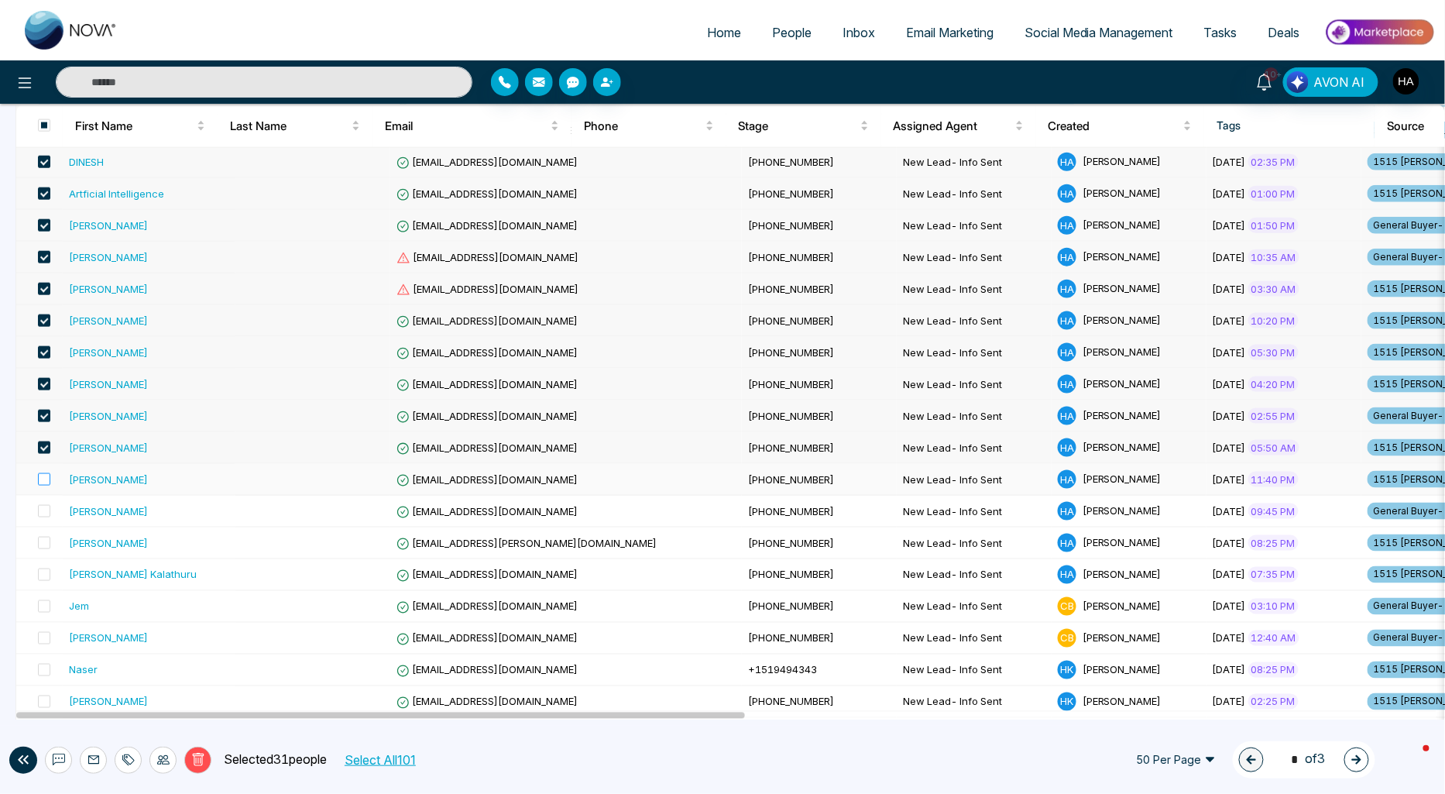
click at [40, 488] on label at bounding box center [40, 479] width 22 height 17
click at [46, 516] on span at bounding box center [44, 511] width 12 height 12
click at [45, 542] on span at bounding box center [44, 543] width 12 height 12
click at [43, 573] on span at bounding box center [44, 574] width 12 height 12
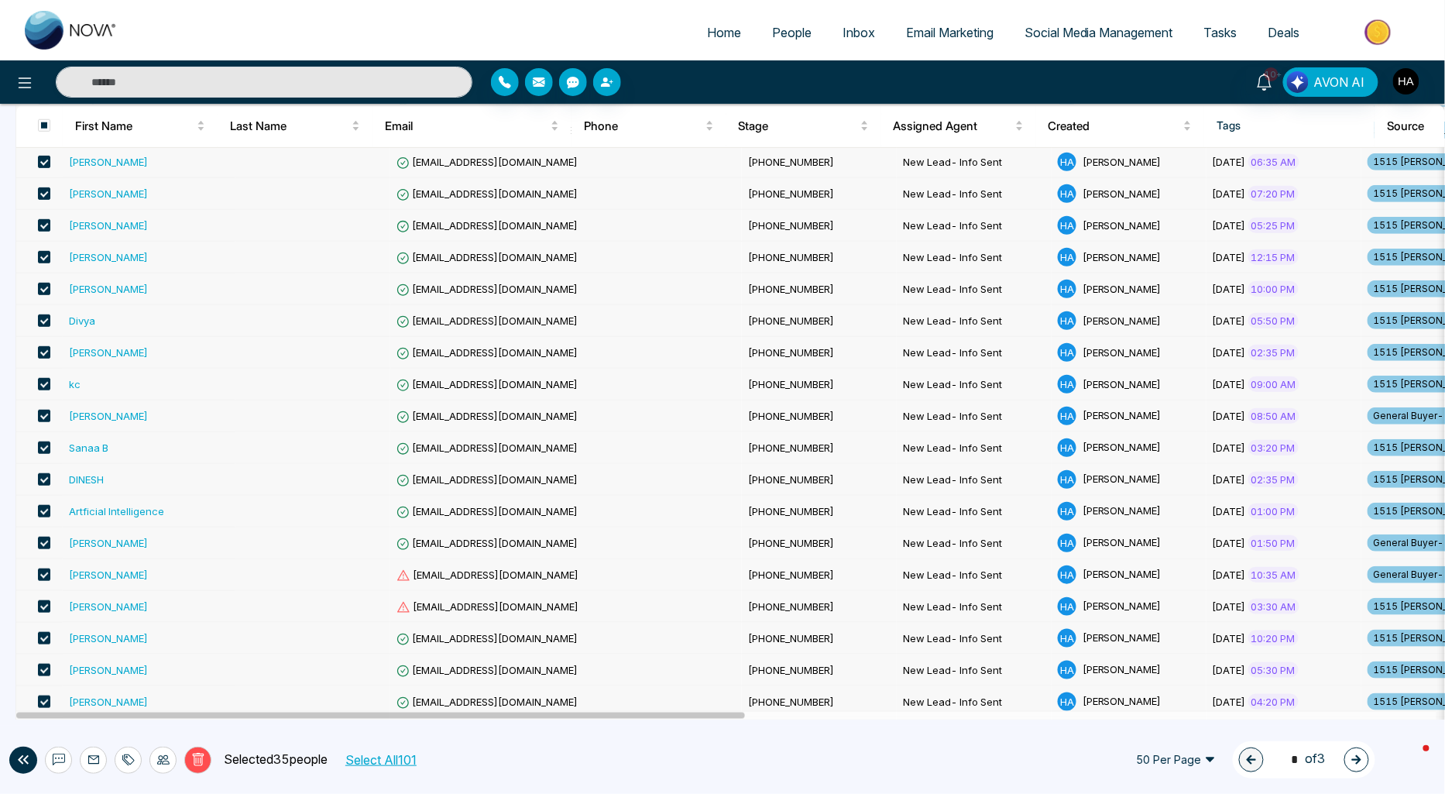
scroll to position [774, 0]
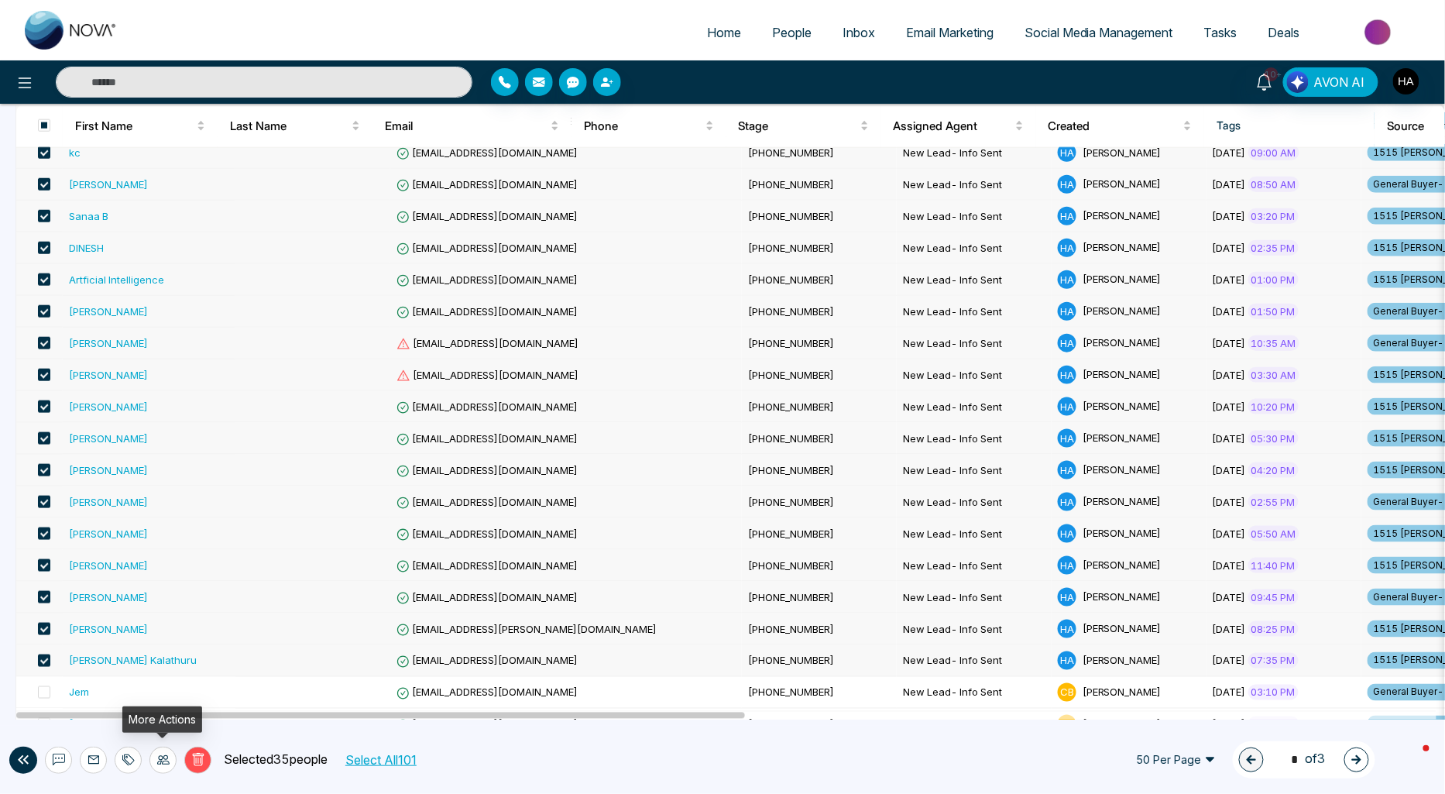
click at [167, 756] on icon at bounding box center [163, 759] width 12 height 12
click at [166, 724] on link "Assign Agent" at bounding box center [132, 726] width 67 height 13
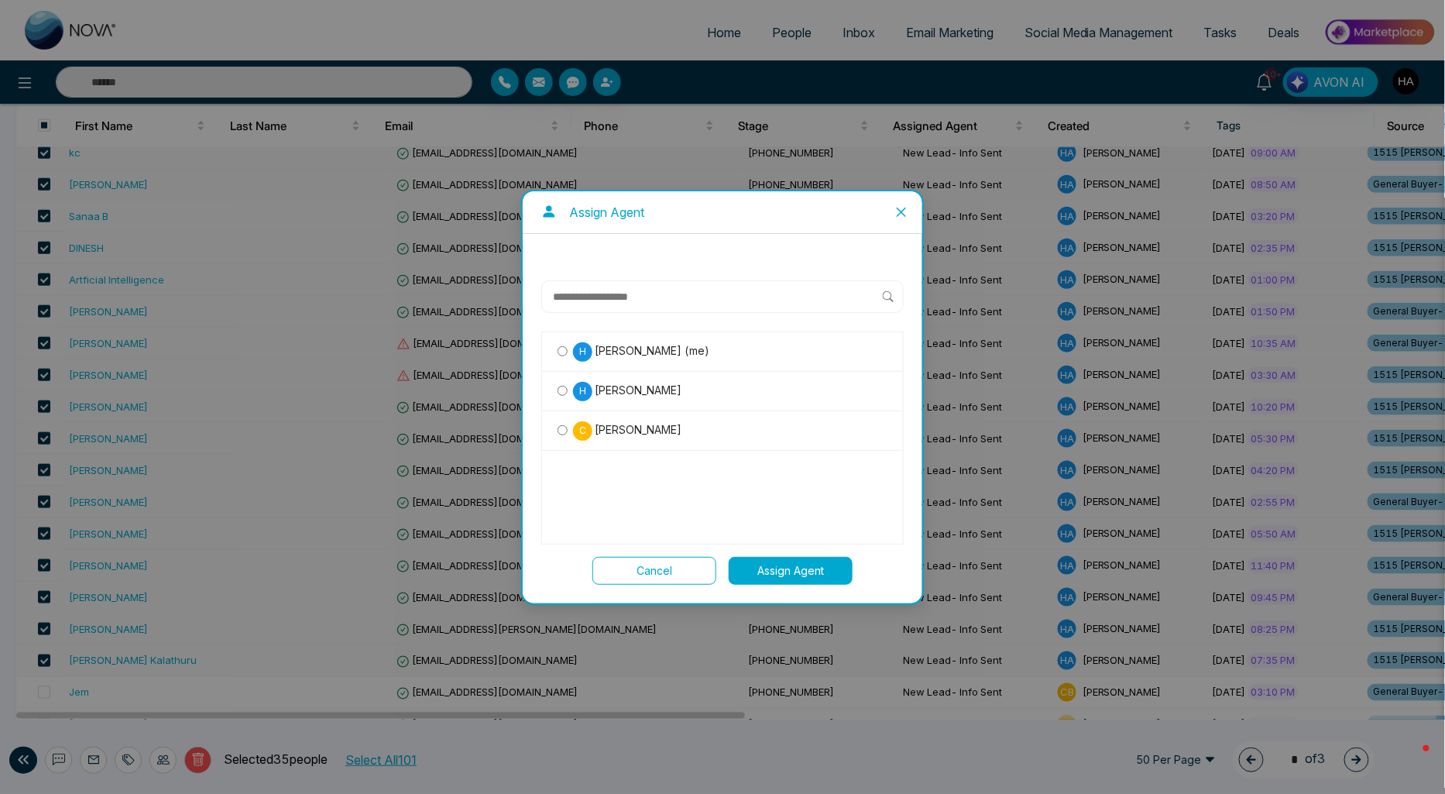
click at [627, 390] on span "[PERSON_NAME]" at bounding box center [636, 390] width 89 height 17
drag, startPoint x: 759, startPoint y: 561, endPoint x: 767, endPoint y: 561, distance: 8.6
click at [760, 561] on button "Assign Agent" at bounding box center [791, 571] width 124 height 28
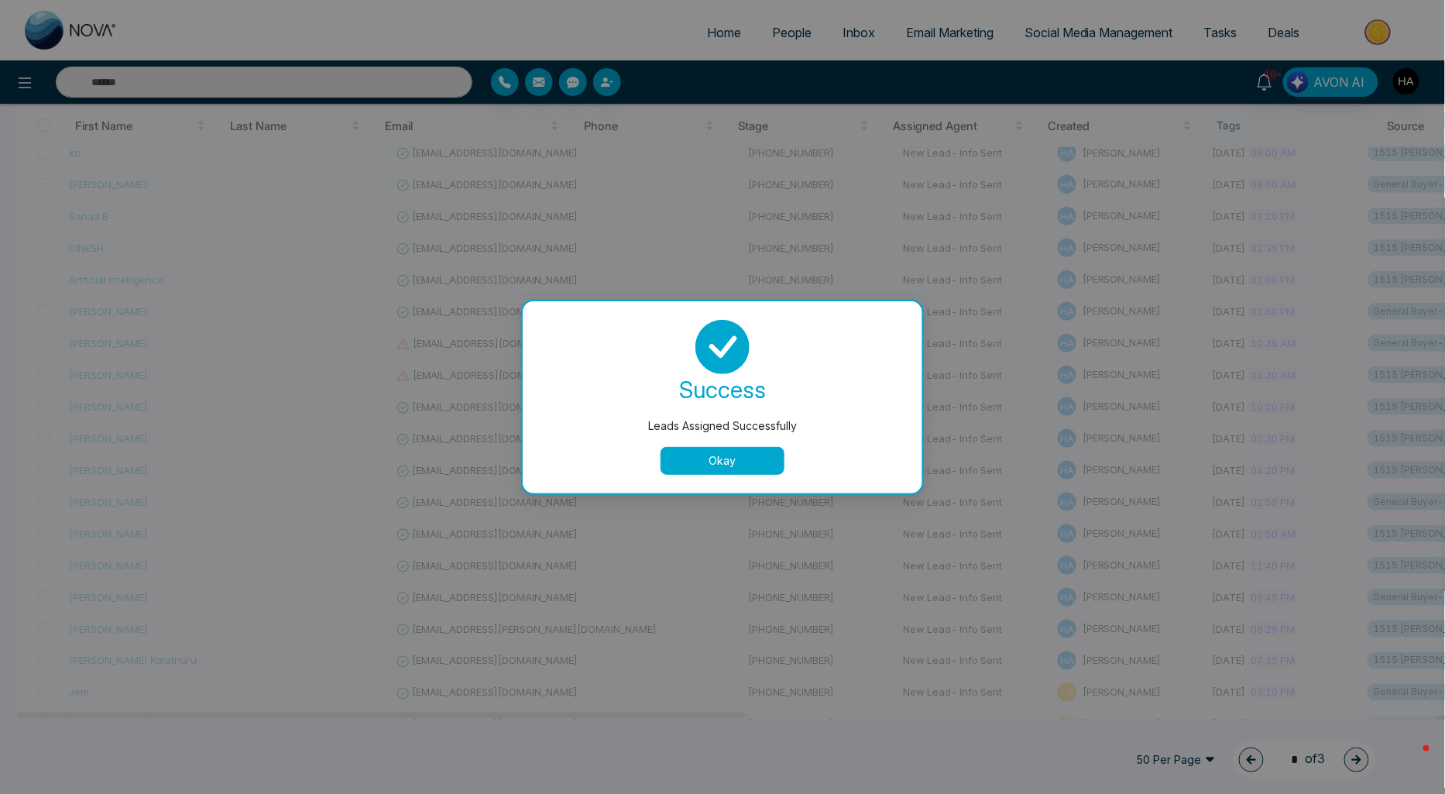
click at [726, 459] on button "Okay" at bounding box center [722, 461] width 124 height 28
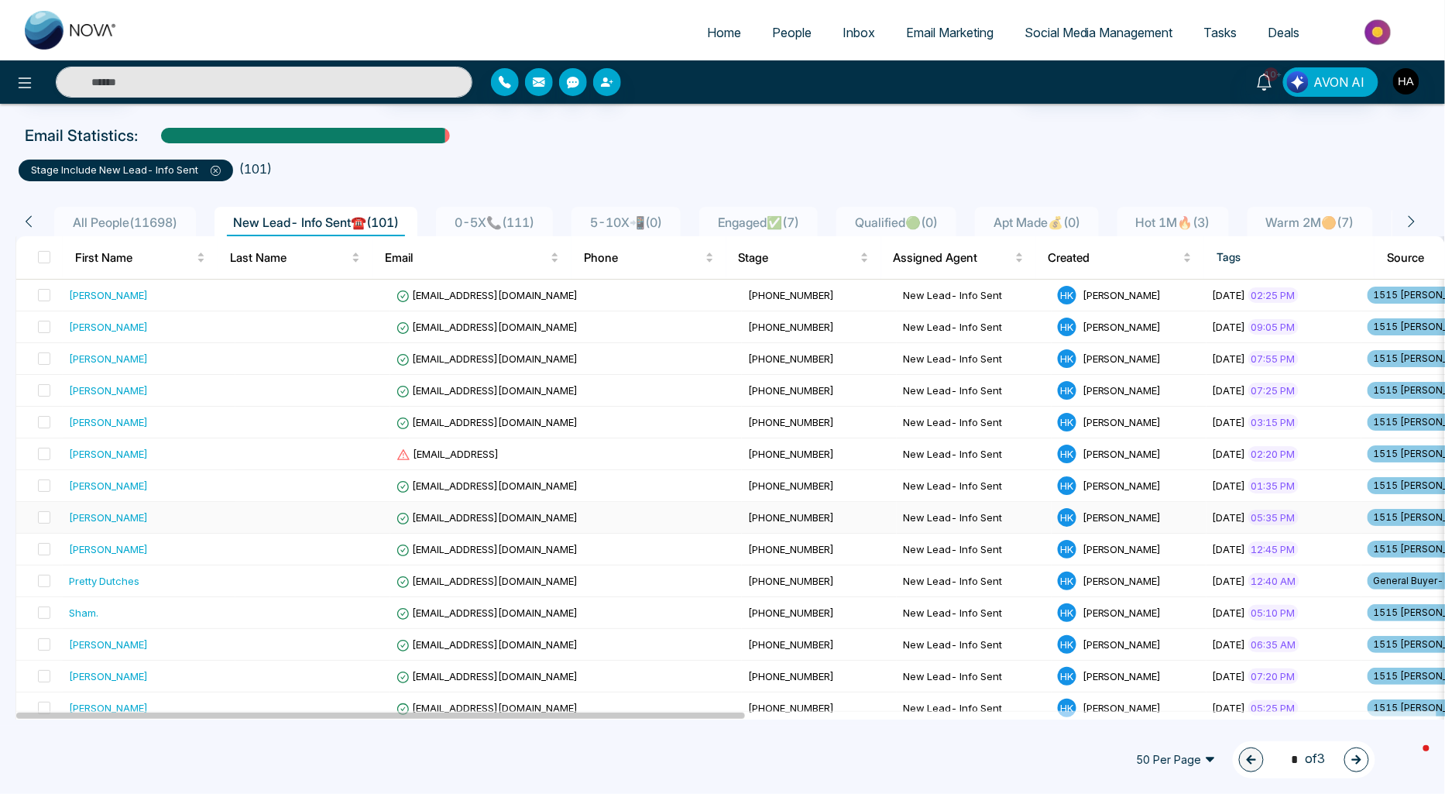
scroll to position [0, 0]
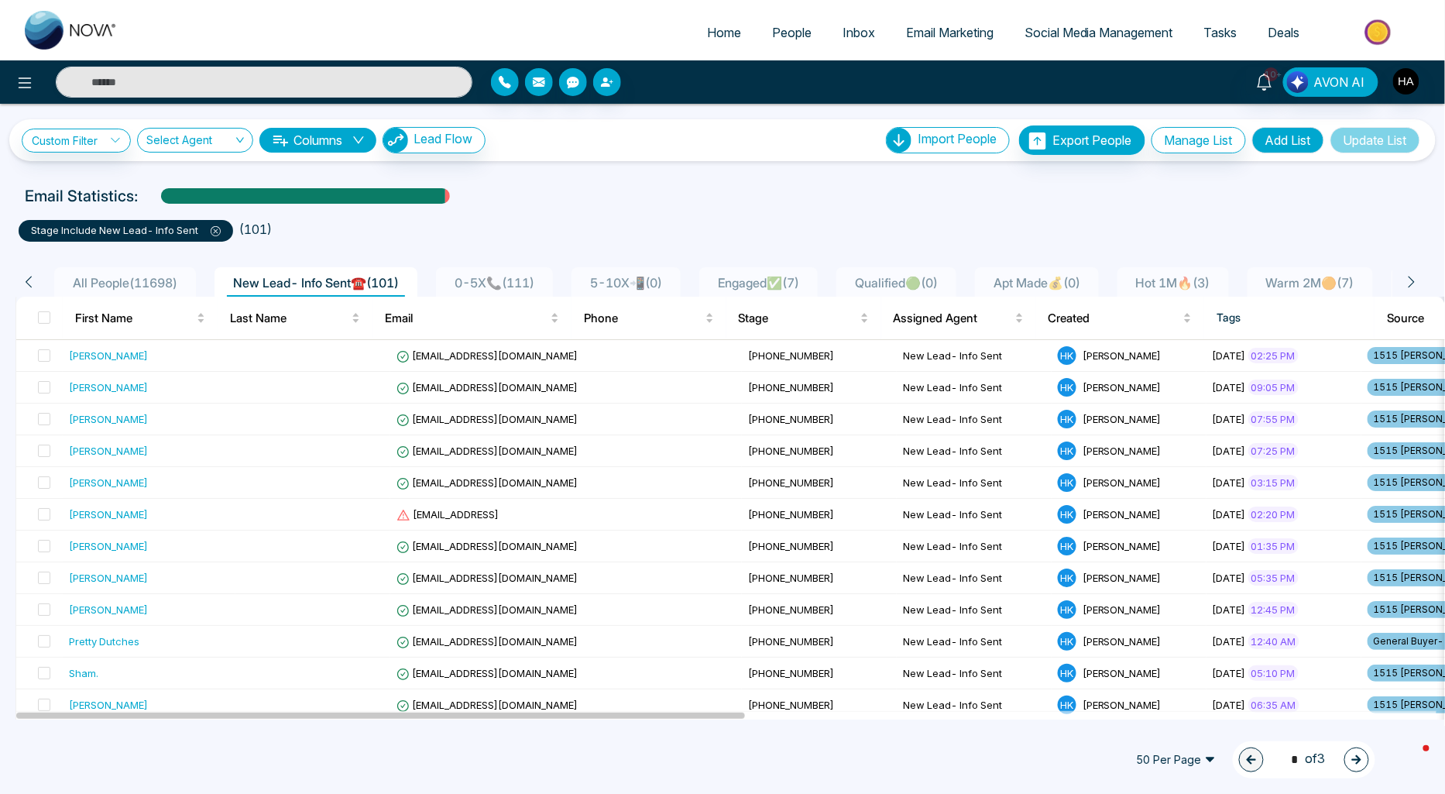
click at [99, 275] on span "All People ( 11698 )" at bounding box center [125, 282] width 117 height 15
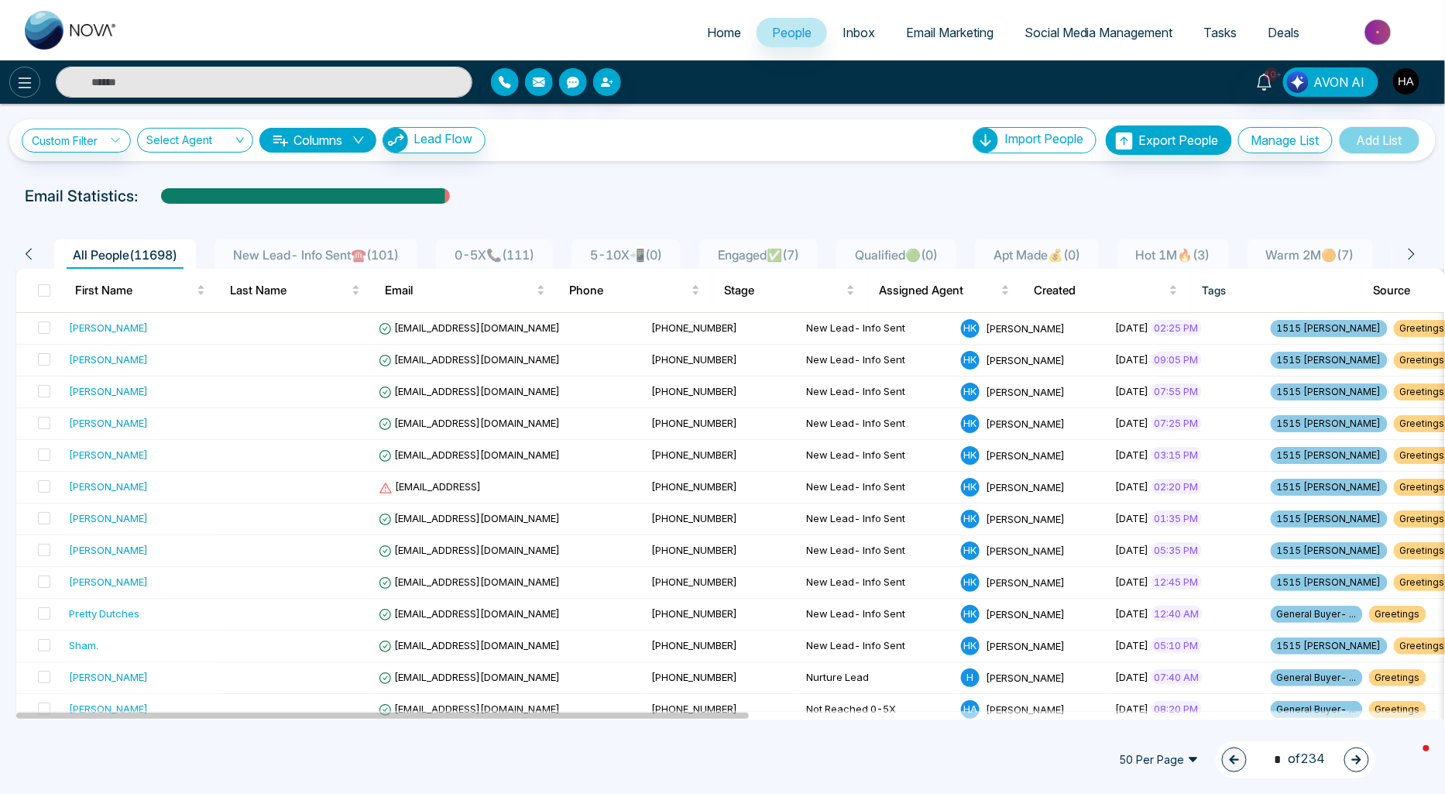
click at [26, 86] on icon at bounding box center [24, 83] width 19 height 19
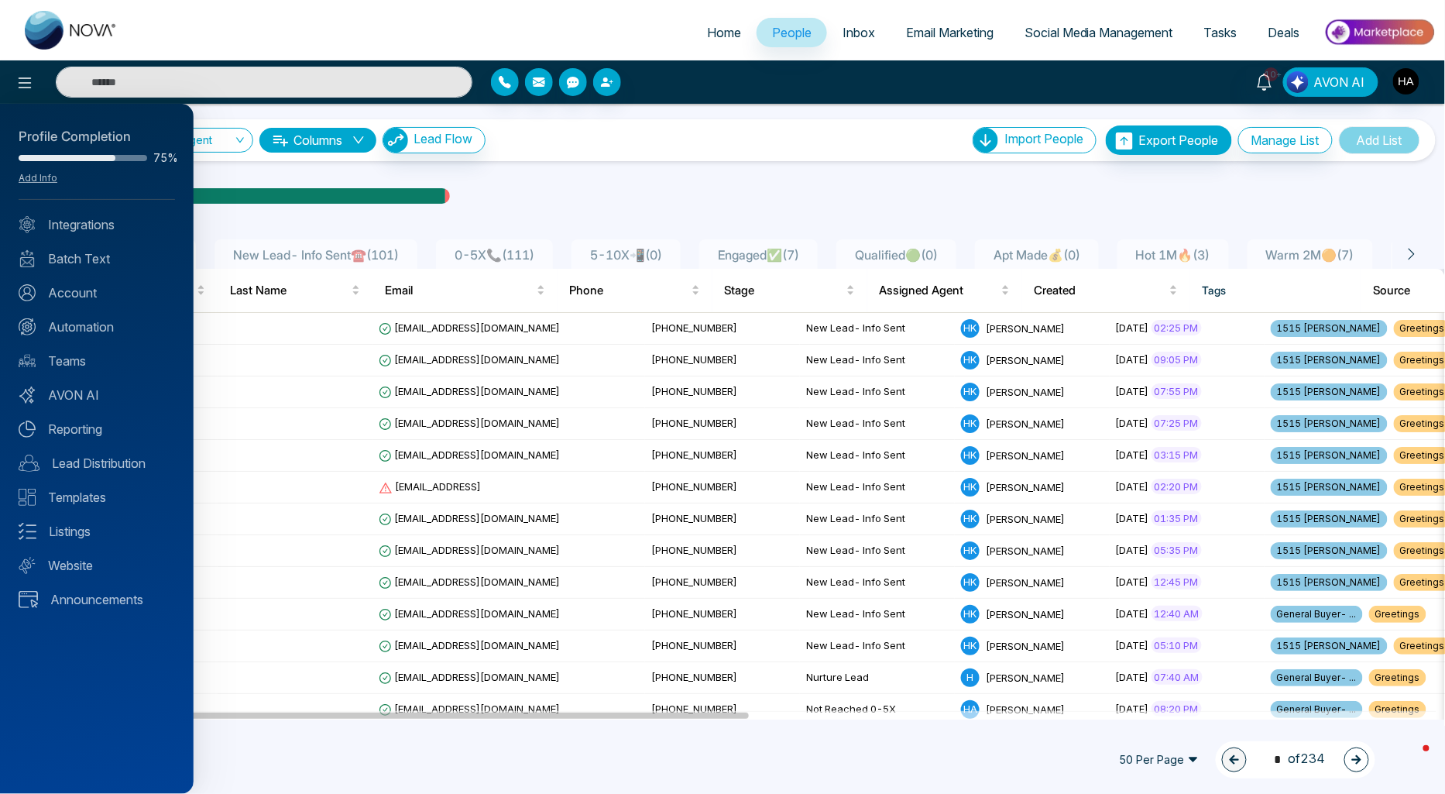
click at [438, 137] on div at bounding box center [722, 397] width 1445 height 794
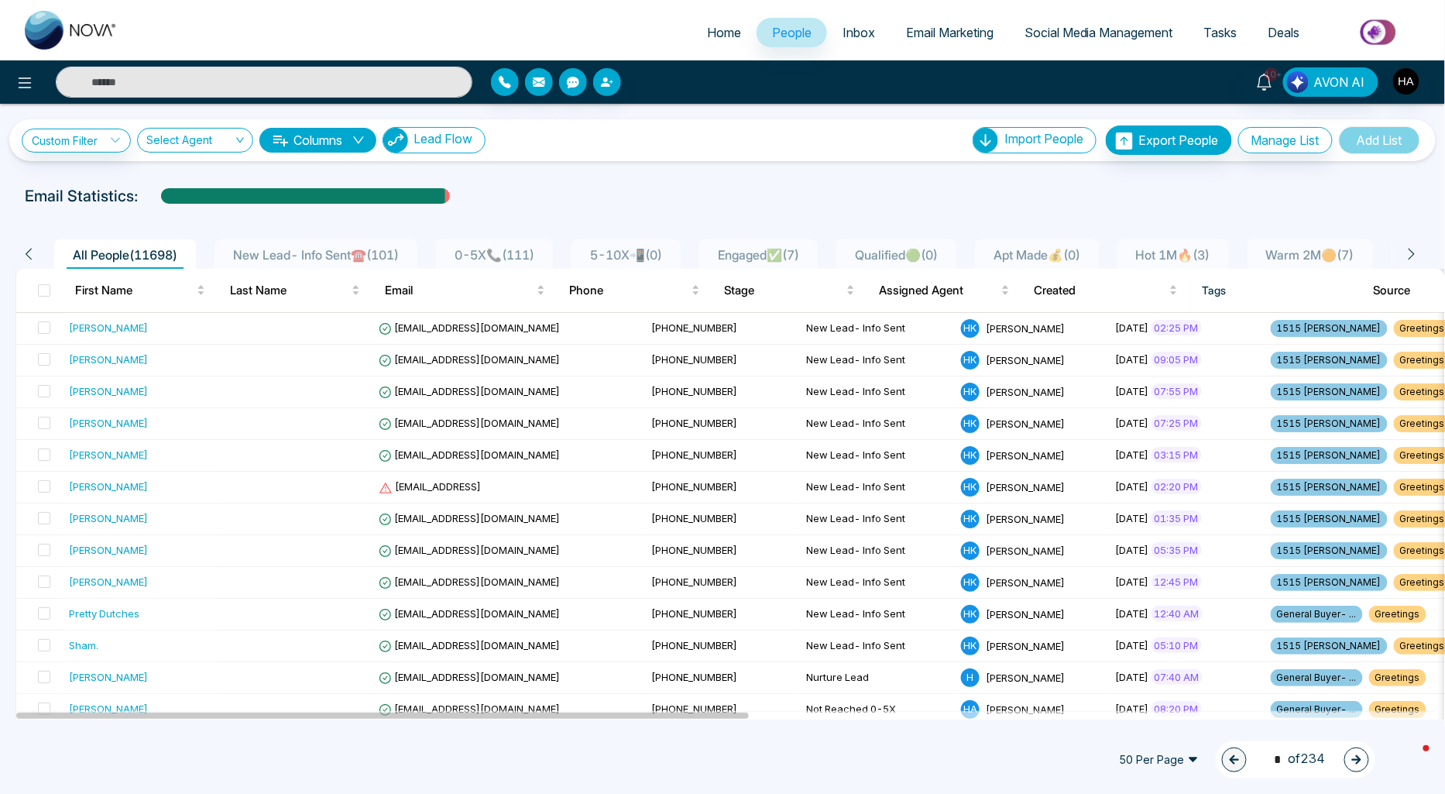
click at [438, 137] on span "Lead Flow" at bounding box center [442, 138] width 59 height 15
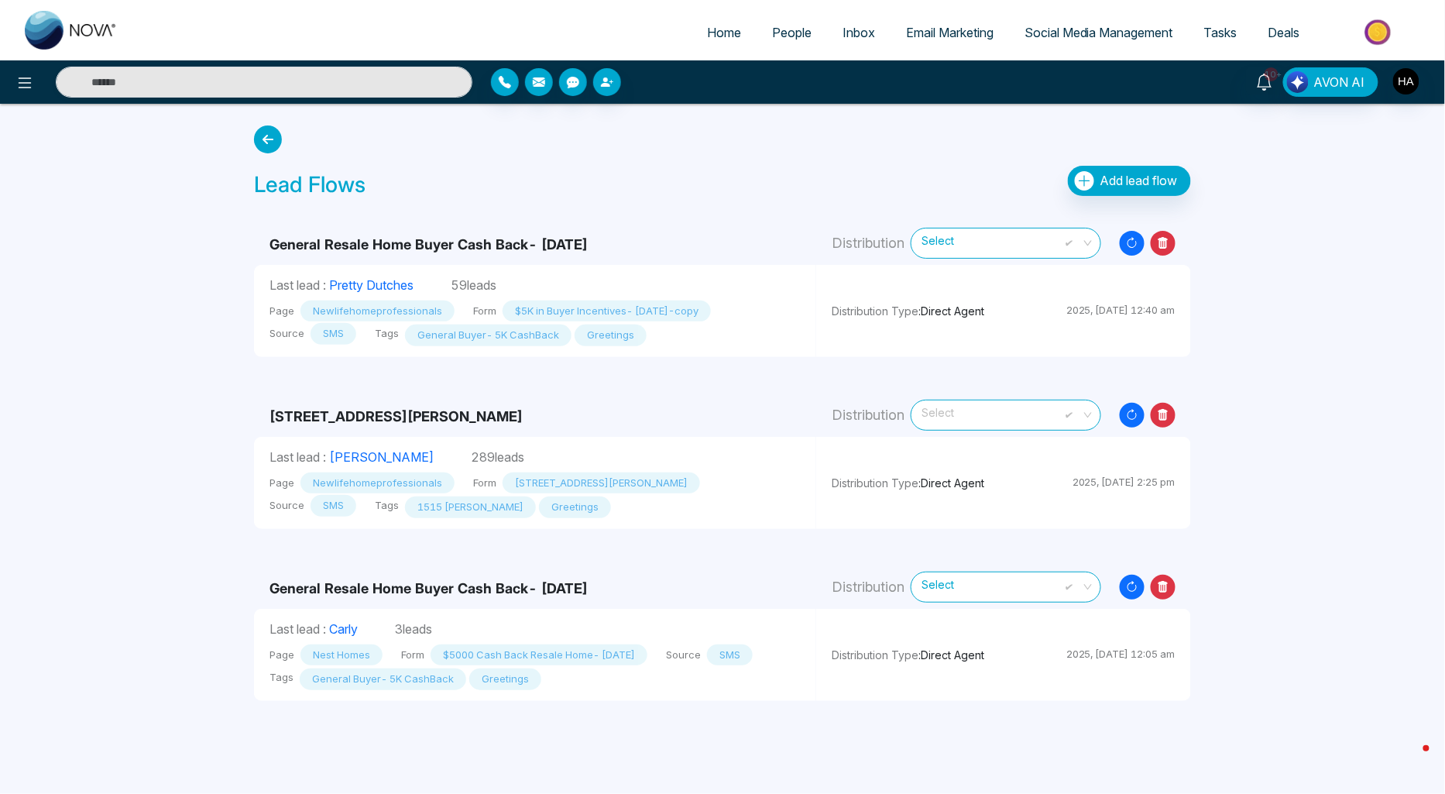
click at [1014, 422] on span "Select" at bounding box center [1005, 414] width 169 height 27
click at [1299, 468] on div "Home People Inbox Email Marketing Social Media Management Tasks Deals 10+ AVON …" at bounding box center [722, 397] width 1445 height 794
click at [997, 408] on span "Select" at bounding box center [1005, 414] width 169 height 27
click at [980, 520] on div "[PERSON_NAME]" at bounding box center [1011, 522] width 162 height 17
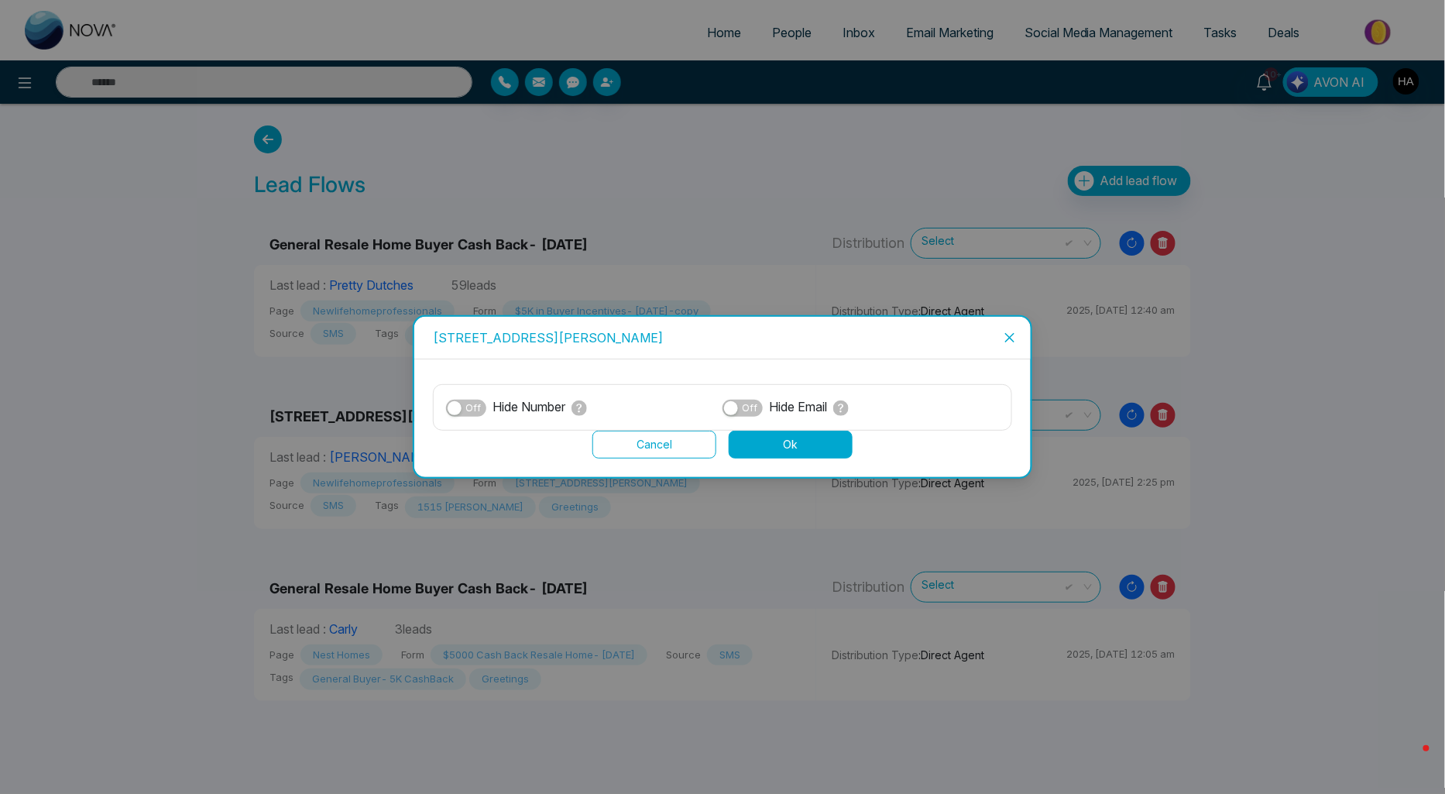
click at [791, 453] on button "Ok" at bounding box center [791, 445] width 124 height 28
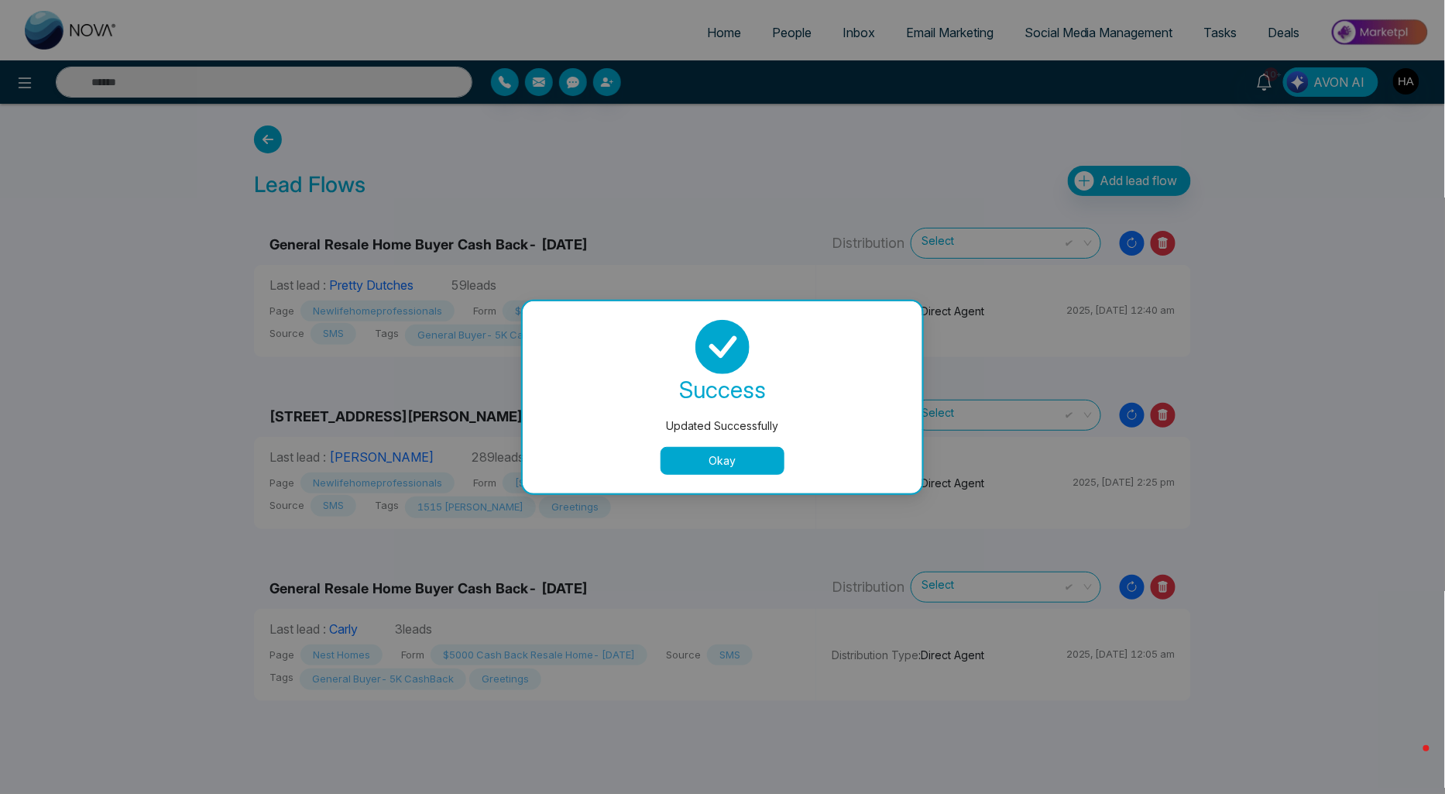
click at [746, 454] on button "Okay" at bounding box center [722, 461] width 124 height 28
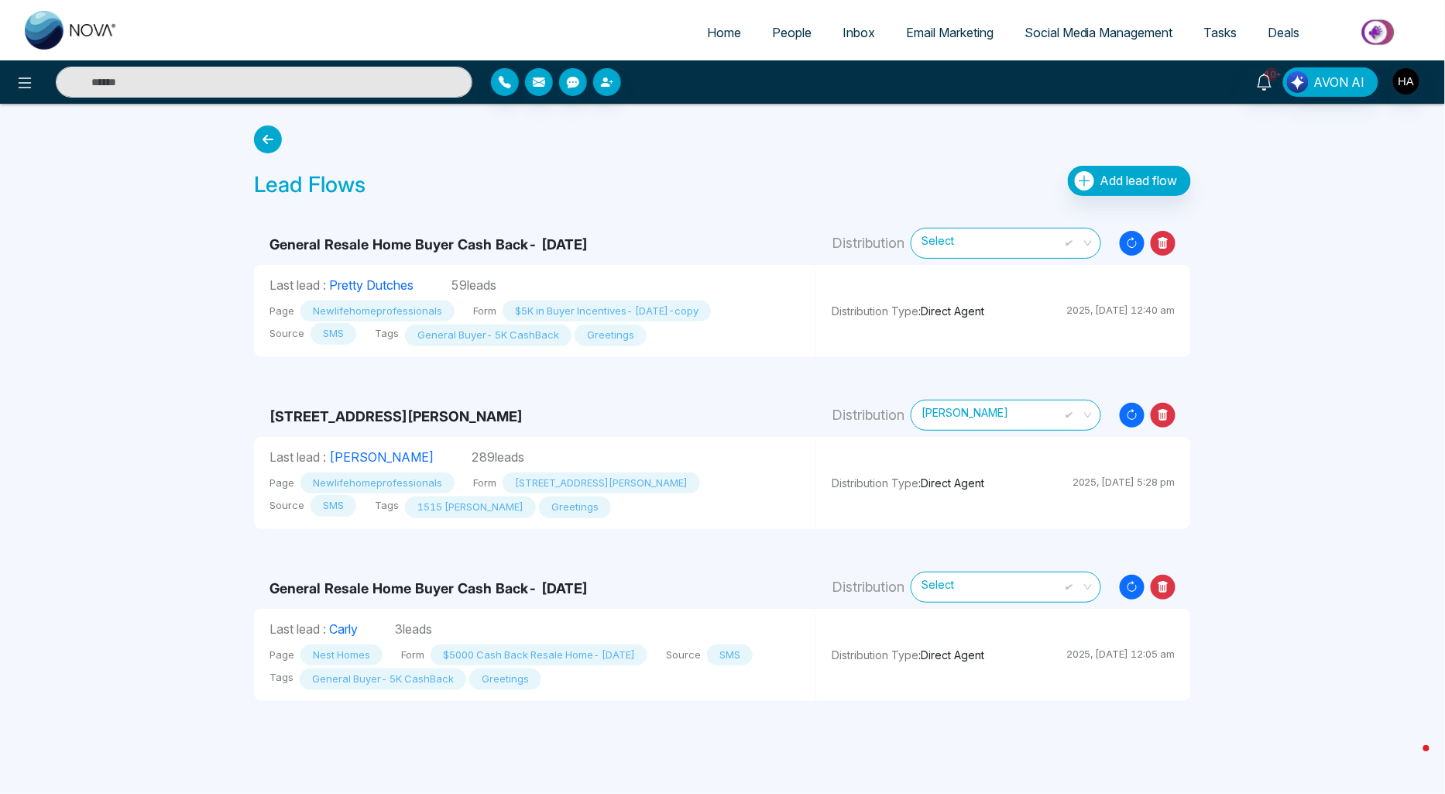
click at [40, 94] on div at bounding box center [256, 82] width 432 height 31
click at [34, 87] on button at bounding box center [24, 82] width 31 height 31
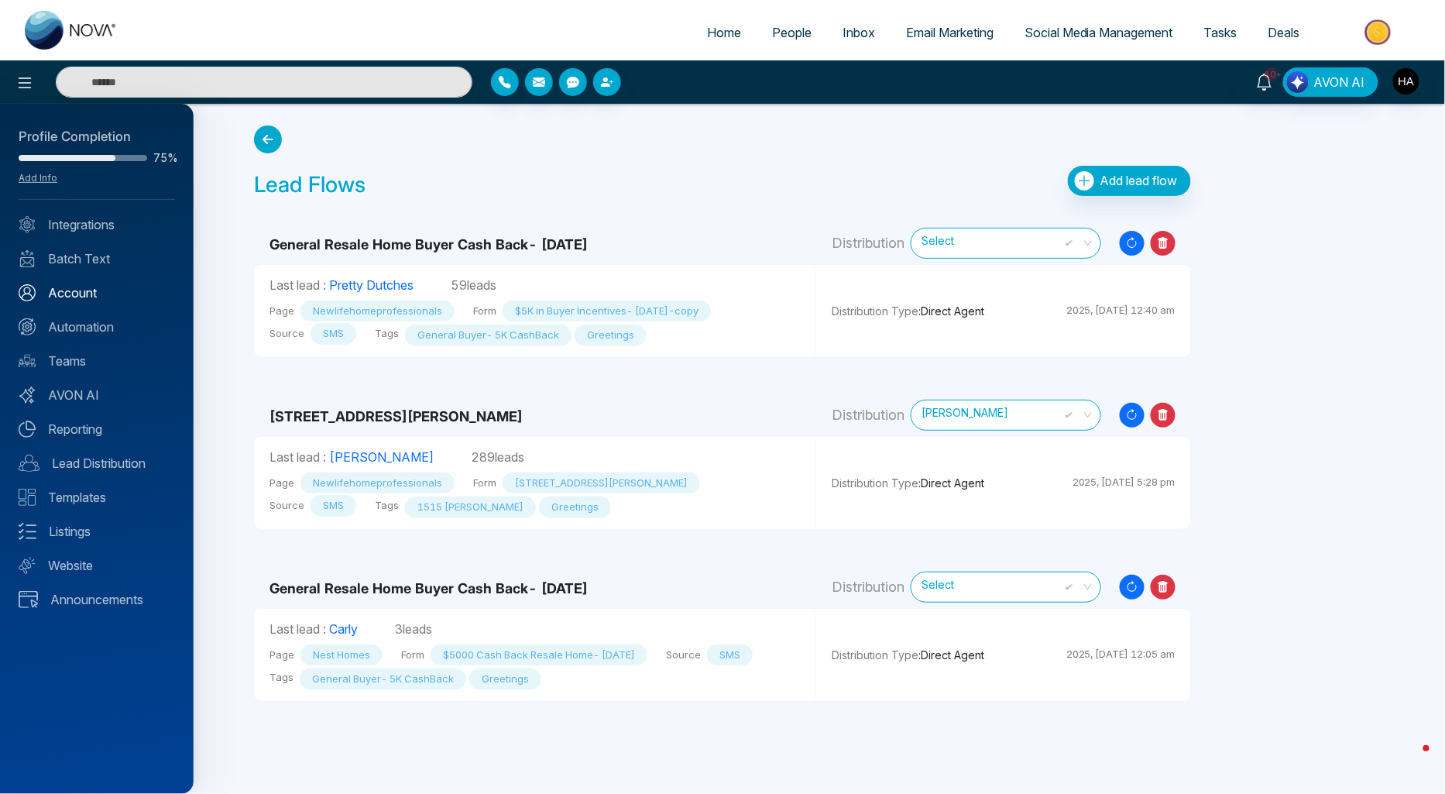
click at [72, 292] on link "Account" at bounding box center [97, 292] width 156 height 19
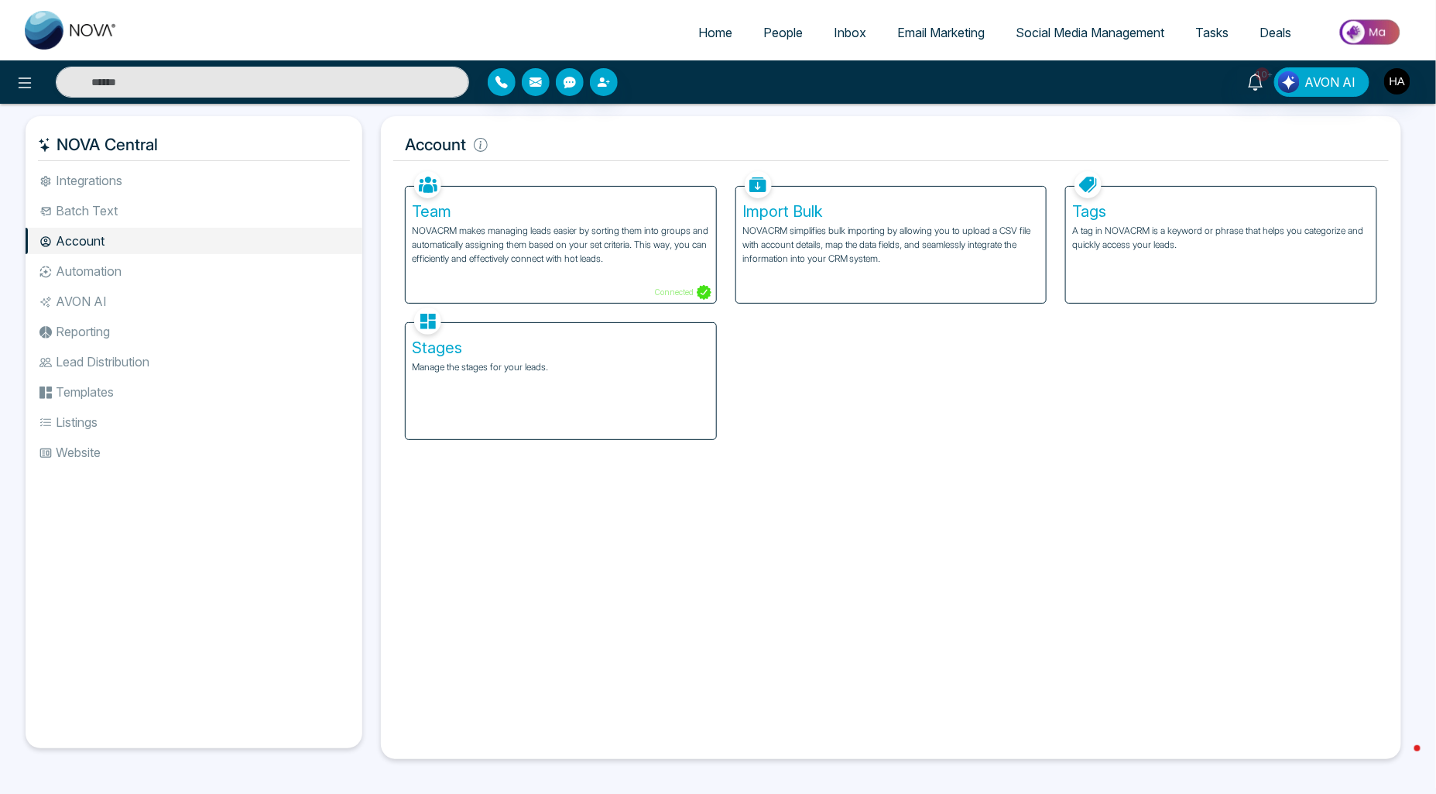
click at [543, 374] on p "Manage the stages for your leads." at bounding box center [561, 367] width 298 height 14
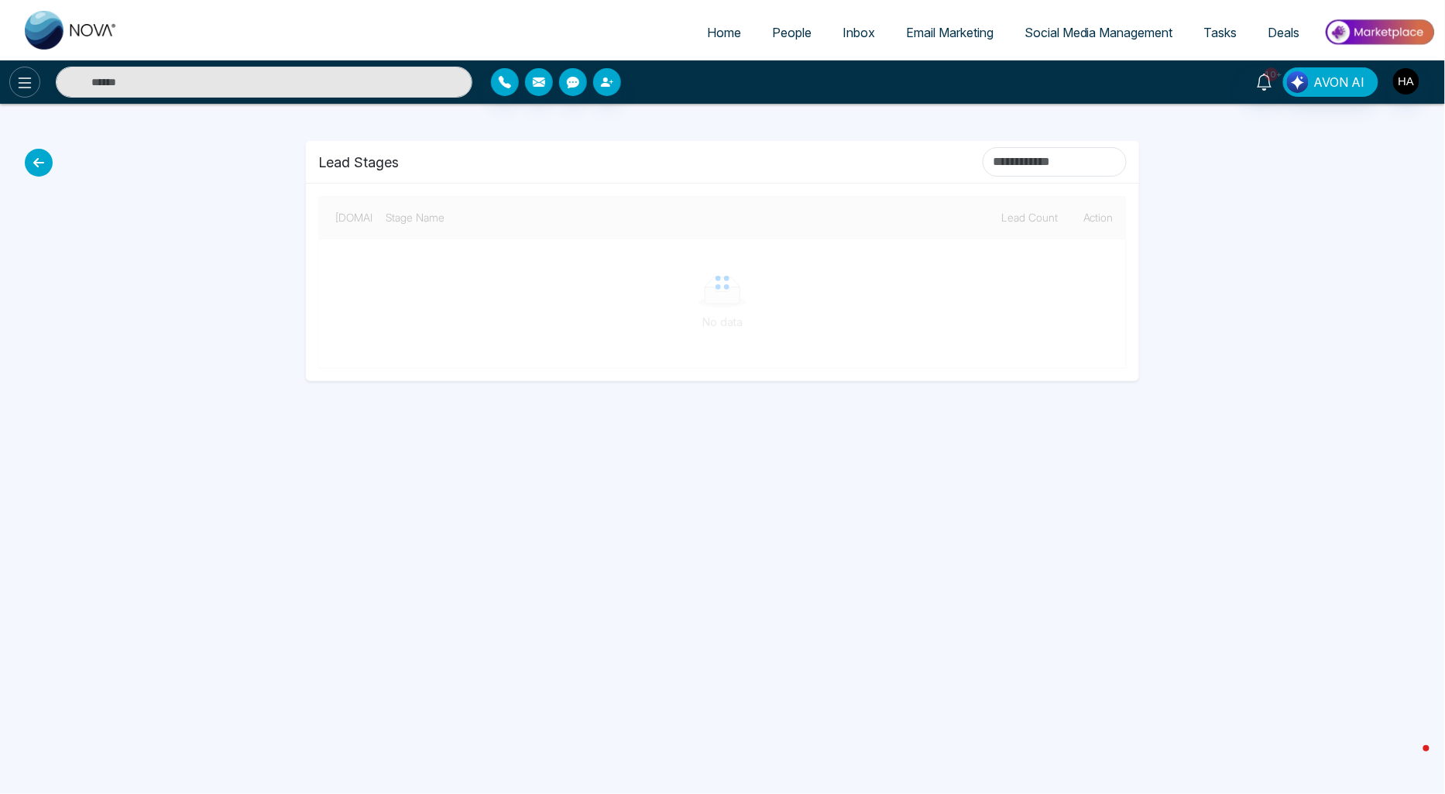
click at [26, 82] on icon at bounding box center [25, 82] width 13 height 11
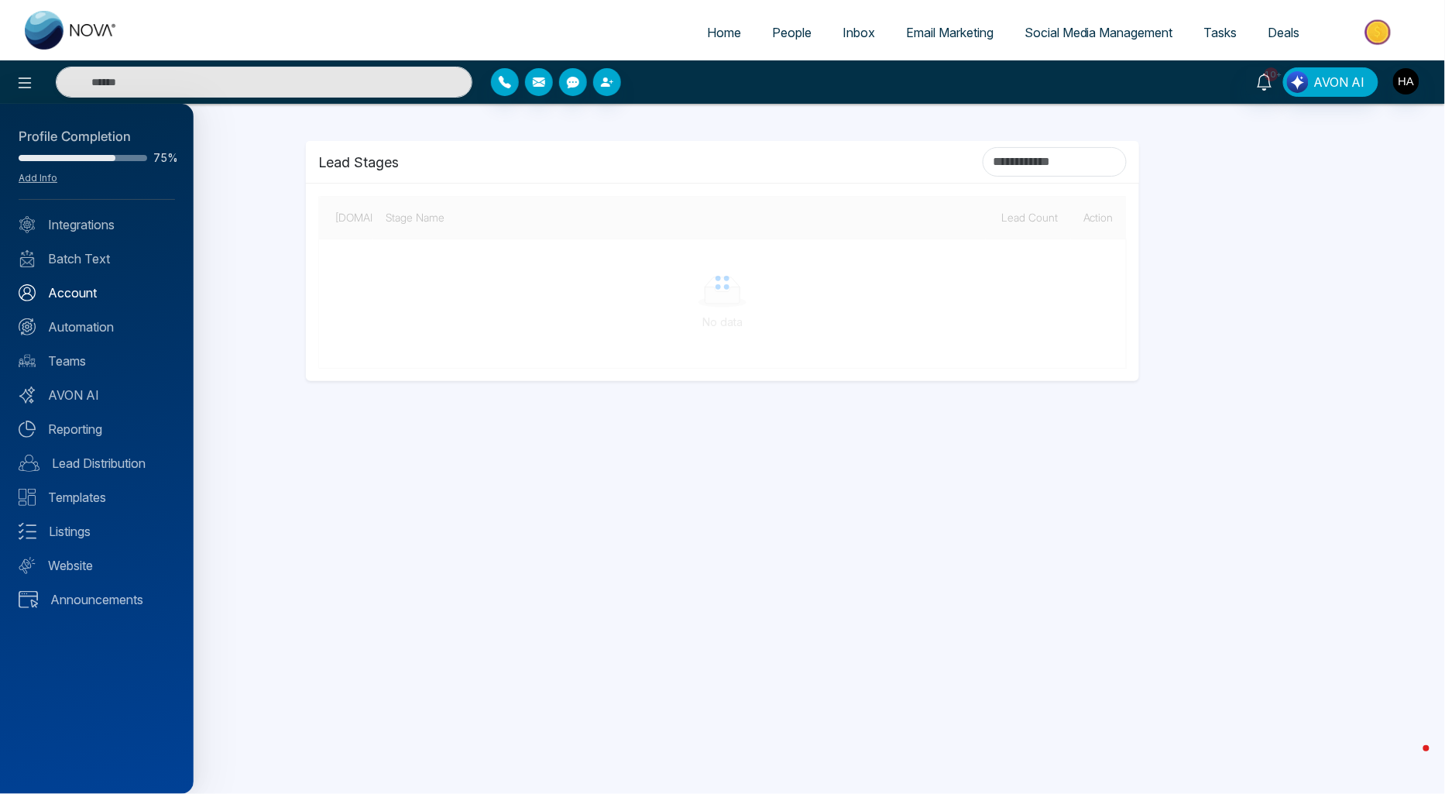
click at [76, 285] on link "Account" at bounding box center [97, 292] width 156 height 19
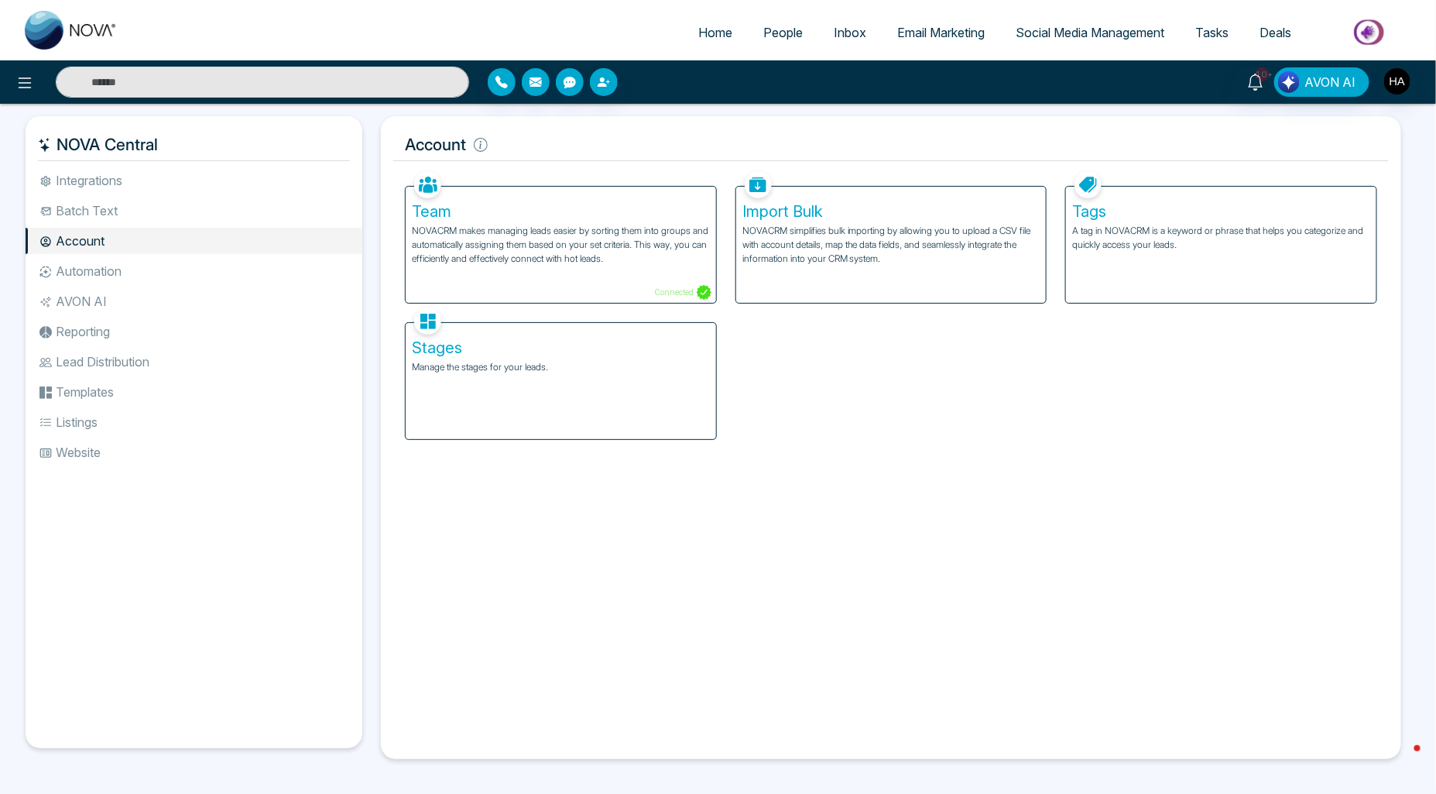
click at [97, 391] on li "Templates" at bounding box center [194, 392] width 337 height 26
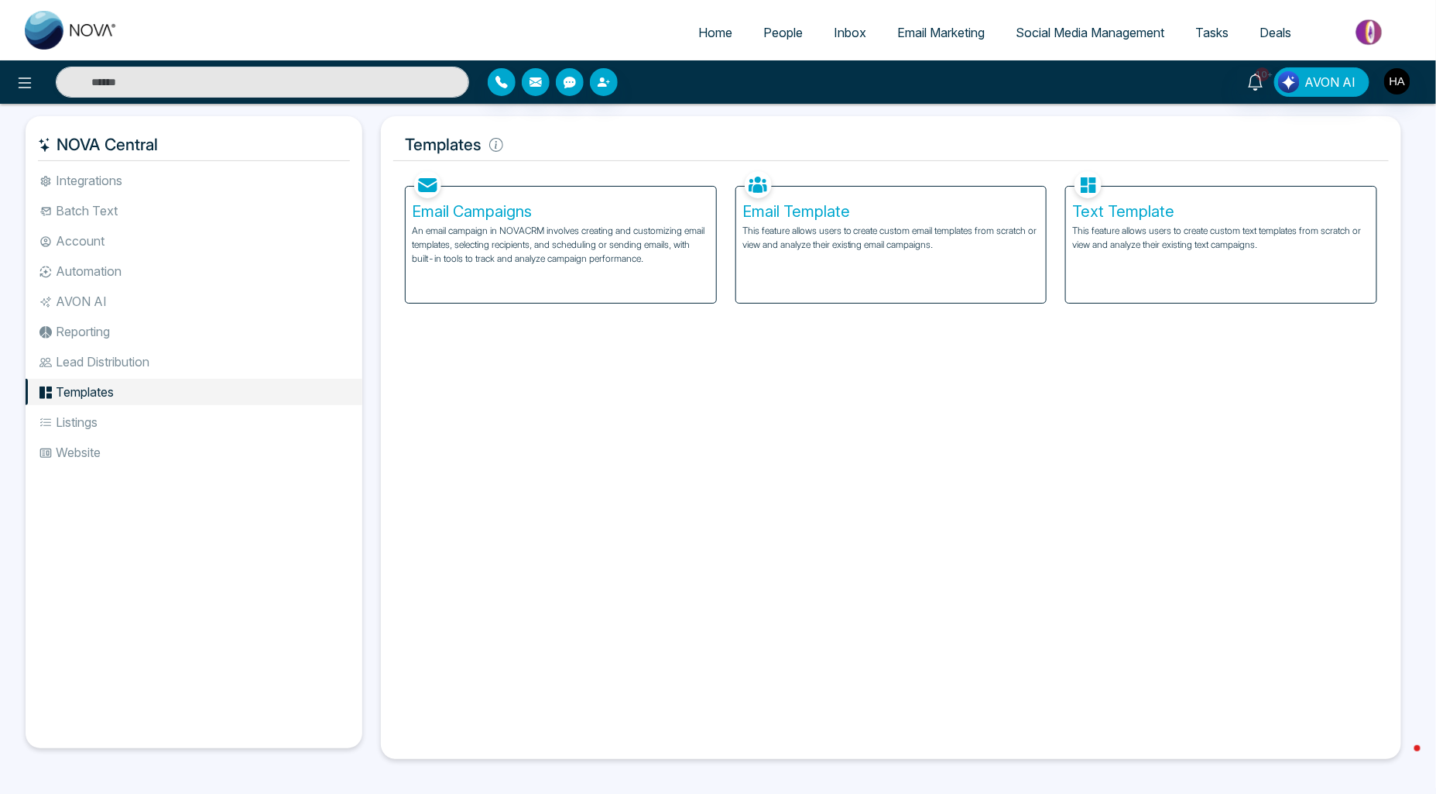
click at [1236, 228] on p "This feature allows users to create custom text templates from scratch or view …" at bounding box center [1221, 238] width 298 height 28
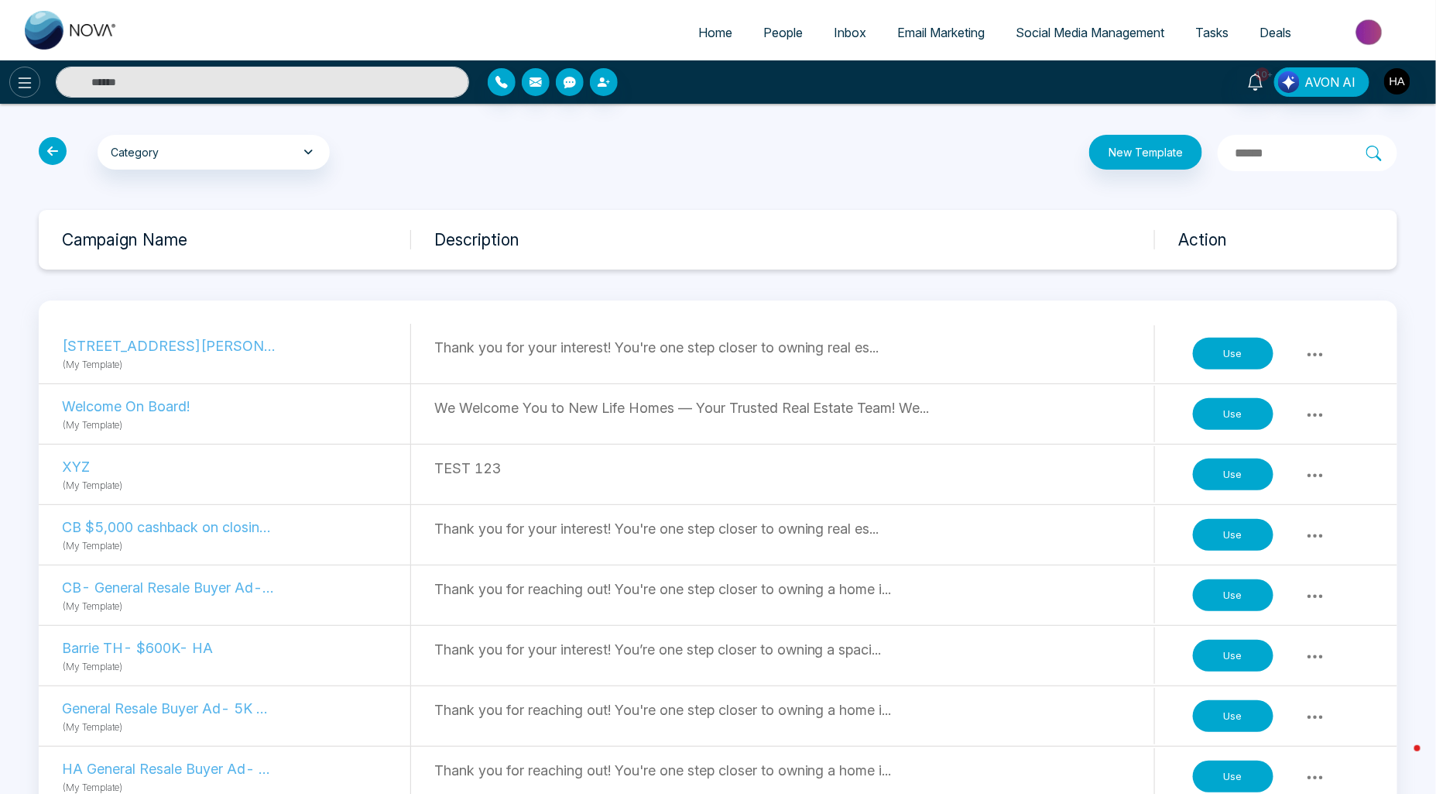
click at [35, 81] on button at bounding box center [24, 82] width 31 height 31
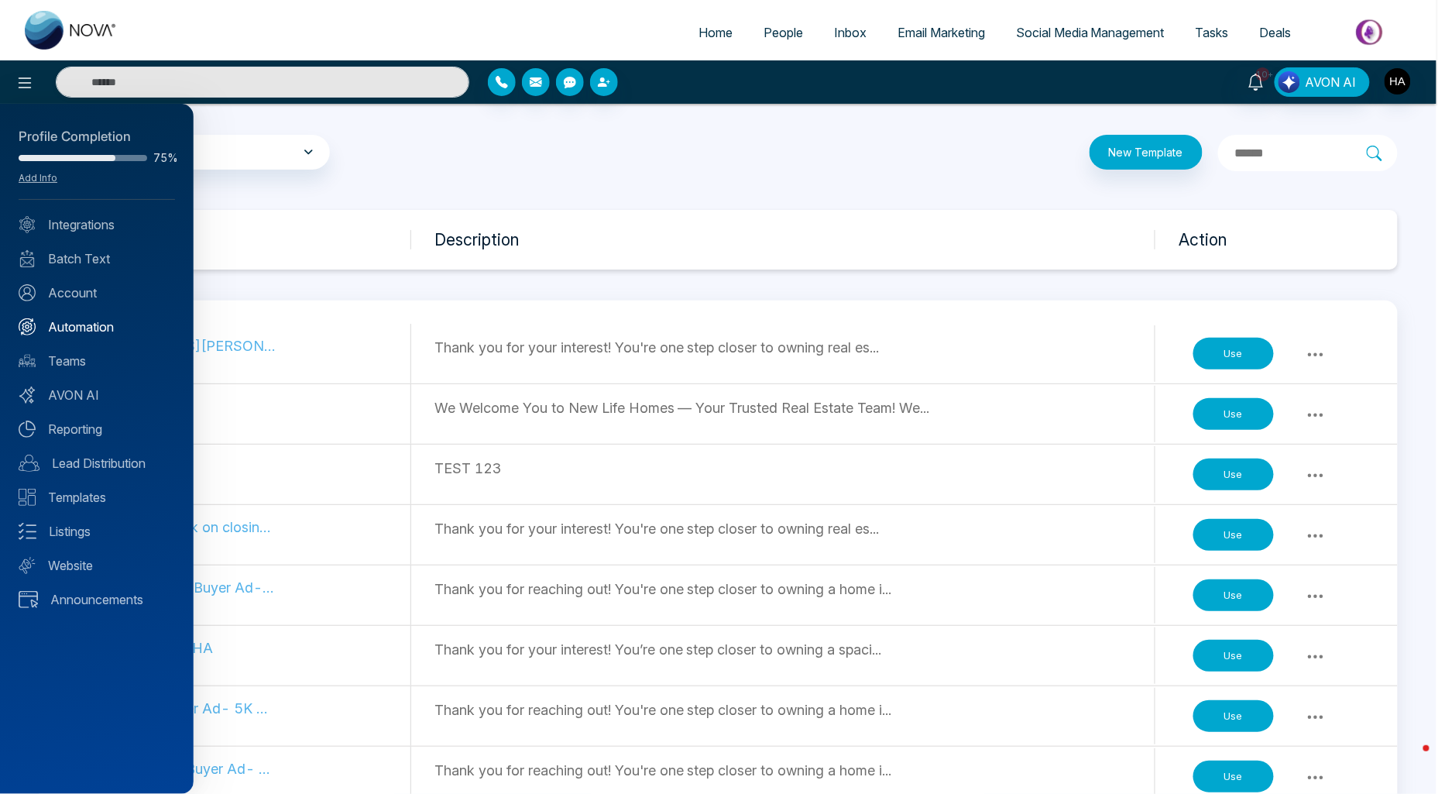
click at [76, 317] on link "Automation" at bounding box center [97, 326] width 156 height 19
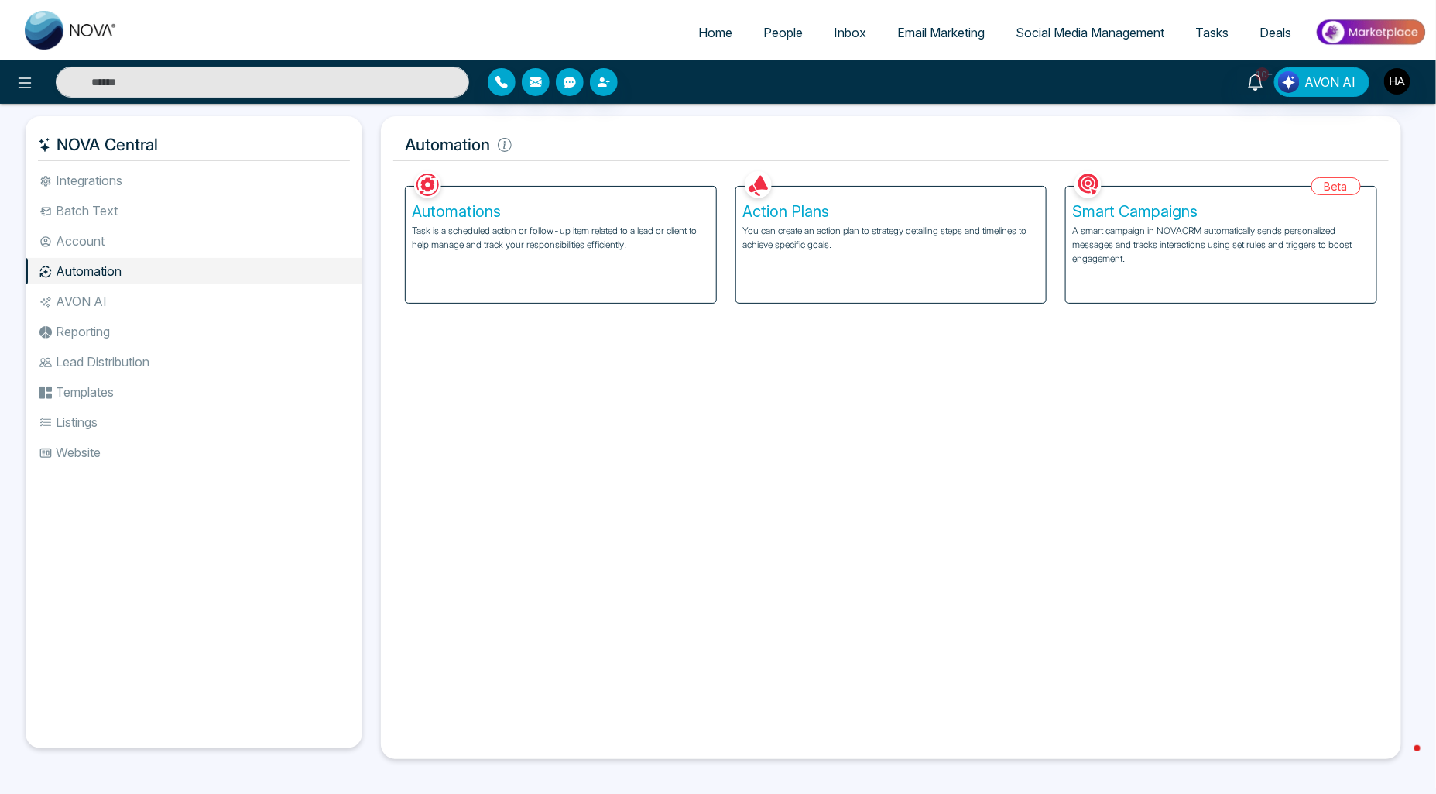
click at [861, 256] on div "Action Plans You can create an action plan to strategy detailing steps and time…" at bounding box center [891, 245] width 311 height 116
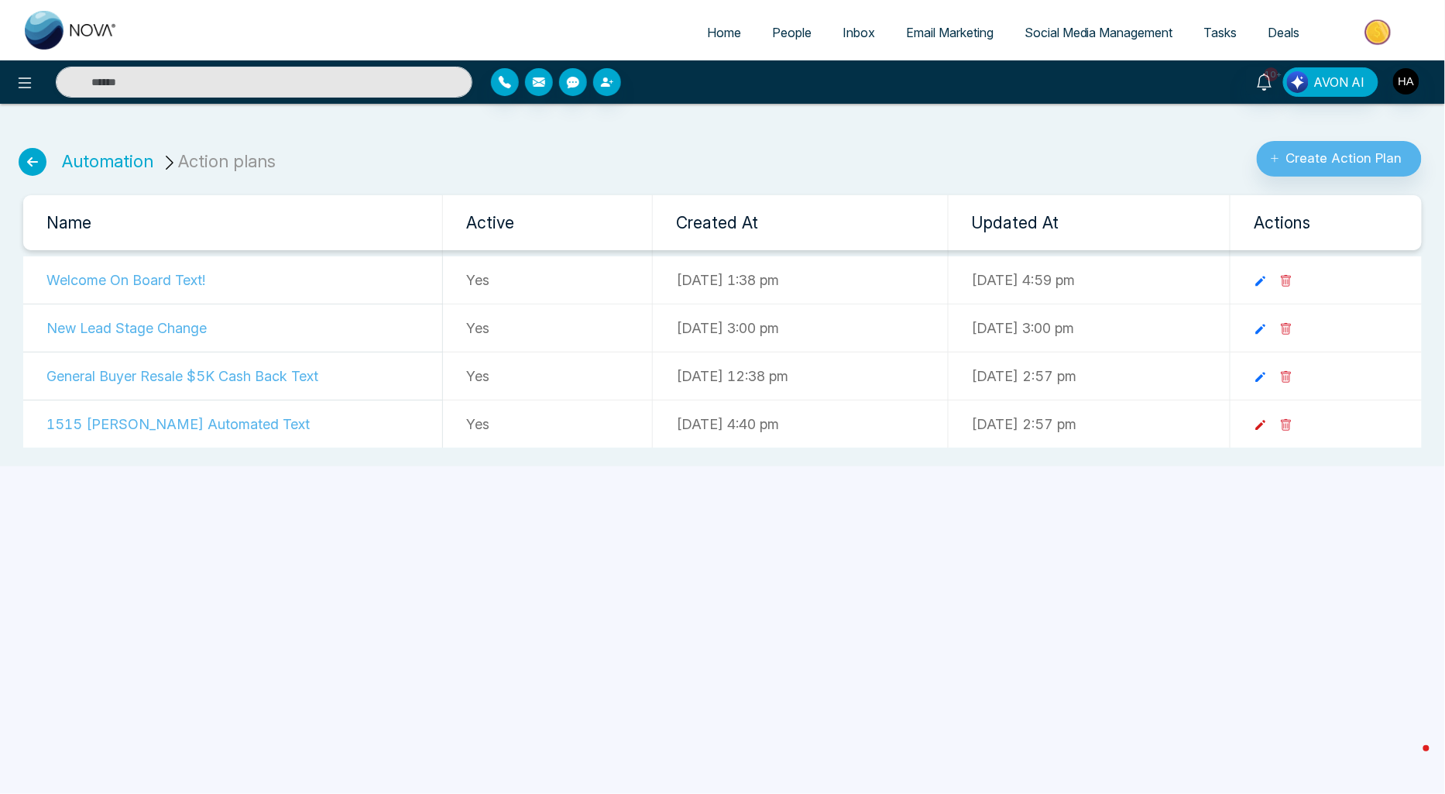
click at [1266, 426] on icon at bounding box center [1261, 425] width 10 height 10
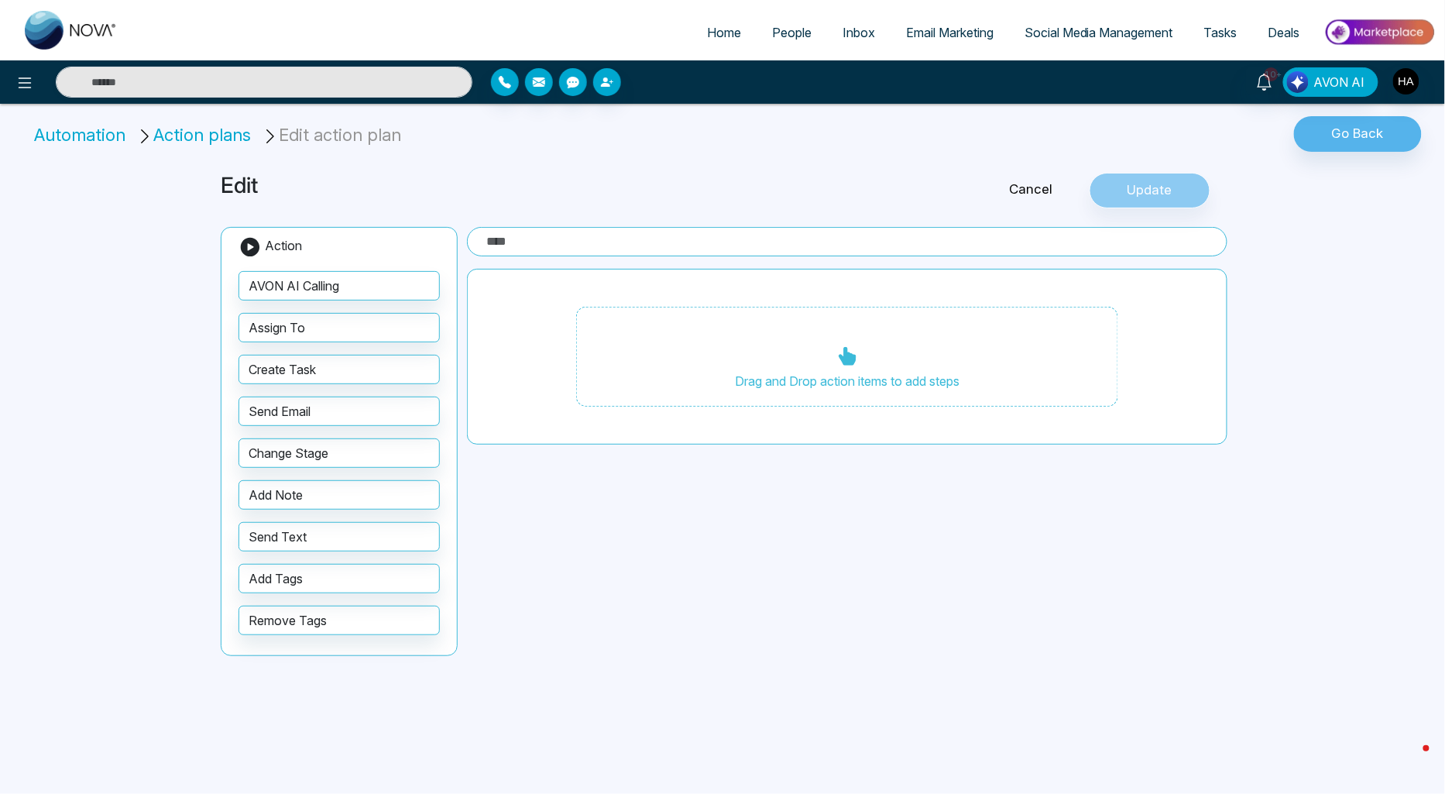
type input "**********"
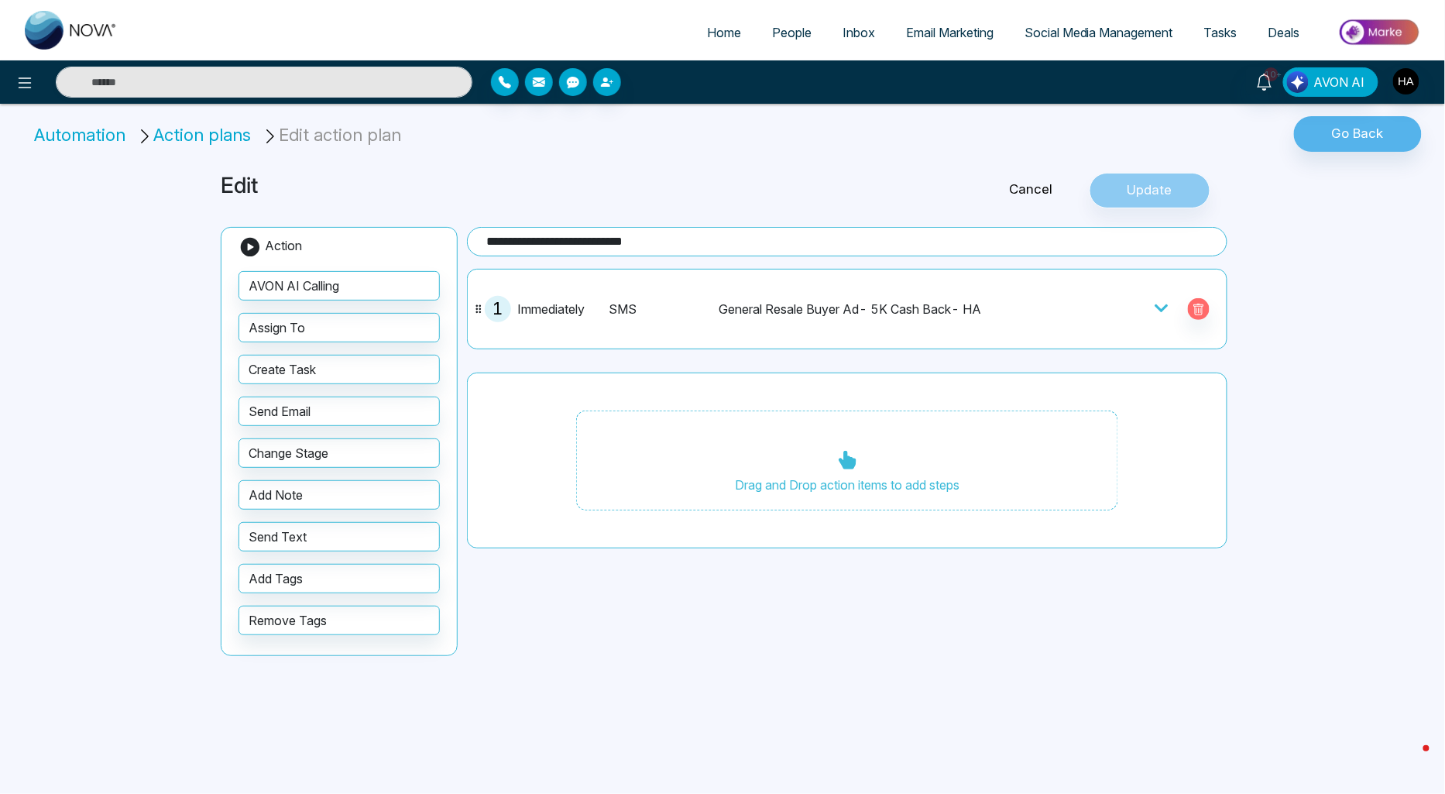
click at [1158, 306] on icon at bounding box center [1161, 308] width 13 height 8
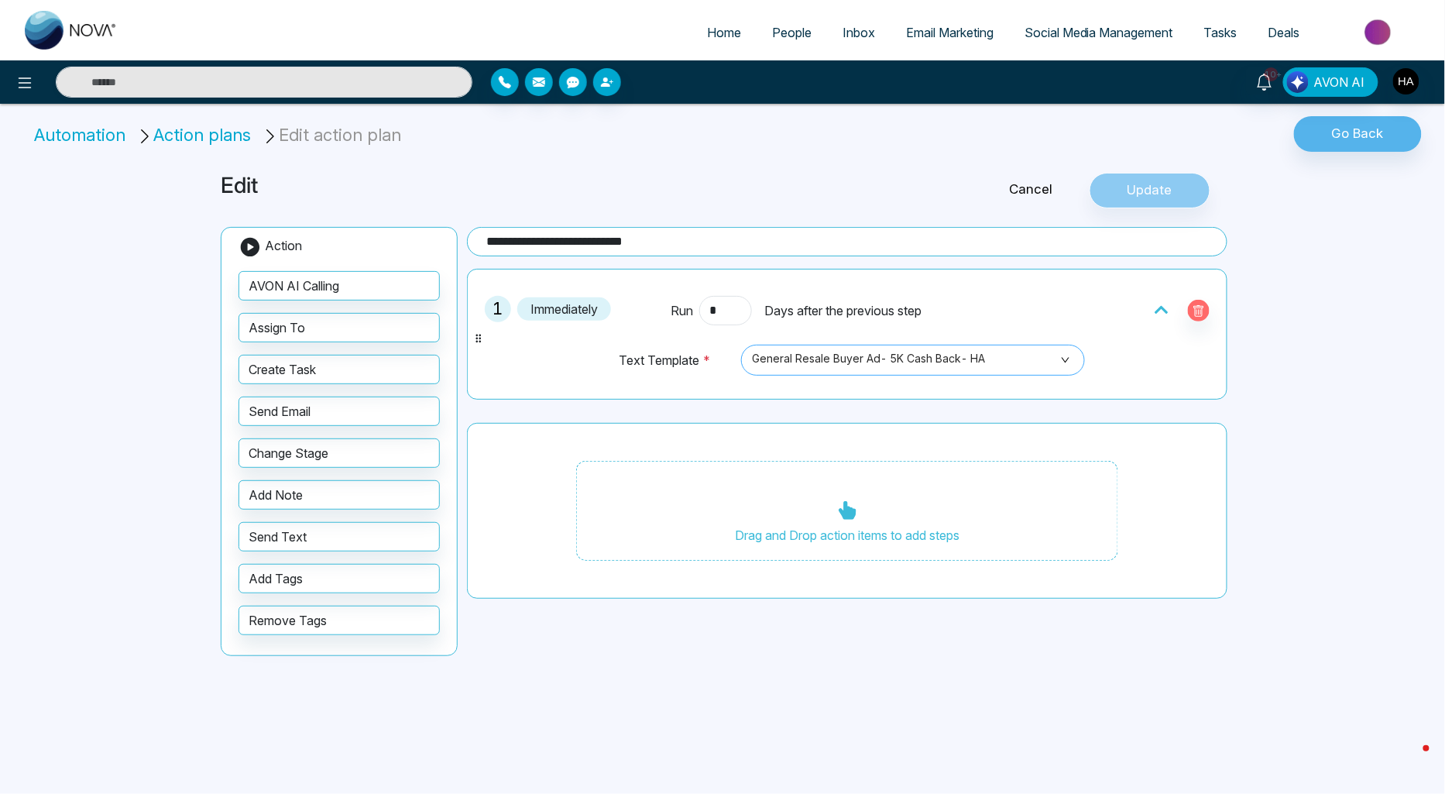
click at [1032, 366] on span "General Resale Buyer Ad- 5K Cash Back- HA" at bounding box center [913, 360] width 322 height 26
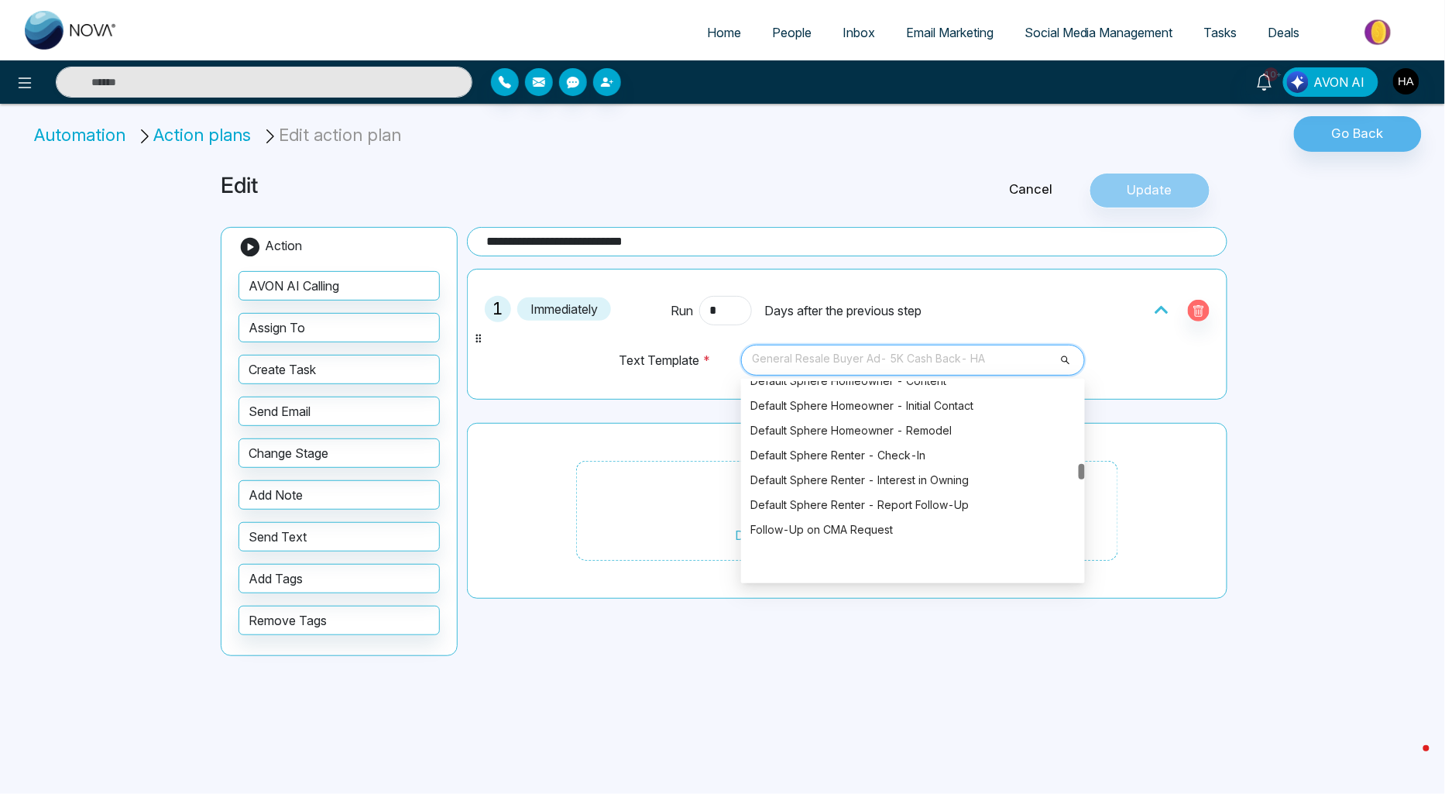
scroll to position [1736, 0]
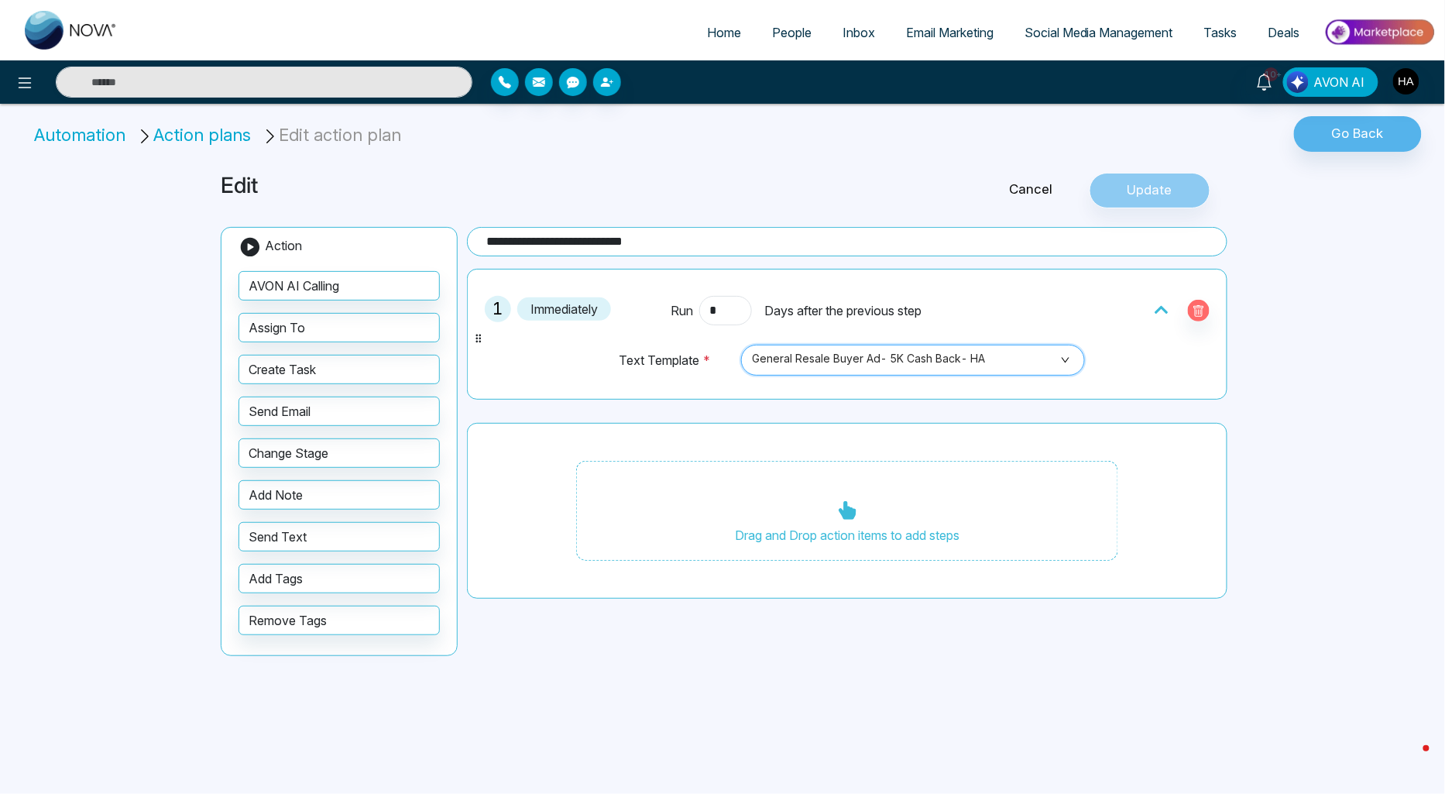
click at [870, 355] on span "General Resale Buyer Ad- 5K Cash Back- HA" at bounding box center [913, 360] width 322 height 26
type input "**"
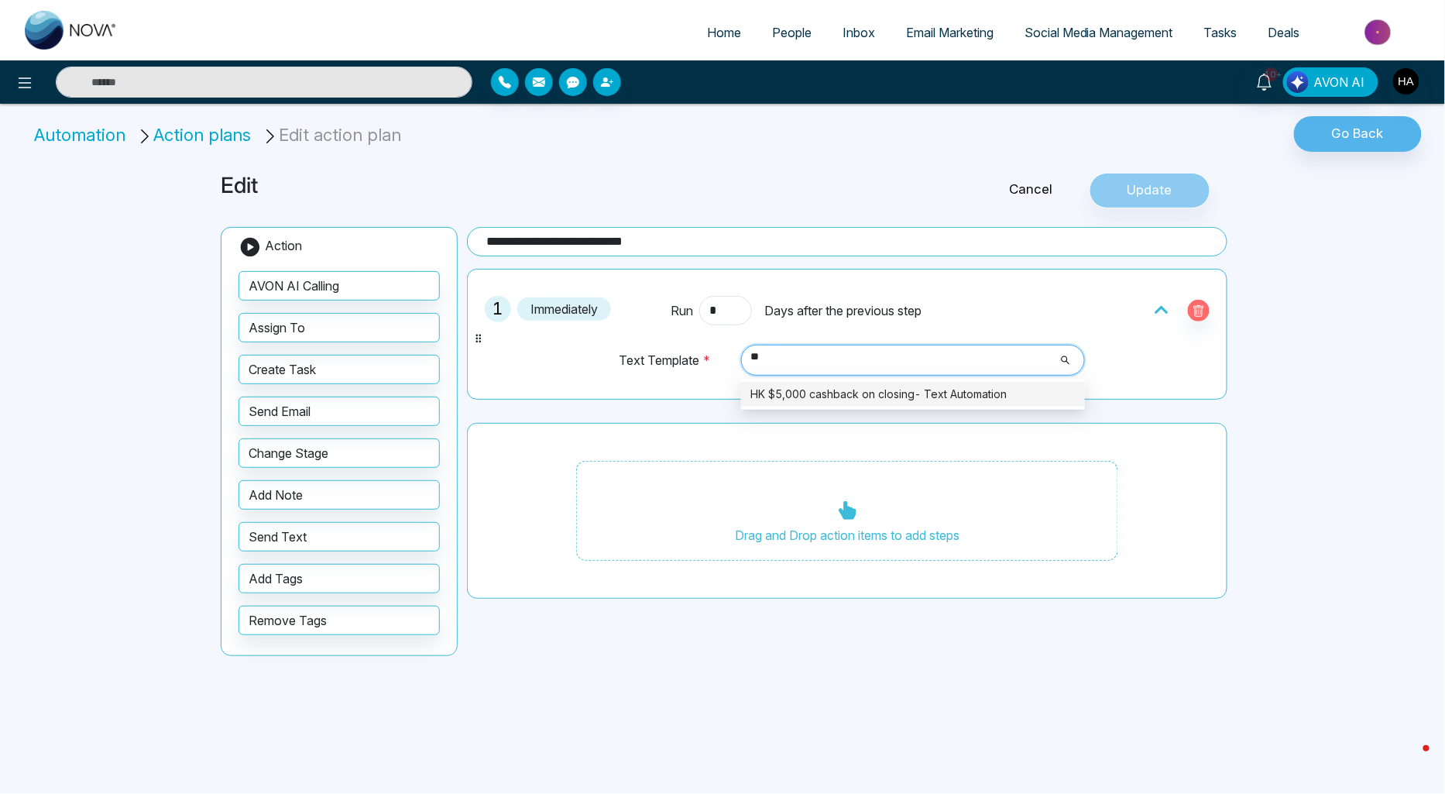
click at [870, 395] on div "HK $5,000 cashback on closing- Text Automation" at bounding box center [912, 394] width 325 height 17
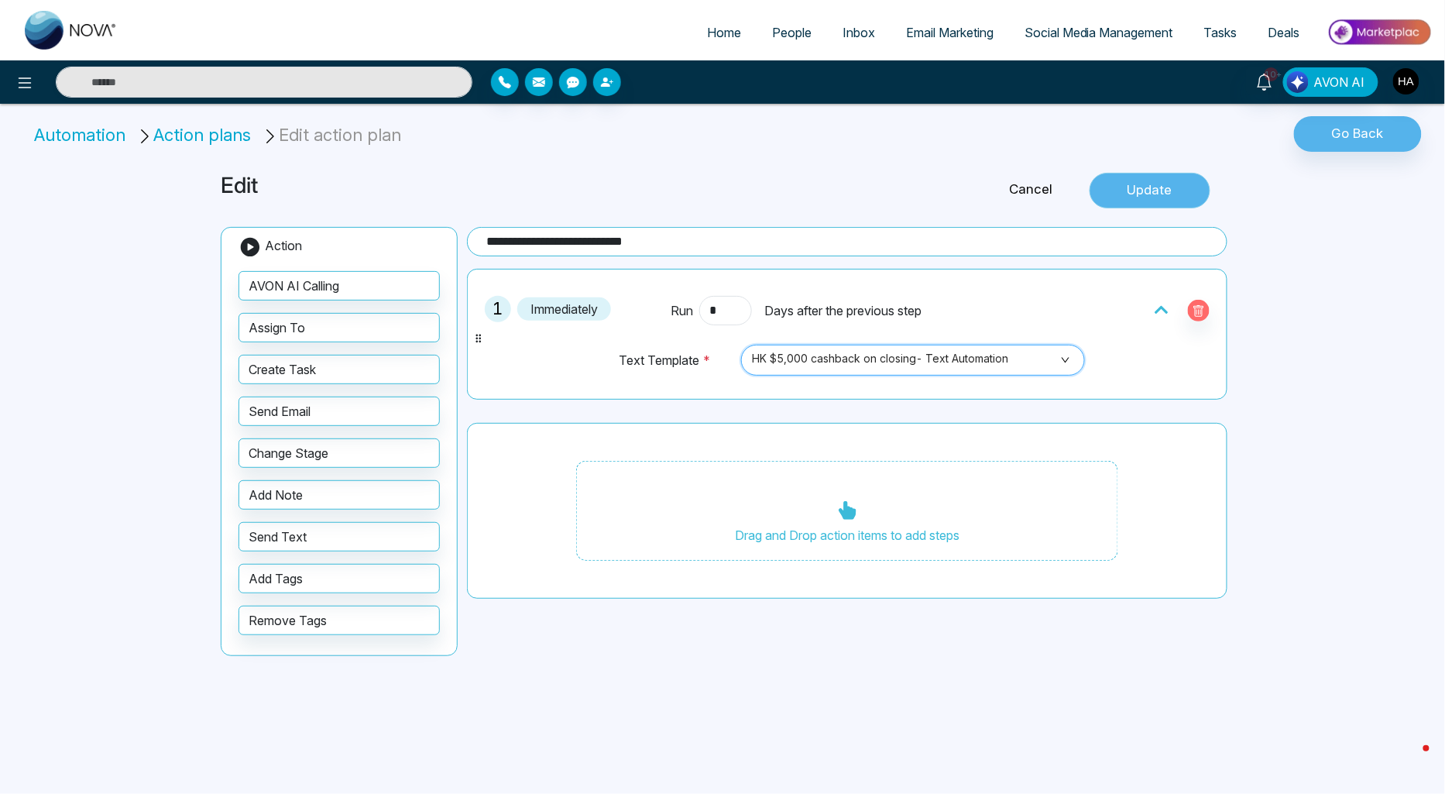
click at [1168, 202] on button "Update" at bounding box center [1149, 191] width 121 height 36
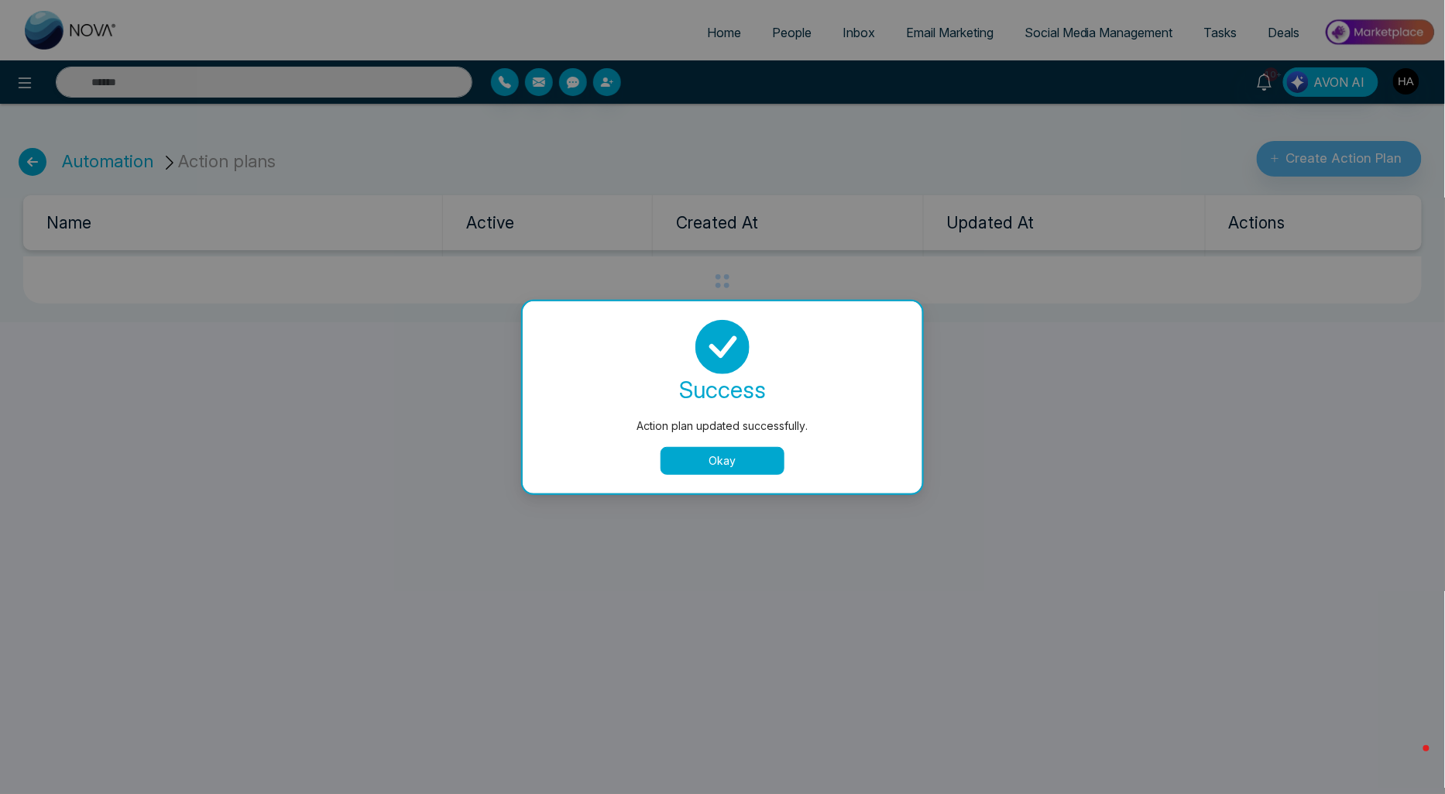
click at [750, 461] on button "Okay" at bounding box center [722, 461] width 124 height 28
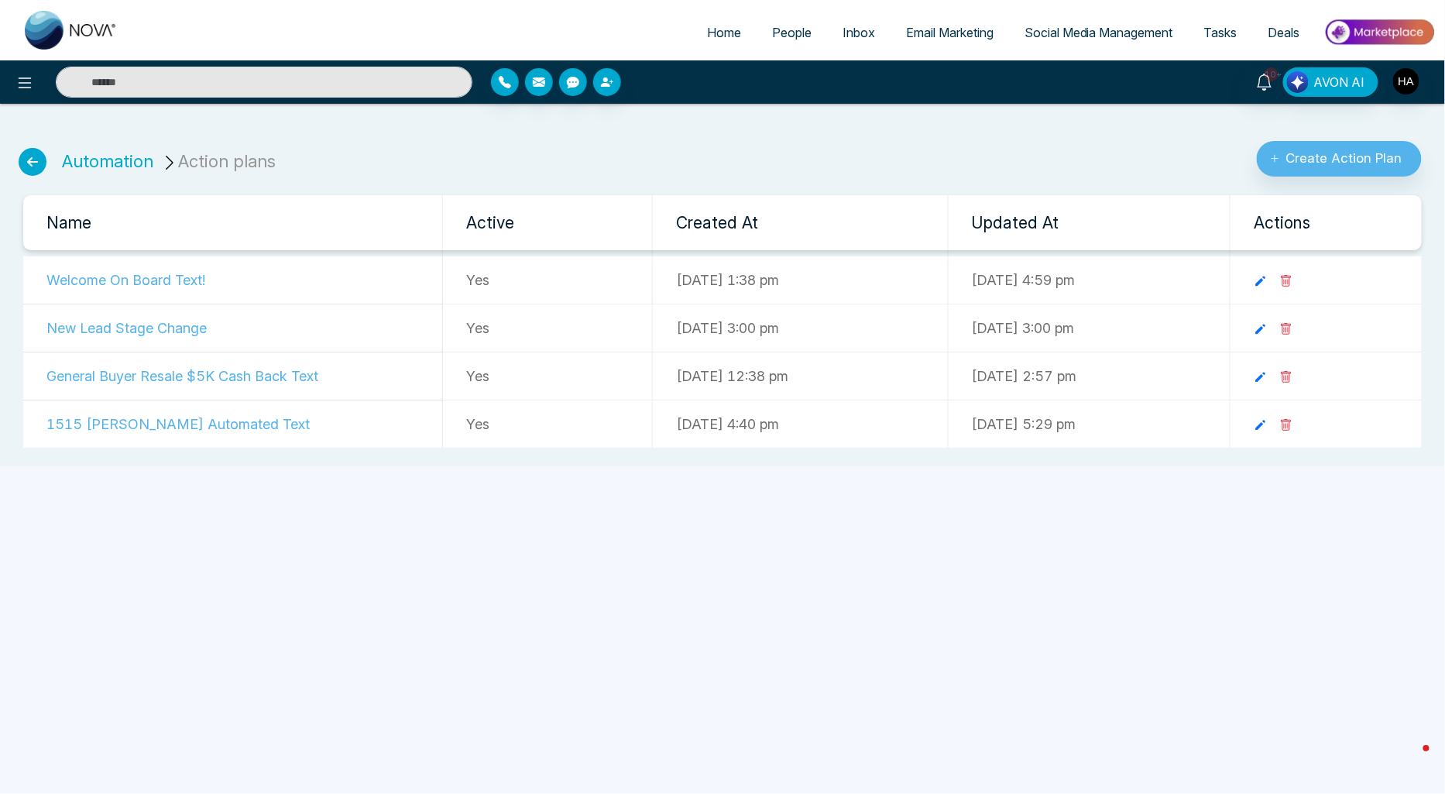
click at [29, 164] on icon at bounding box center [33, 162] width 28 height 28
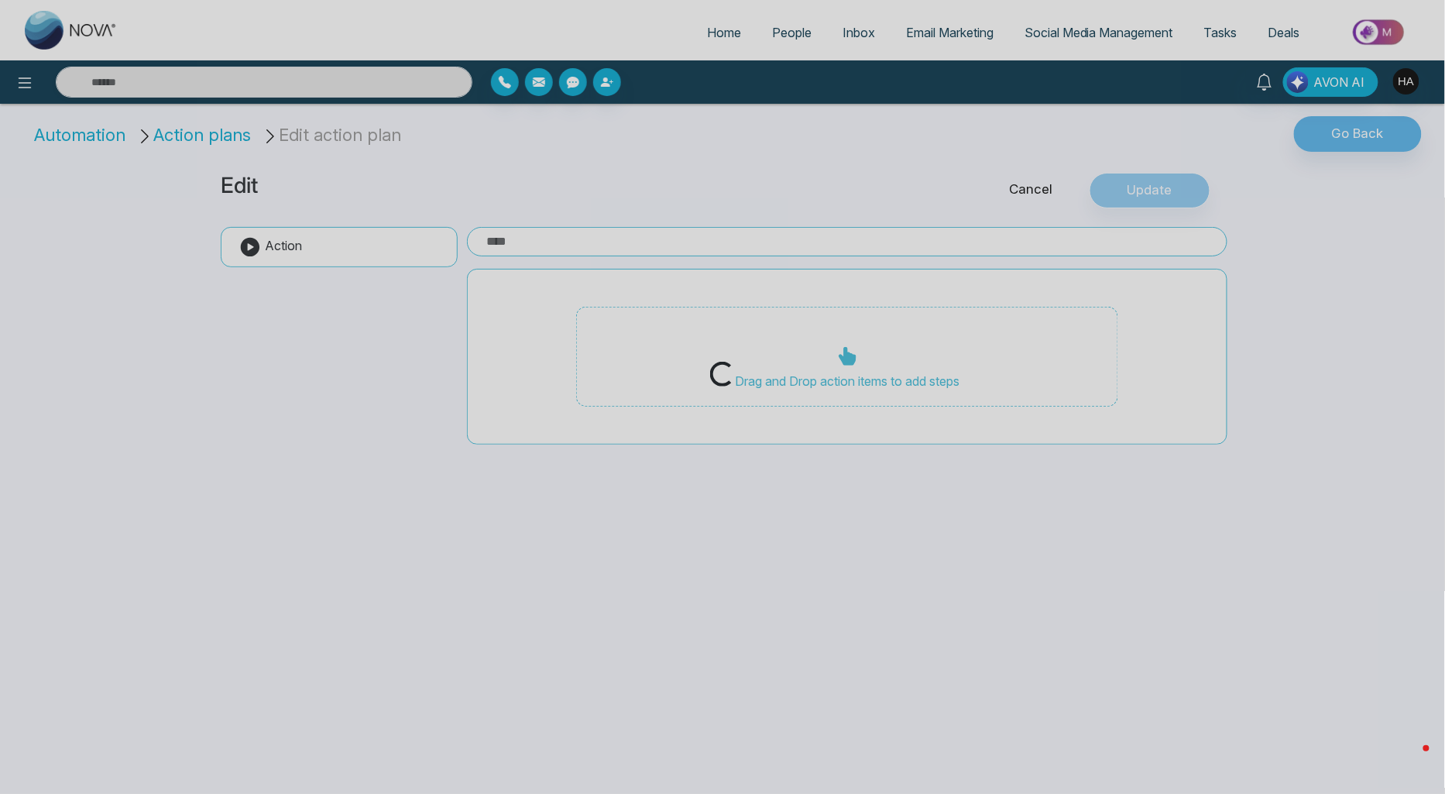
type input "**********"
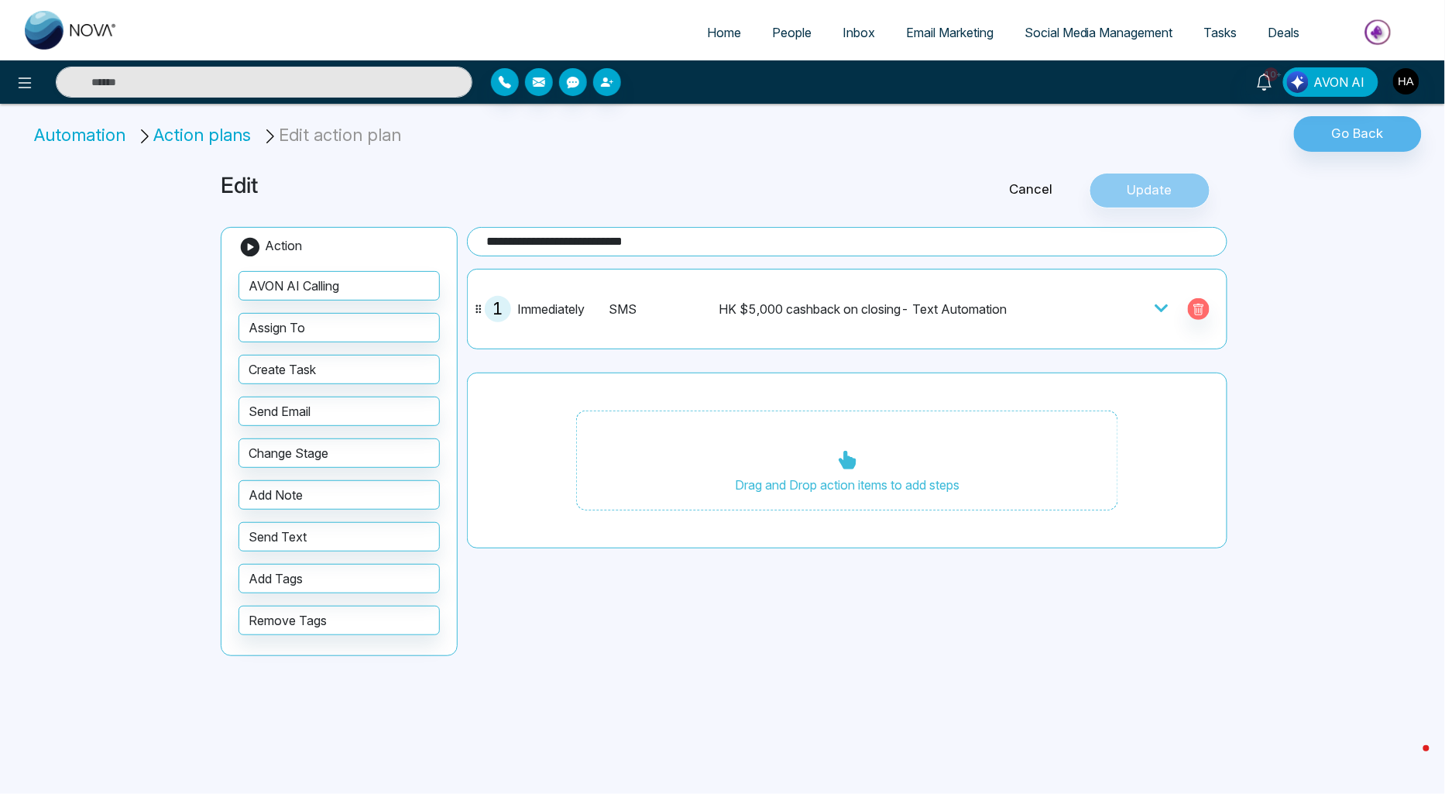
click at [9, 72] on div at bounding box center [241, 82] width 482 height 31
click at [12, 83] on button at bounding box center [24, 82] width 31 height 31
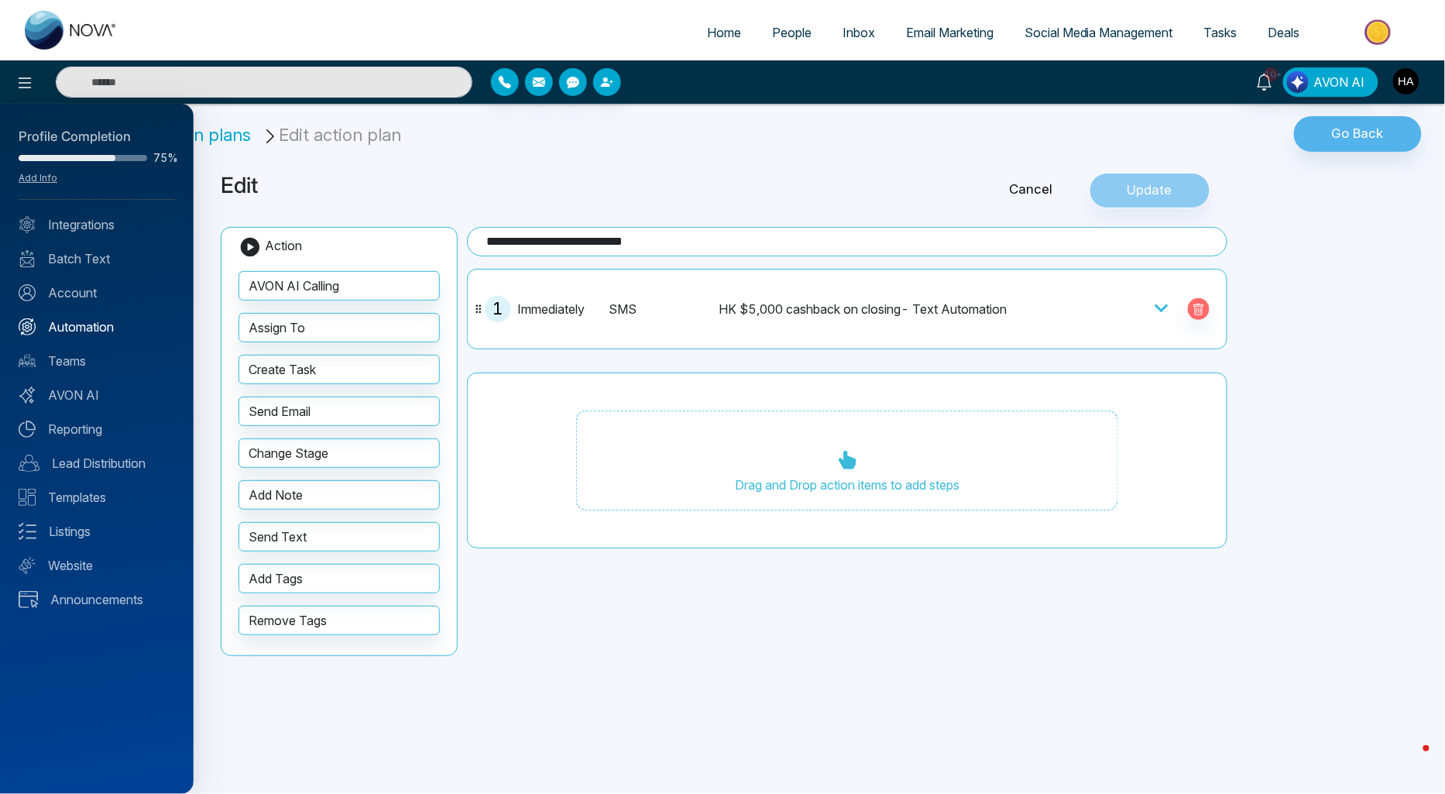
click at [79, 323] on link "Automation" at bounding box center [97, 326] width 156 height 19
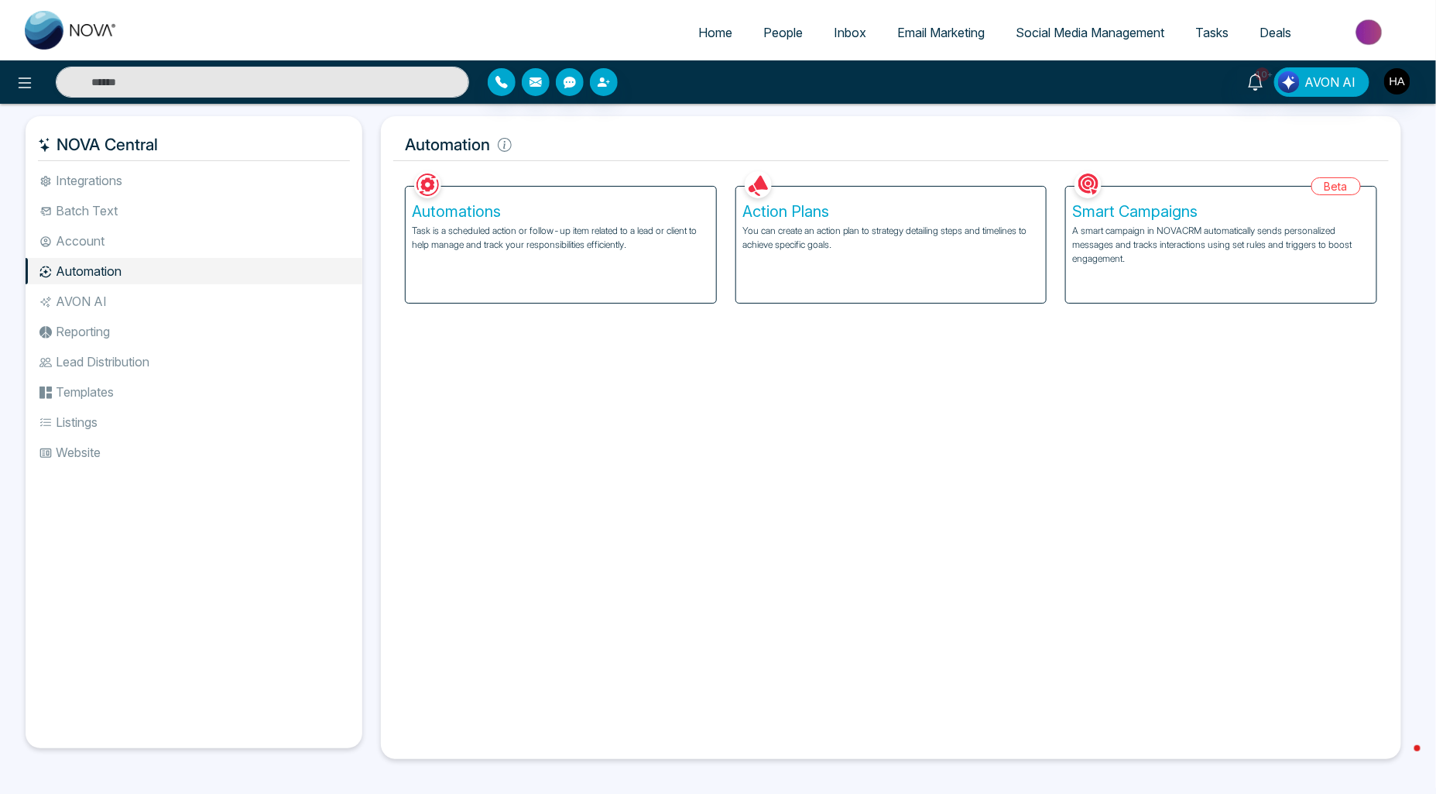
click at [523, 269] on div "Automations Task is a scheduled action or follow-up item related to a lead or c…" at bounding box center [561, 245] width 311 height 116
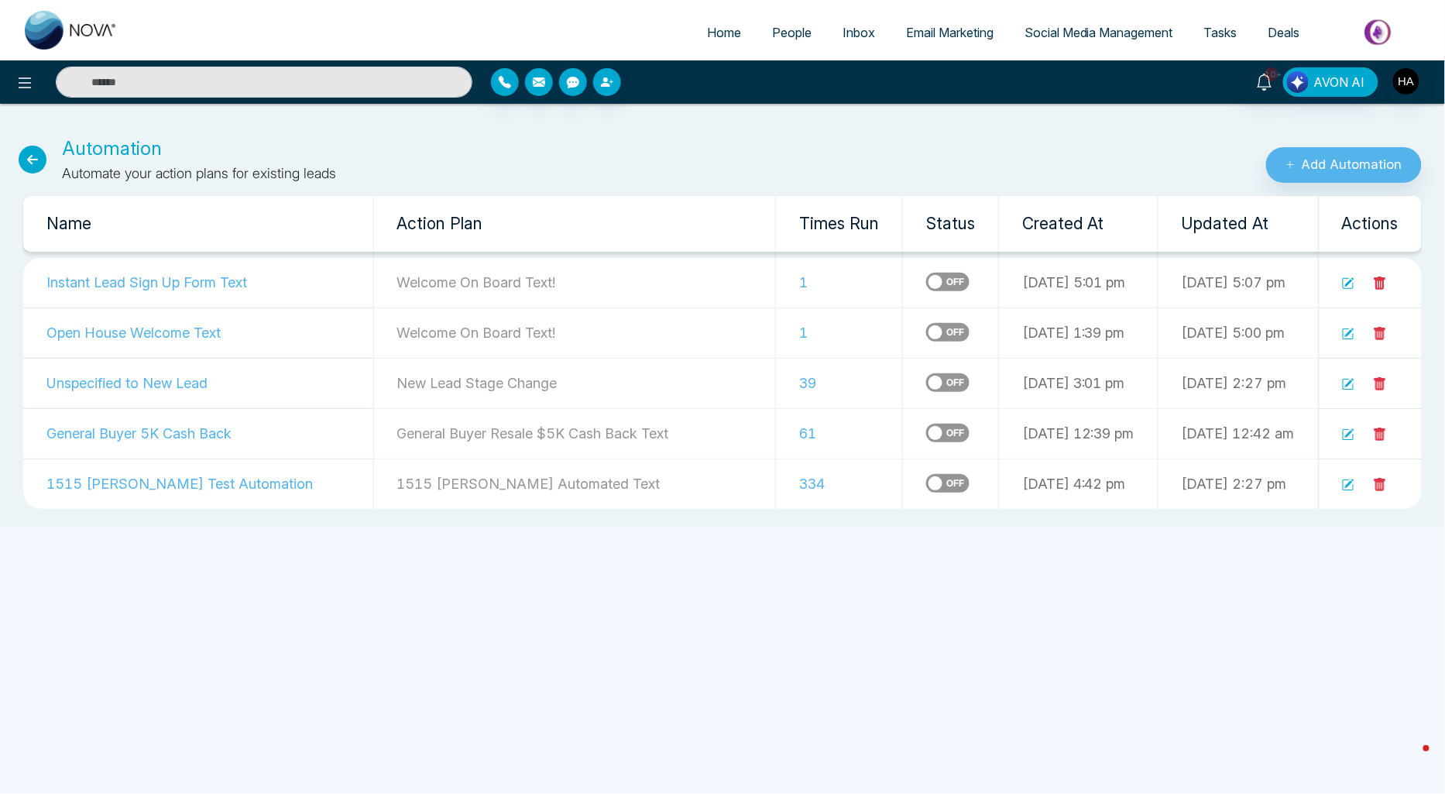
click at [1351, 484] on icon at bounding box center [1348, 485] width 12 height 12
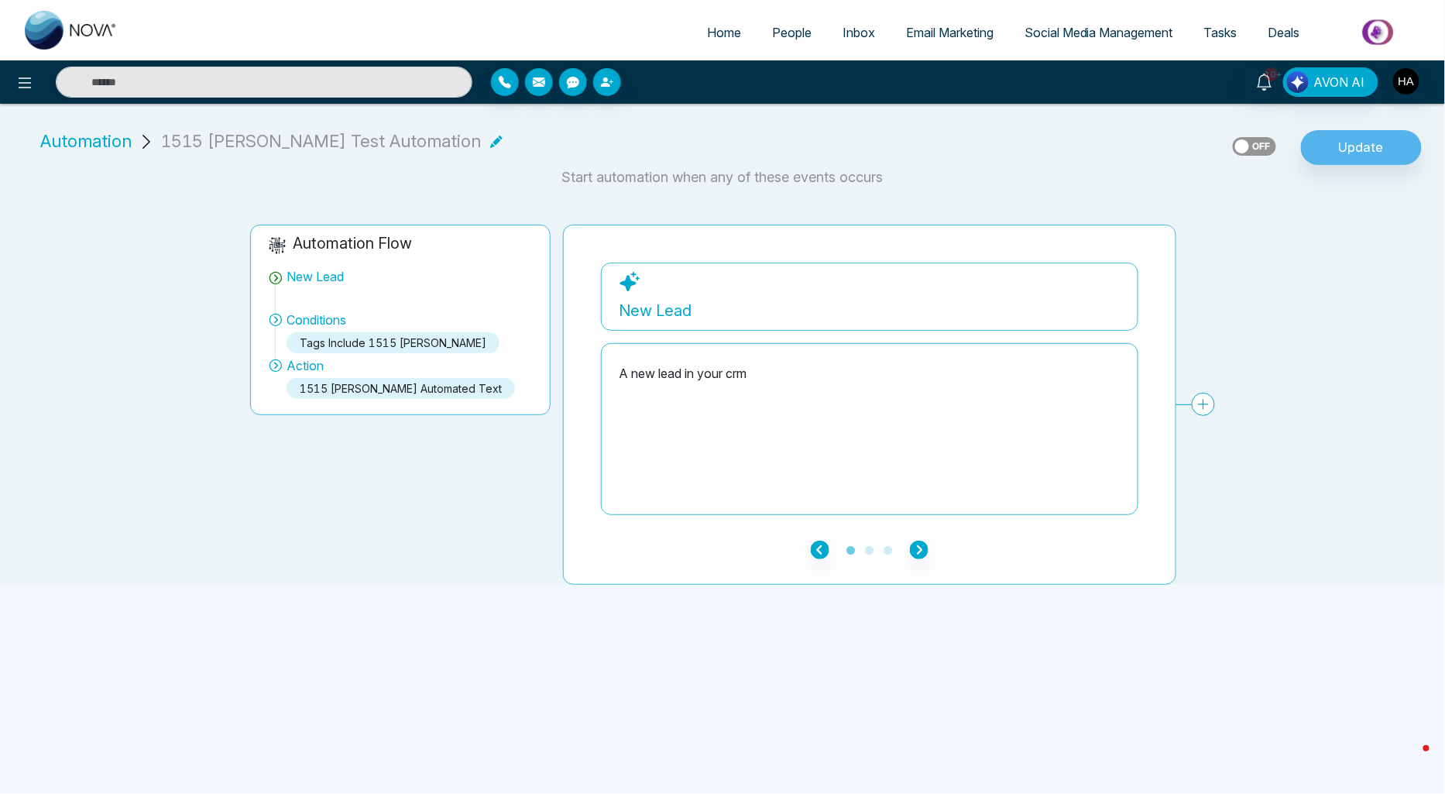
click at [929, 554] on ul "1 2 3" at bounding box center [869, 549] width 537 height 19
click at [919, 548] on icon "button" at bounding box center [919, 549] width 19 height 19
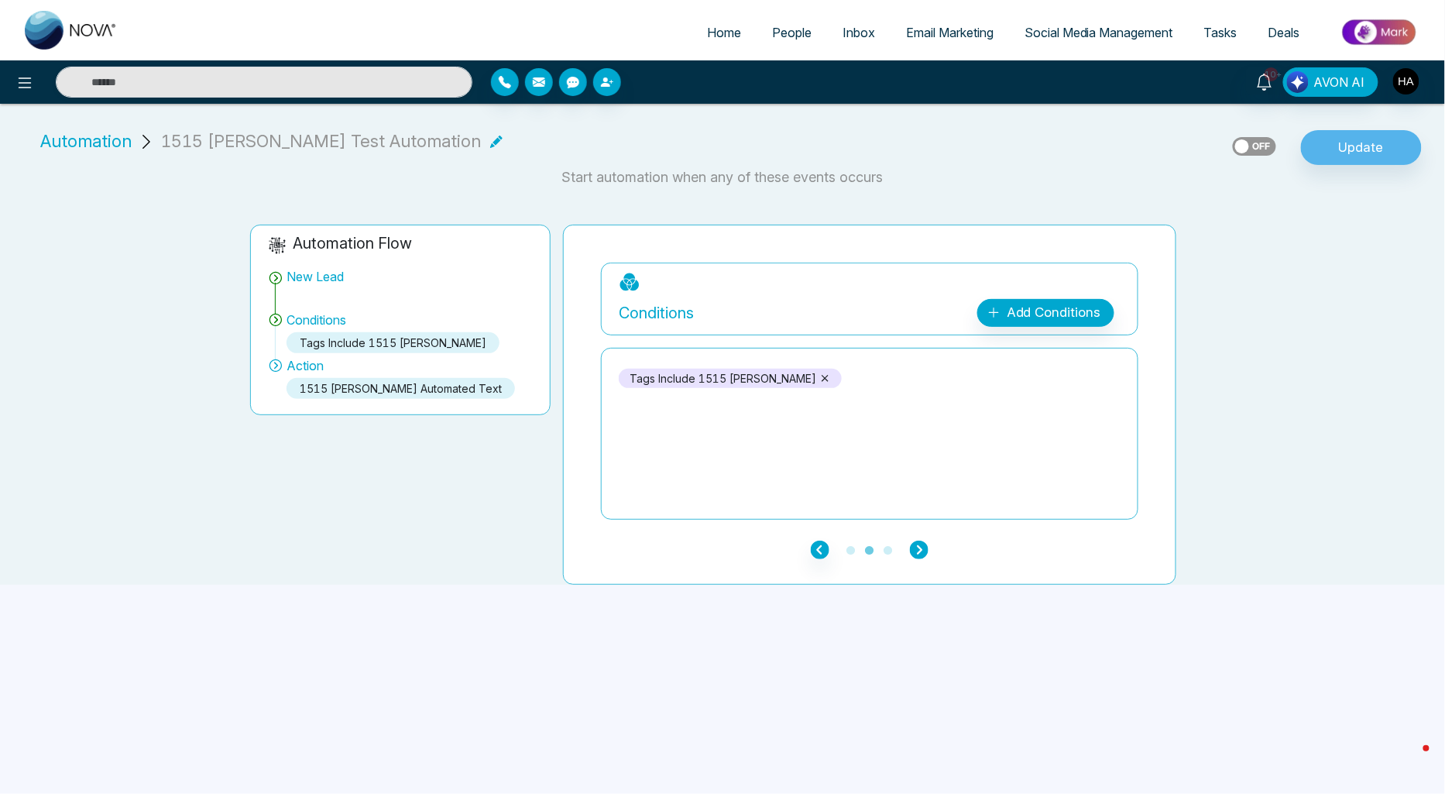
click at [918, 548] on icon "button" at bounding box center [919, 549] width 19 height 19
click at [920, 551] on icon "button" at bounding box center [919, 549] width 19 height 19
click at [1043, 323] on div "Add Action Plan" at bounding box center [1042, 313] width 144 height 28
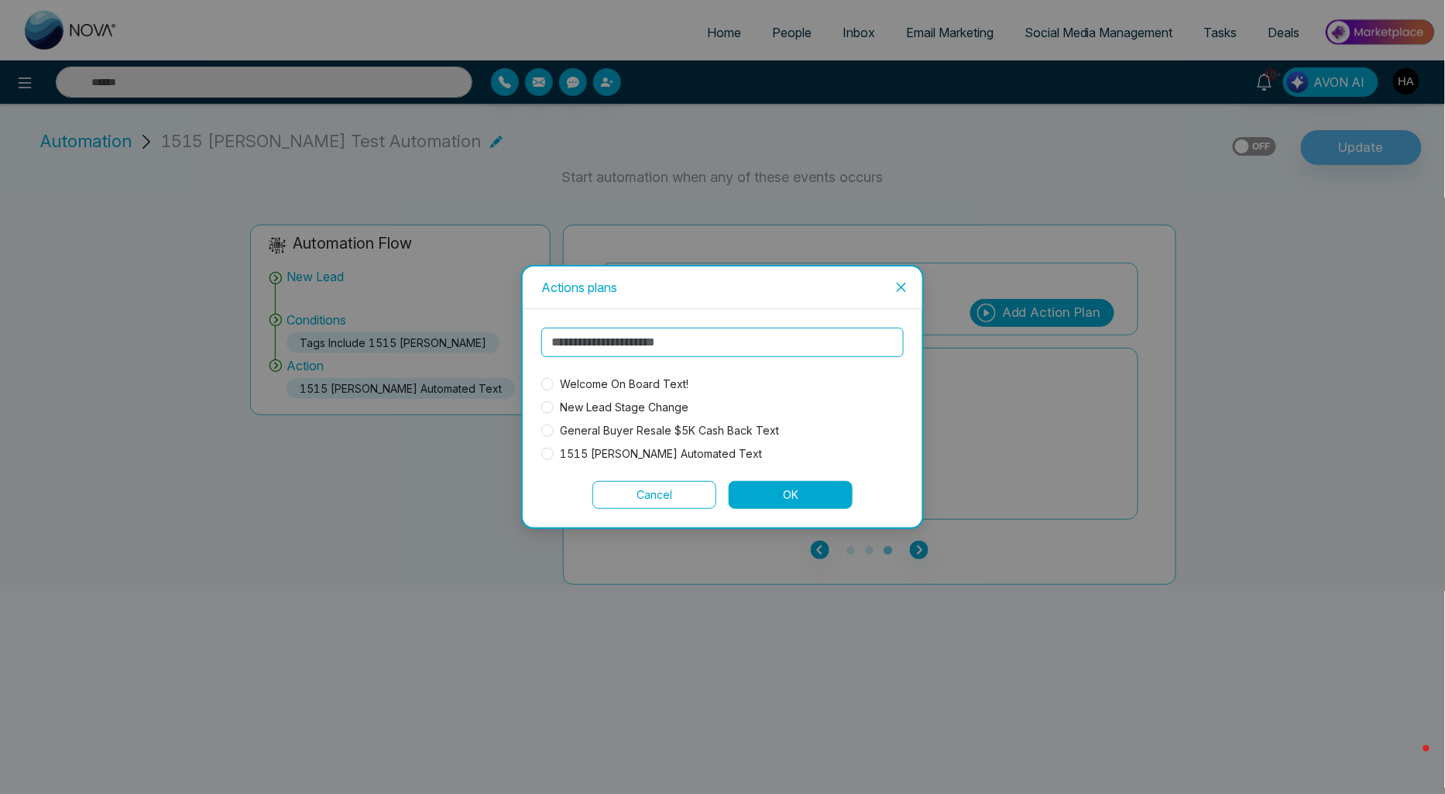
click at [661, 497] on button "Cancel" at bounding box center [654, 495] width 124 height 28
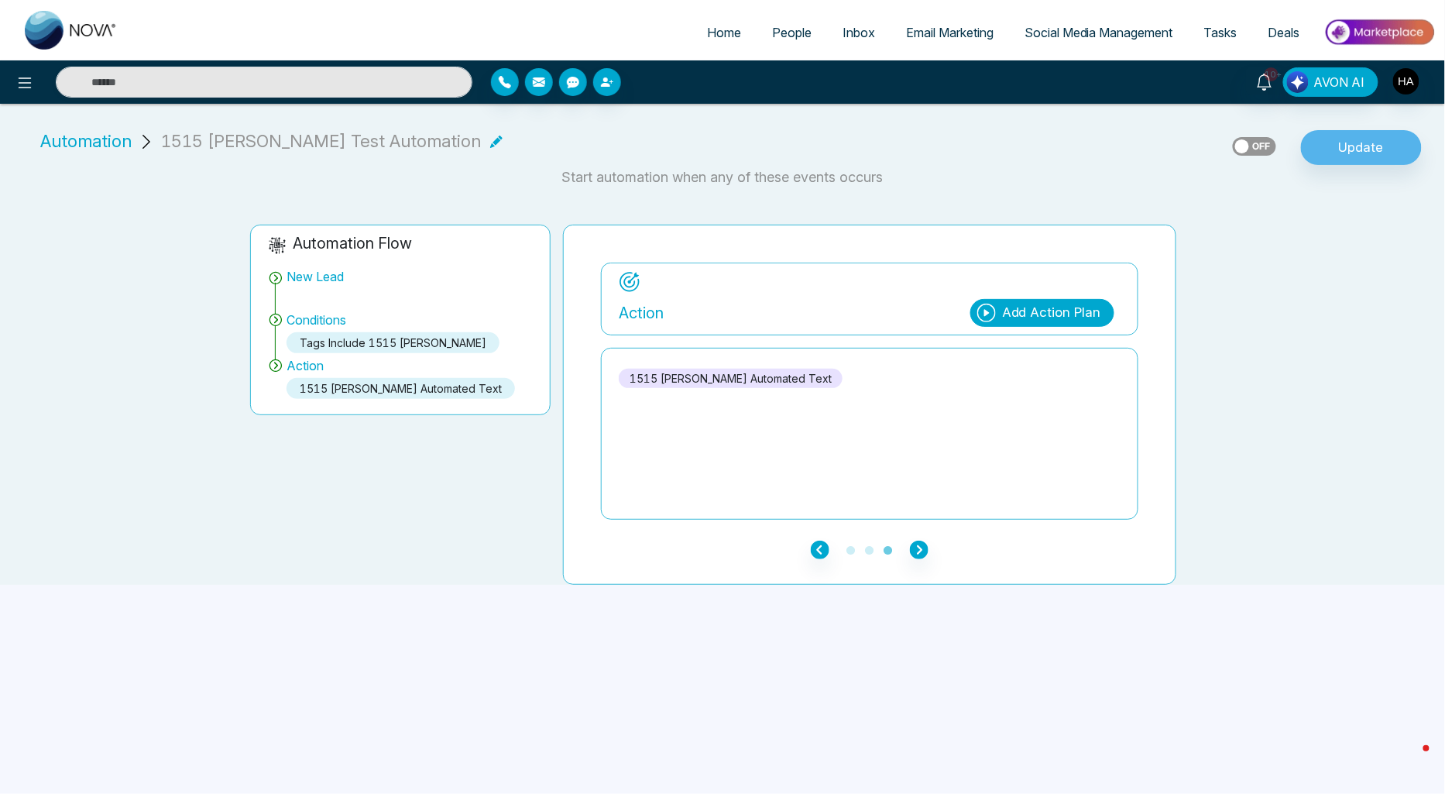
click at [1030, 321] on div "Add Action Plan" at bounding box center [1051, 313] width 99 height 20
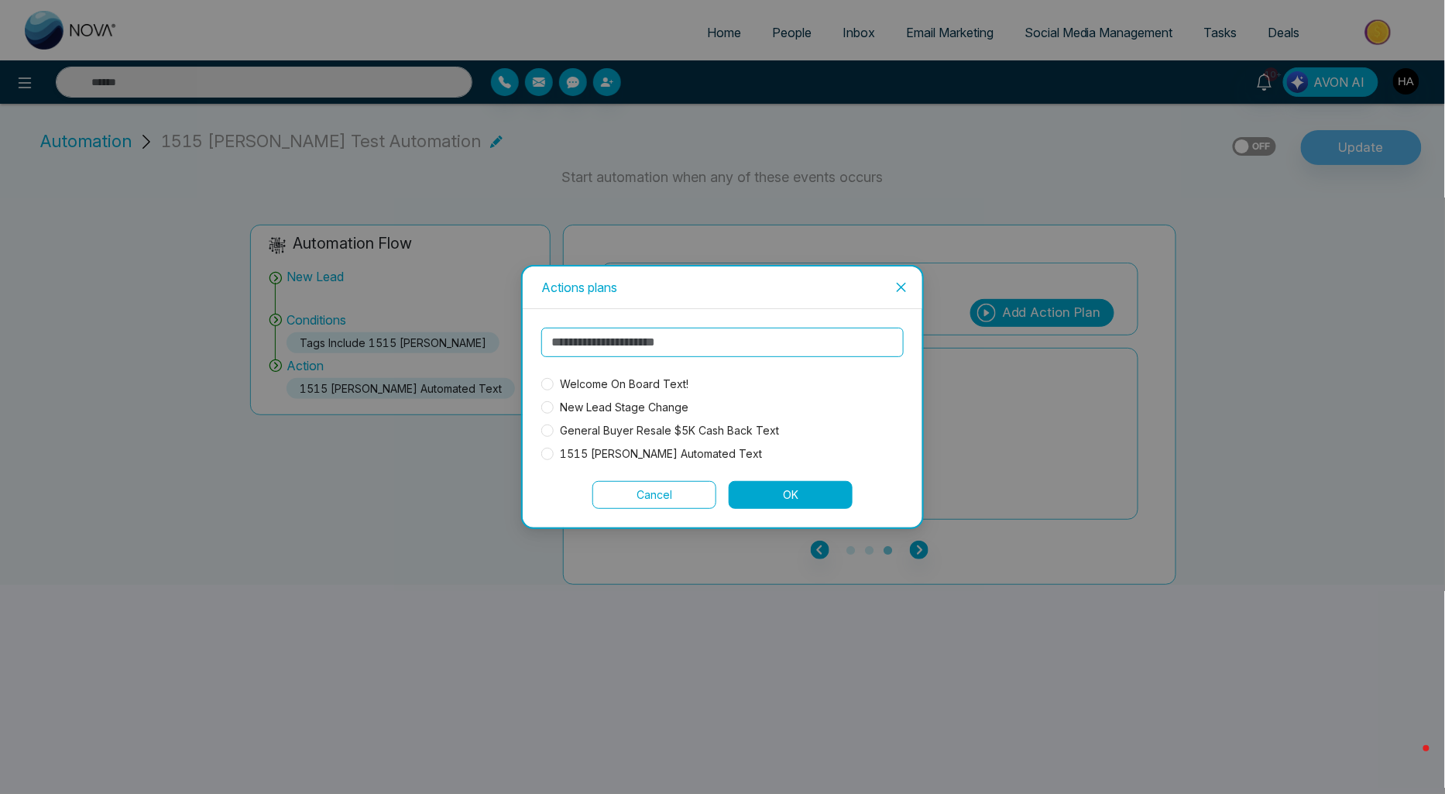
click at [640, 458] on span "1515 [PERSON_NAME] Automated Text" at bounding box center [661, 453] width 214 height 17
click at [757, 486] on button "OK" at bounding box center [791, 495] width 124 height 28
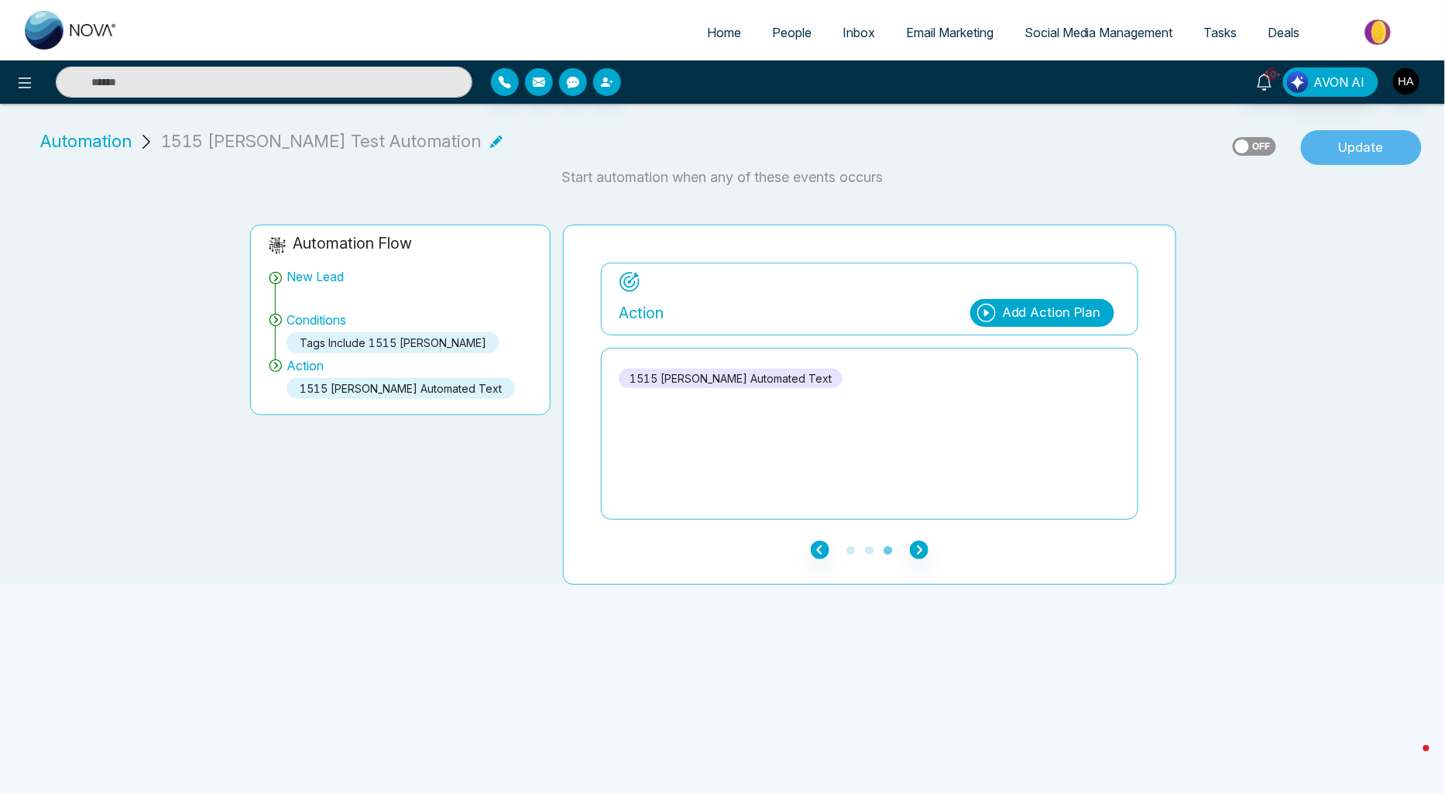
click at [1379, 140] on button "Update" at bounding box center [1361, 148] width 121 height 36
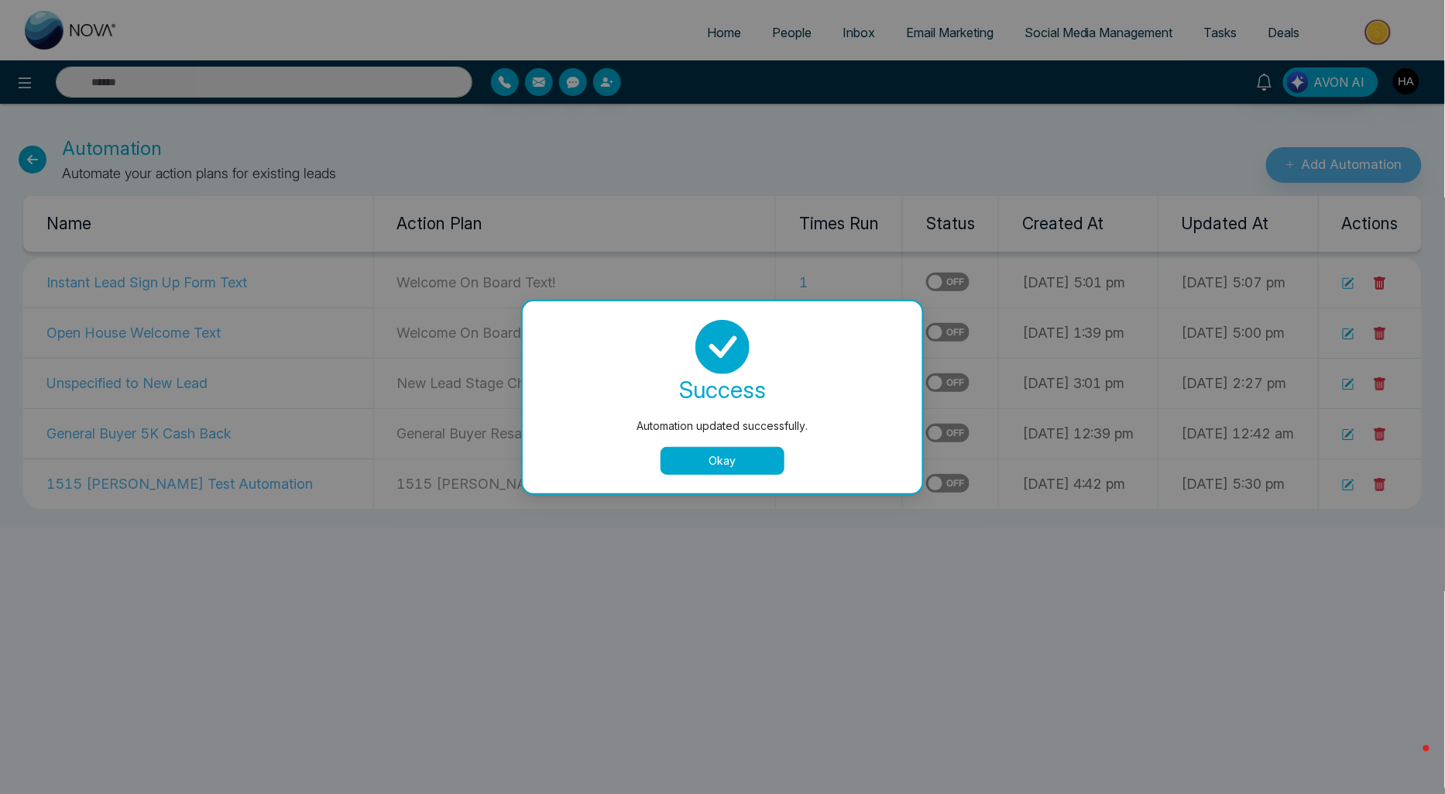
click at [769, 455] on button "Okay" at bounding box center [722, 461] width 124 height 28
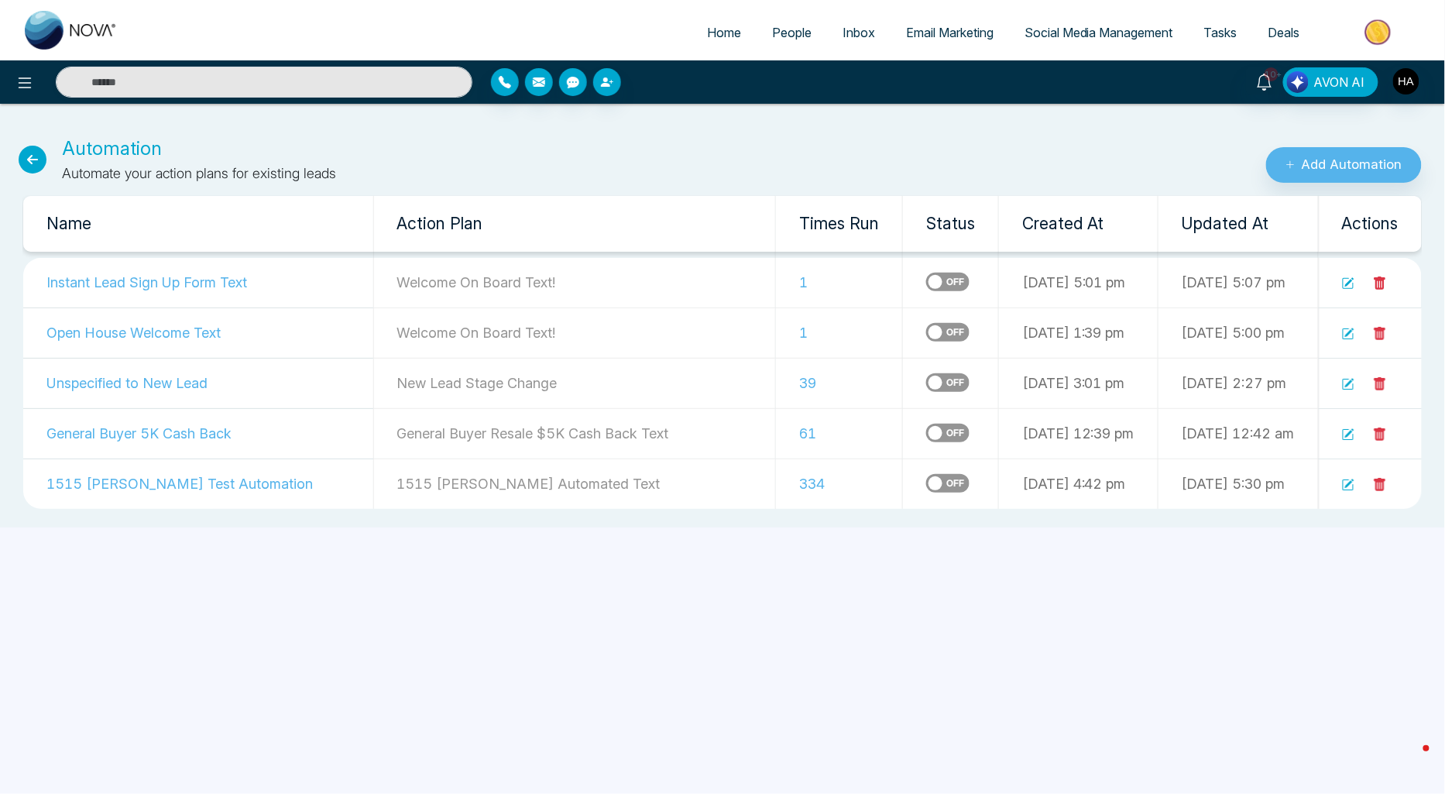
click at [783, 26] on span "People" at bounding box center [791, 32] width 39 height 15
